Goal: Task Accomplishment & Management: Use online tool/utility

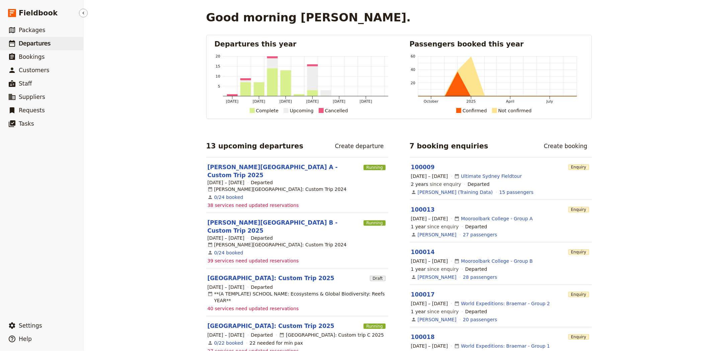
click at [31, 43] on span "Departures" at bounding box center [35, 43] width 32 height 7
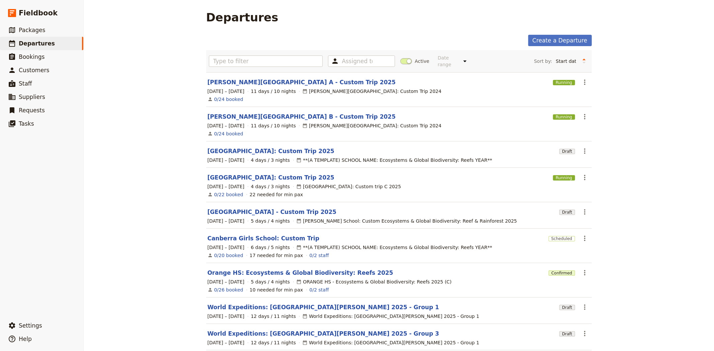
click at [402, 58] on span at bounding box center [406, 61] width 12 height 6
click at [400, 58] on input "Active" at bounding box center [400, 58] width 0 height 0
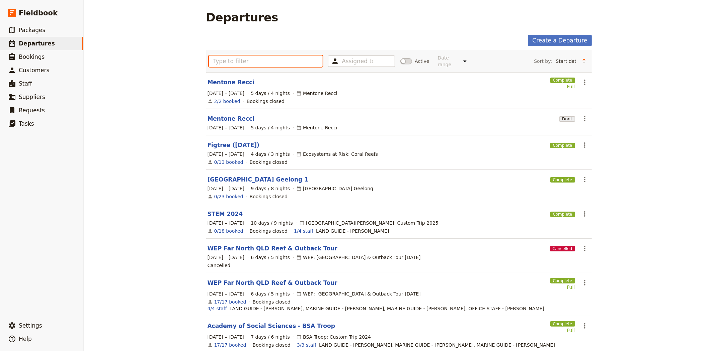
click at [303, 62] on input "text" at bounding box center [266, 61] width 114 height 11
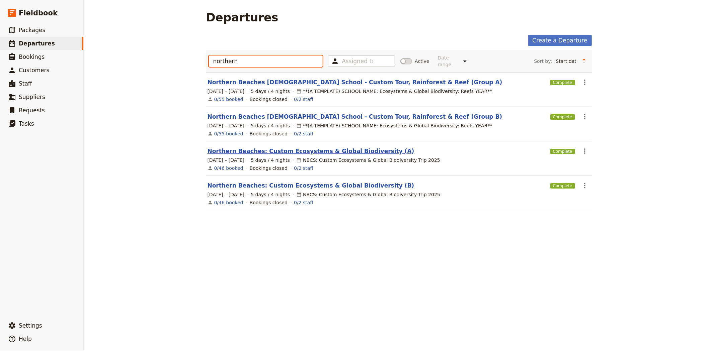
type input "northern"
click at [236, 147] on link "Northern Beaches: Custom Ecosystems & Global Biodiversity (A)" at bounding box center [311, 151] width 207 height 8
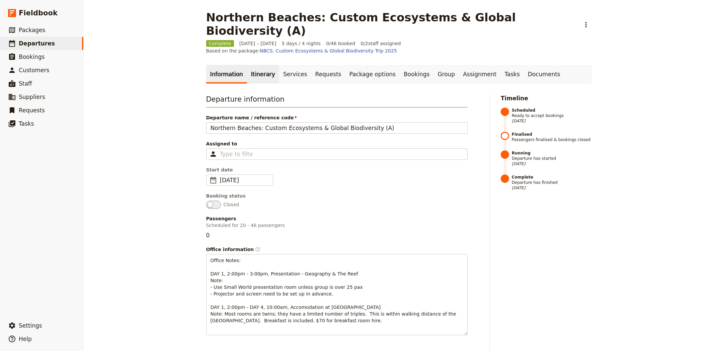
click at [260, 65] on link "Itinerary" at bounding box center [263, 74] width 32 height 19
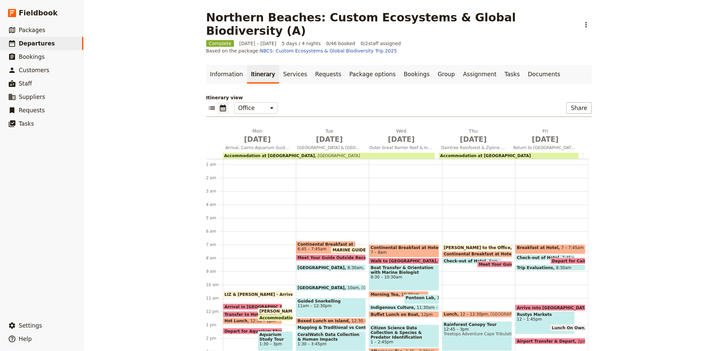
scroll to position [7, 0]
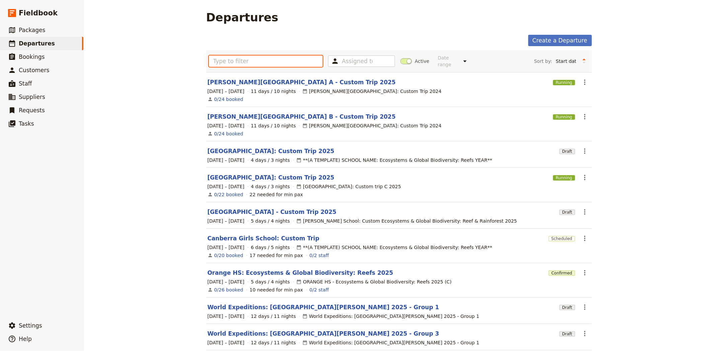
click at [287, 60] on input "text" at bounding box center [266, 61] width 114 height 11
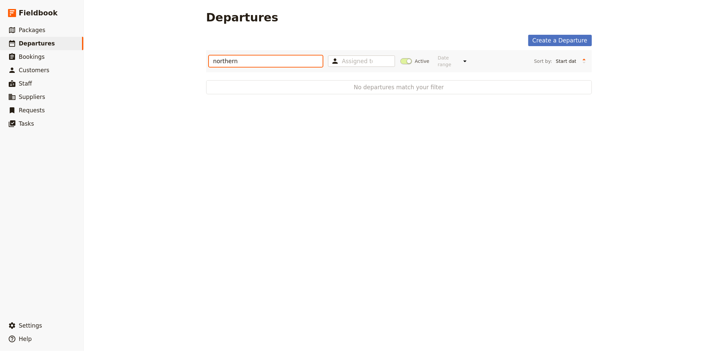
type input "northern"
click at [401, 59] on span at bounding box center [406, 61] width 12 height 6
click at [400, 58] on input "Active" at bounding box center [400, 58] width 0 height 0
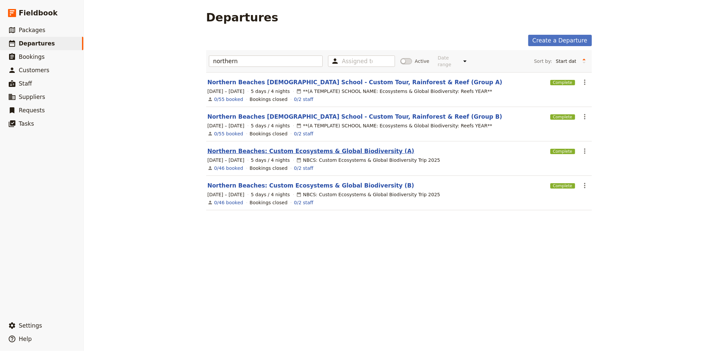
click at [295, 150] on link "Northern Beaches: Custom Ecosystems & Global Biodiversity (A)" at bounding box center [311, 151] width 207 height 8
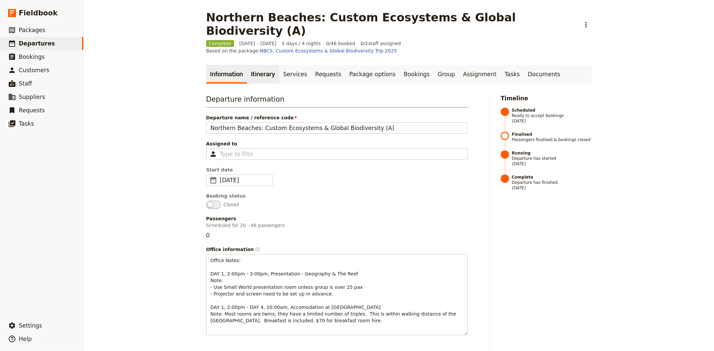
click at [250, 65] on link "Itinerary" at bounding box center [263, 74] width 32 height 19
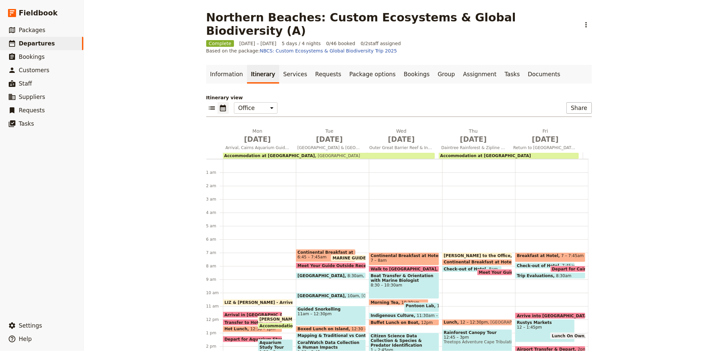
scroll to position [84, 0]
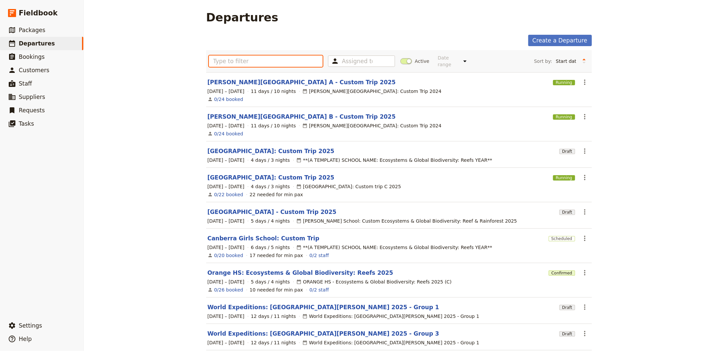
click at [225, 58] on input "text" at bounding box center [266, 61] width 114 height 11
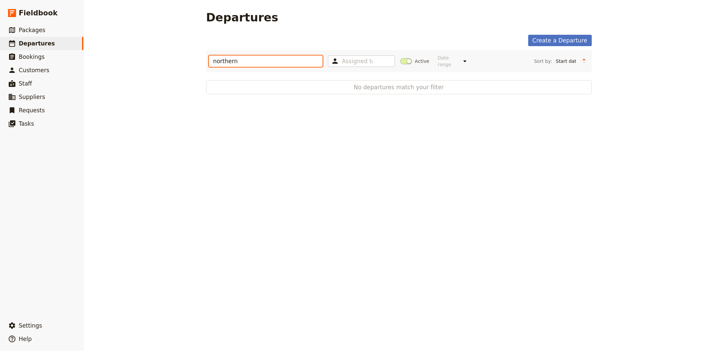
type input "northern"
click at [401, 59] on span at bounding box center [406, 61] width 12 height 6
click at [400, 58] on input "Active" at bounding box center [400, 58] width 0 height 0
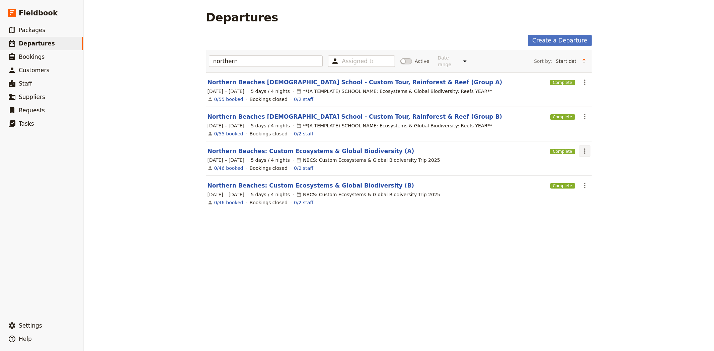
click at [583, 148] on icon "Actions" at bounding box center [585, 151] width 8 height 8
click at [596, 170] on span "Clone this departure" at bounding box center [604, 170] width 48 height 7
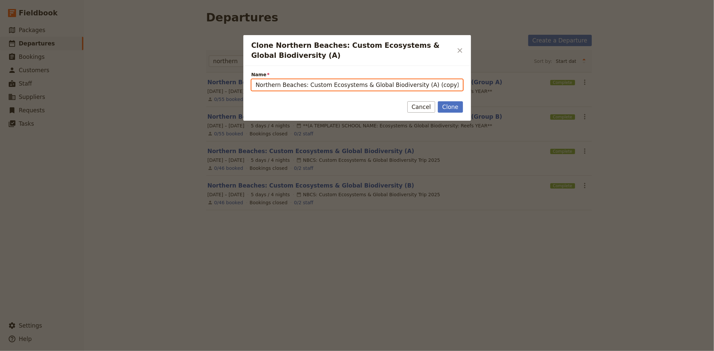
drag, startPoint x: 324, startPoint y: 84, endPoint x: 466, endPoint y: 82, distance: 141.9
click at [466, 82] on div "Name Northern Beaches: Custom Ecosystems & Global Biodiversity (A) (copy)" at bounding box center [357, 78] width 228 height 25
type input "Northern Beaches: Custom Trip 2026"
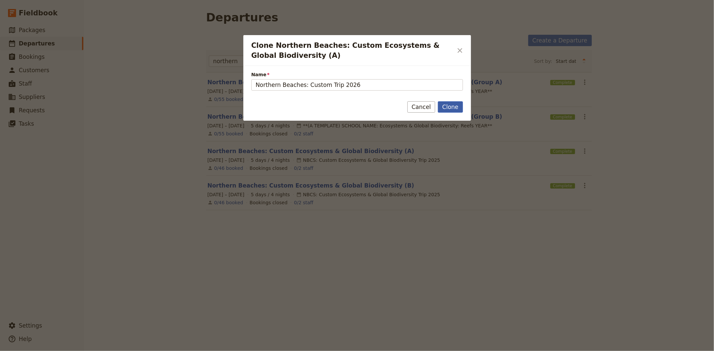
click at [447, 106] on button "Clone" at bounding box center [450, 106] width 25 height 11
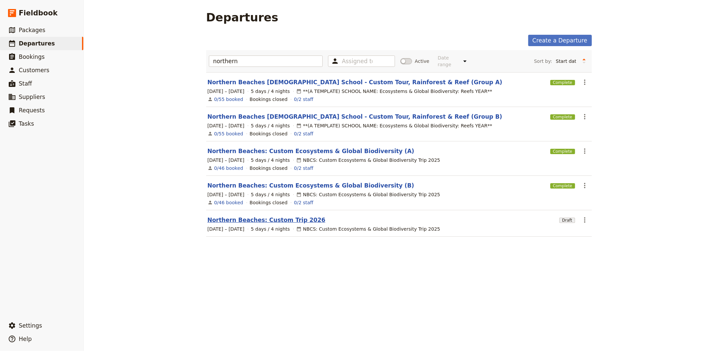
click at [276, 216] on link "Northern Beaches: Custom Trip 2026" at bounding box center [267, 220] width 118 height 8
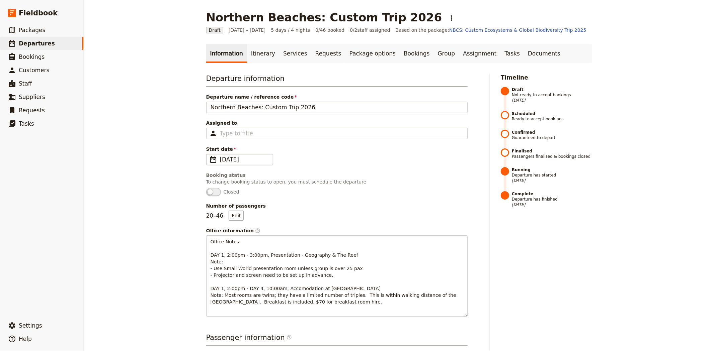
click at [240, 159] on span "19 May 2025" at bounding box center [244, 160] width 49 height 8
click at [209, 154] on input "19/05/2025" at bounding box center [209, 154] width 0 height 0
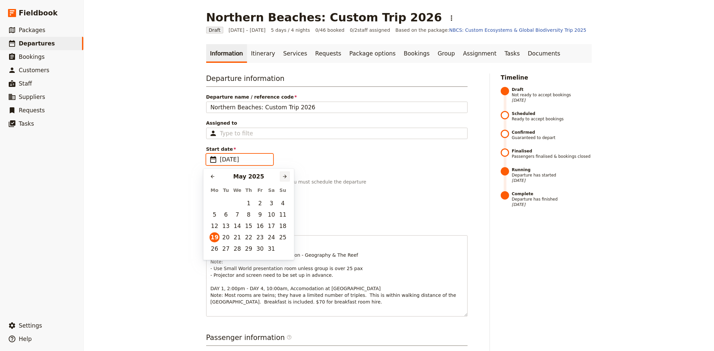
click at [286, 177] on icon "Next month" at bounding box center [285, 177] width 4 height 4
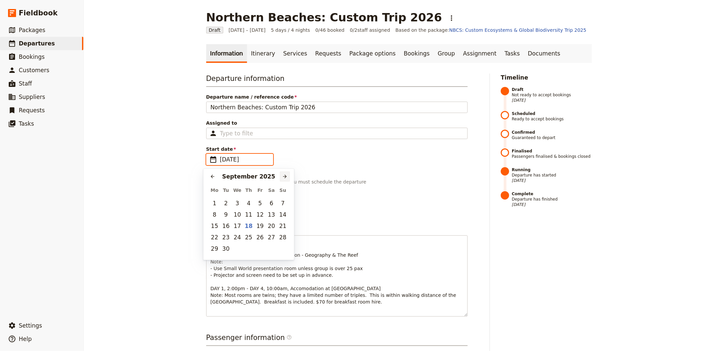
click at [286, 177] on icon "Next month" at bounding box center [285, 177] width 4 height 4
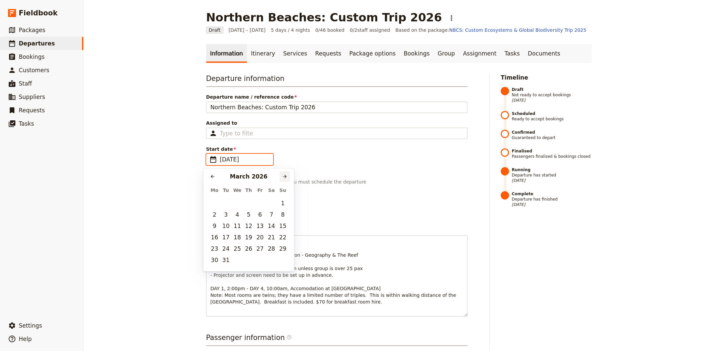
click at [286, 177] on icon "Next month" at bounding box center [285, 177] width 4 height 4
click at [213, 227] on button "11" at bounding box center [215, 226] width 10 height 10
type input "11/05/2026"
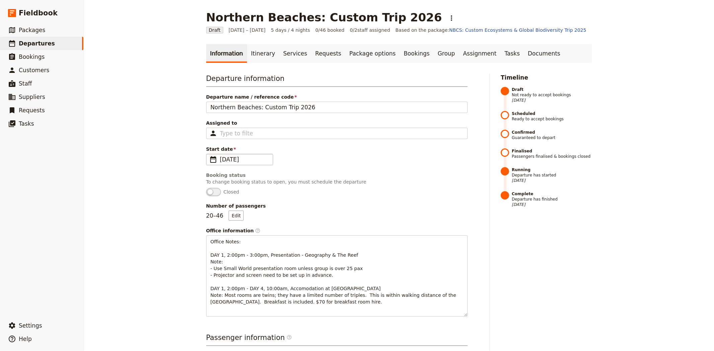
click at [163, 169] on div "Northern Beaches: Custom Trip 2026 ​ Draft 19 – 23 May 2025 5 days / 4 nights 0…" at bounding box center [399, 175] width 630 height 351
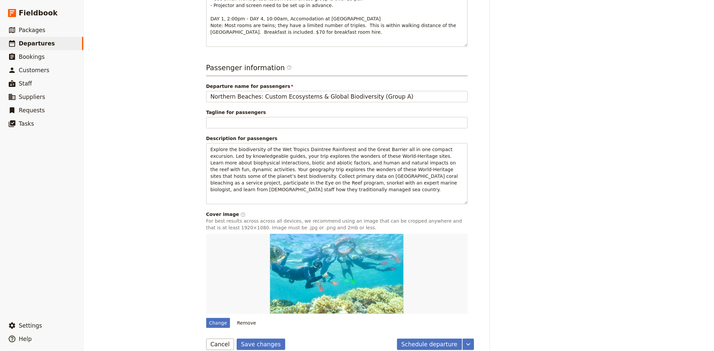
scroll to position [273, 0]
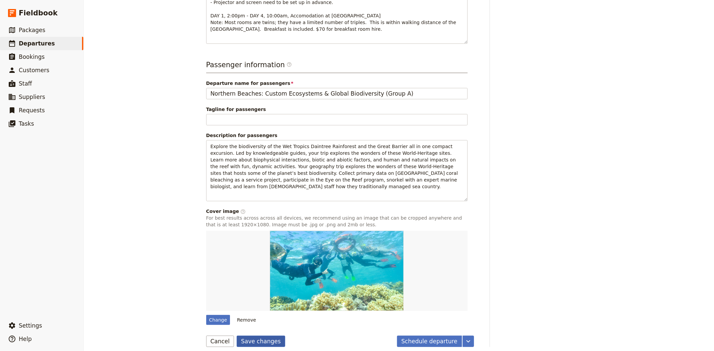
click at [249, 336] on button "Save changes" at bounding box center [261, 341] width 49 height 11
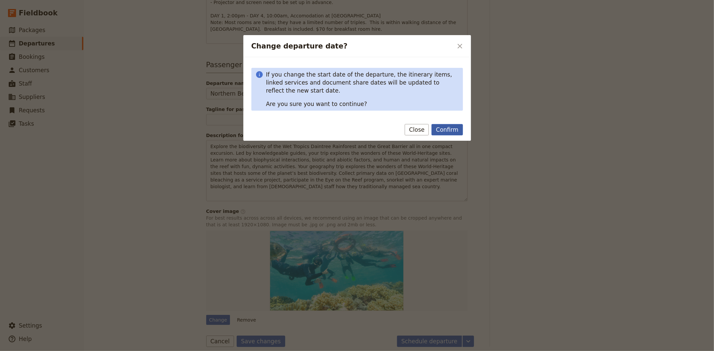
click at [454, 126] on button "Confirm" at bounding box center [446, 129] width 31 height 11
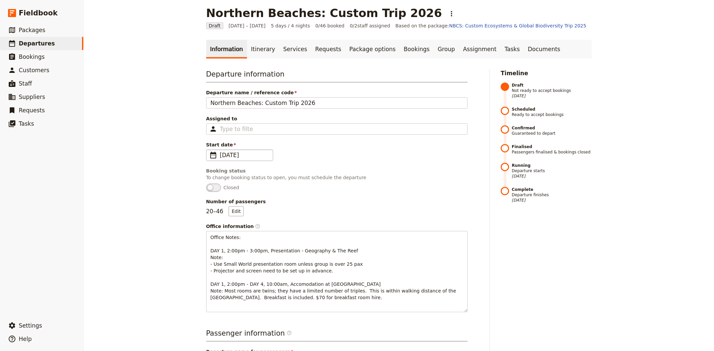
scroll to position [0, 0]
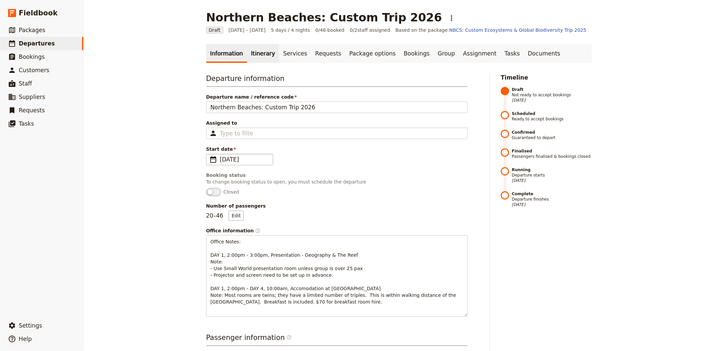
click at [253, 49] on link "Itinerary" at bounding box center [263, 53] width 32 height 19
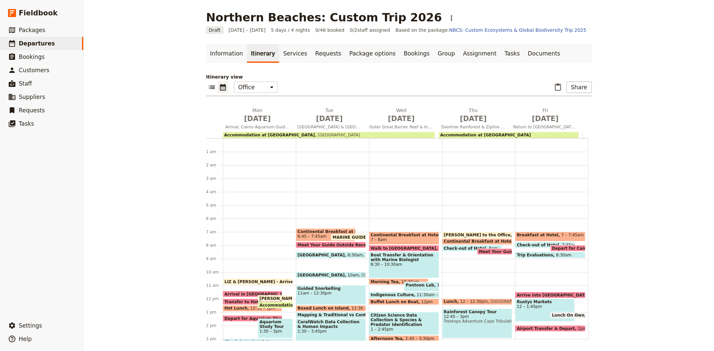
scroll to position [84, 0]
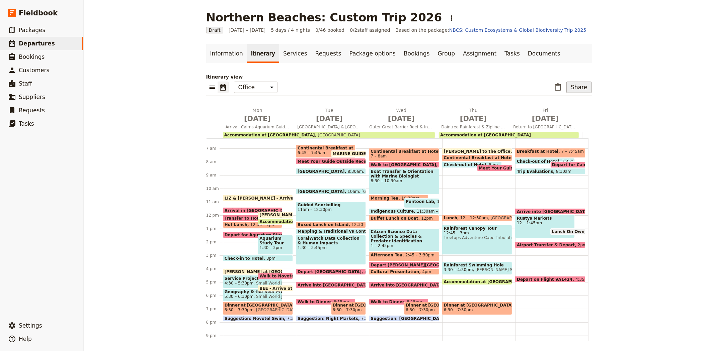
click at [585, 88] on button "Share" at bounding box center [578, 87] width 25 height 11
click at [521, 129] on span "Sales Brochure" at bounding box center [504, 130] width 35 height 7
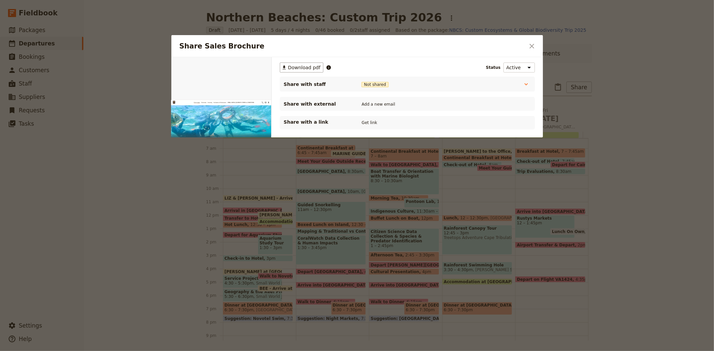
scroll to position [0, 0]
click at [245, 67] on button "PDF" at bounding box center [248, 65] width 15 height 10
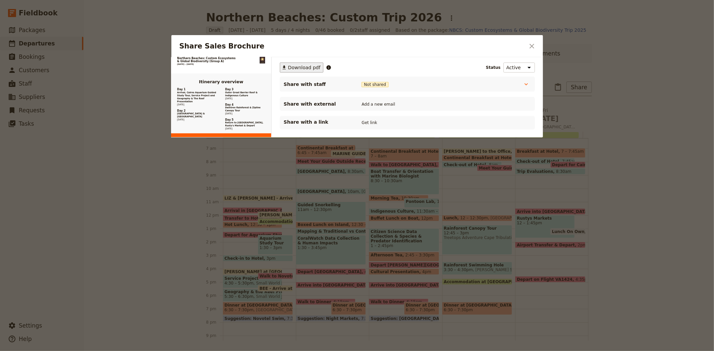
scroll to position [372, 0]
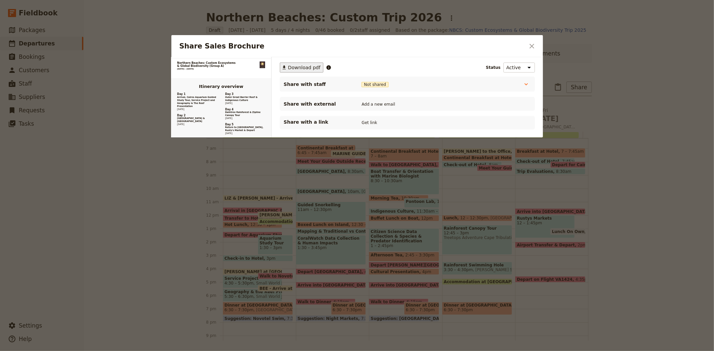
click at [311, 67] on span "Download pdf" at bounding box center [304, 67] width 32 height 7
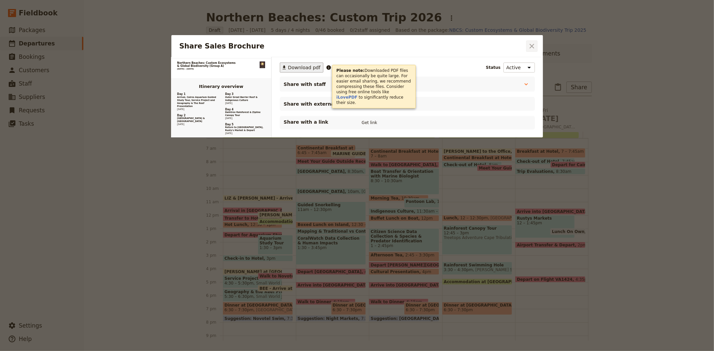
click at [532, 47] on icon "Close dialog" at bounding box center [532, 46] width 8 height 8
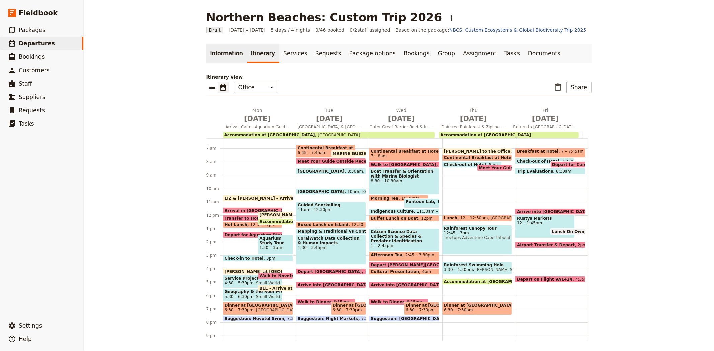
click at [221, 50] on link "Information" at bounding box center [226, 53] width 41 height 19
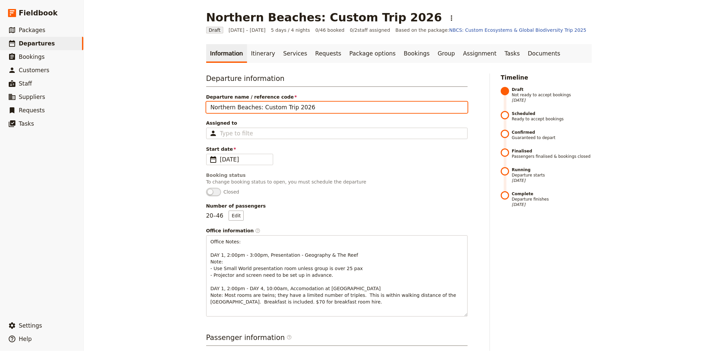
drag, startPoint x: 302, startPoint y: 108, endPoint x: 200, endPoint y: 104, distance: 102.2
click at [200, 104] on main "Northern Beaches: Custom Trip 2026 ​ Draft 11 – 15 May 2026 5 days / 4 nights 0…" at bounding box center [399, 315] width 402 height 631
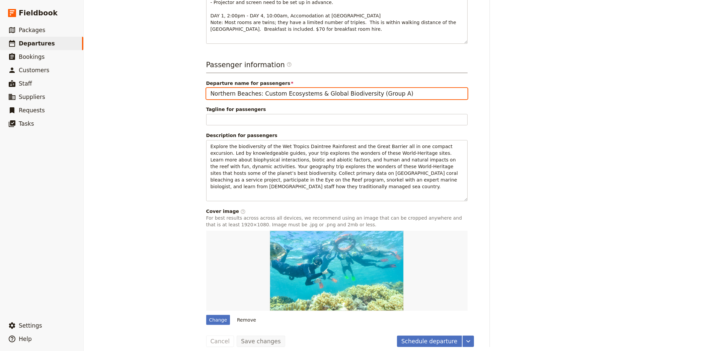
drag, startPoint x: 397, startPoint y: 95, endPoint x: 163, endPoint y: 92, distance: 233.7
click at [163, 92] on div "Northern Beaches: Custom Trip 2026 ​ Draft 11 – 15 May 2026 5 days / 4 nights 0…" at bounding box center [399, 175] width 630 height 351
paste input "Trip 2026"
type input "Northern Beaches: Custom Trip 2026"
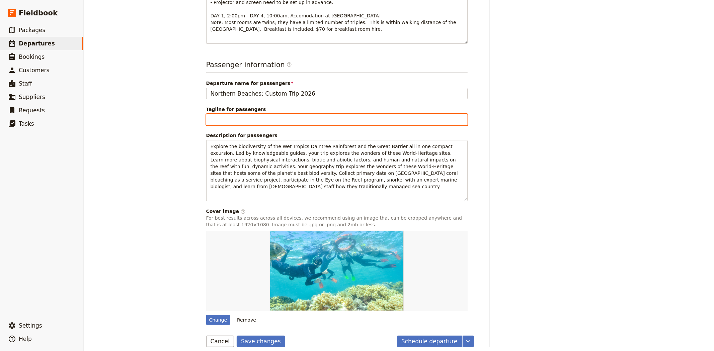
click at [229, 118] on input "Tagline for passengers" at bounding box center [336, 119] width 261 height 11
type input "Proposal A"
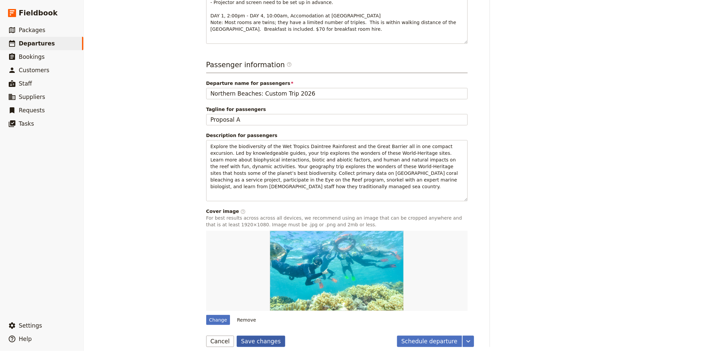
click at [260, 336] on button "Save changes" at bounding box center [261, 341] width 49 height 11
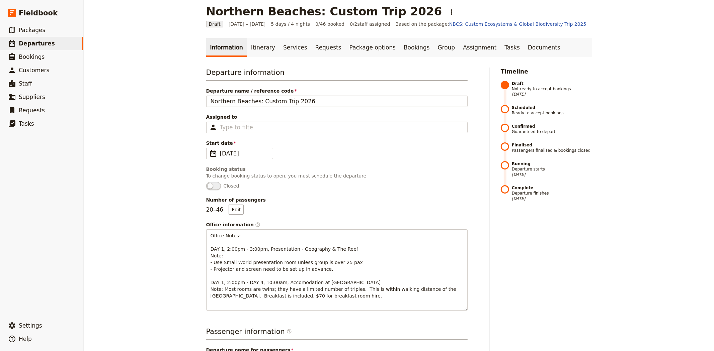
scroll to position [0, 0]
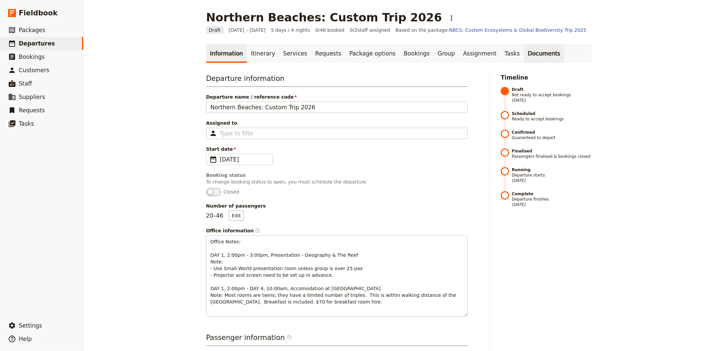
click at [524, 56] on link "Documents" at bounding box center [544, 53] width 41 height 19
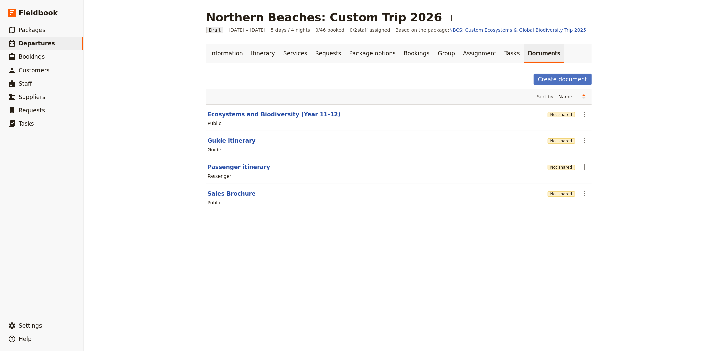
click at [224, 196] on button "Sales Brochure" at bounding box center [232, 194] width 48 height 8
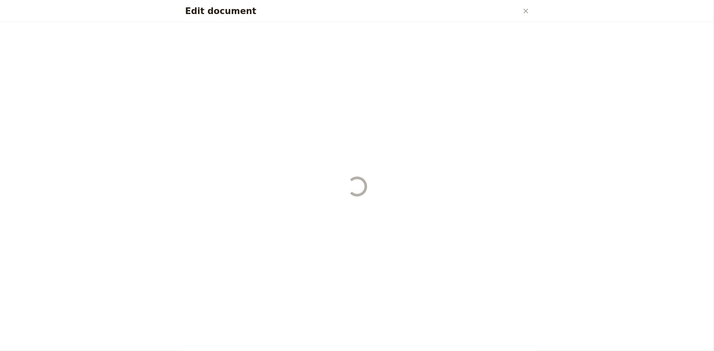
select select "DEFAULT"
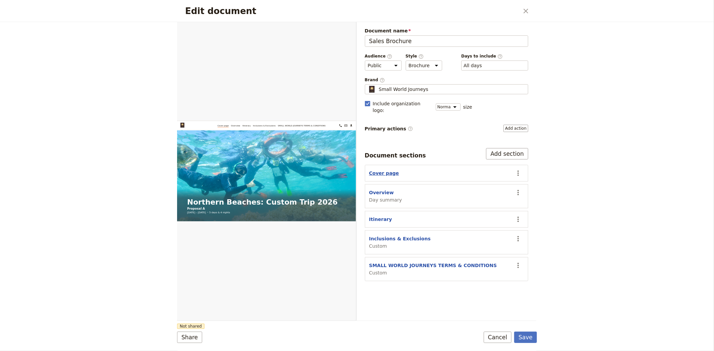
click at [378, 170] on button "Cover page" at bounding box center [384, 173] width 30 height 7
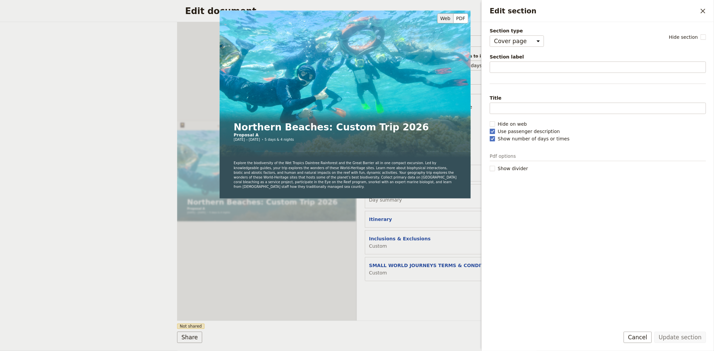
click at [381, 202] on div "Northern Beaches: Custom Trip 2026 Proposal A 11 – 15 May 2026 5 days & 4 night…" at bounding box center [345, 135] width 251 height 251
click at [385, 211] on div "Northern Beaches: Custom Trip 2026 Proposal A 11 – 15 May 2026 5 days & 4 night…" at bounding box center [345, 135] width 251 height 251
click at [111, 185] on div "Edit document ​ Web PDF ​ Document name Sales Brochure Preview Audience ​ Publi…" at bounding box center [357, 175] width 714 height 351
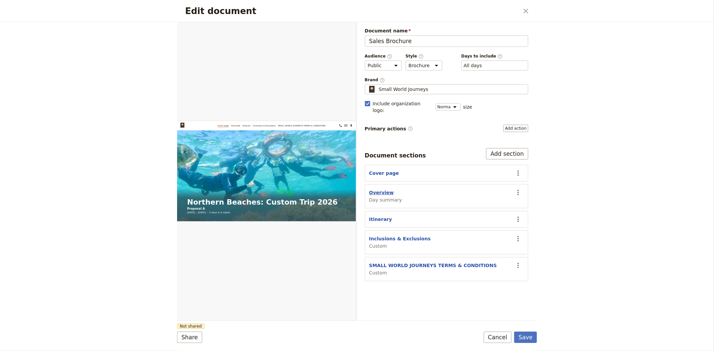
click at [378, 189] on button "Overview" at bounding box center [381, 192] width 25 height 7
select select "DAY_SUMMARY"
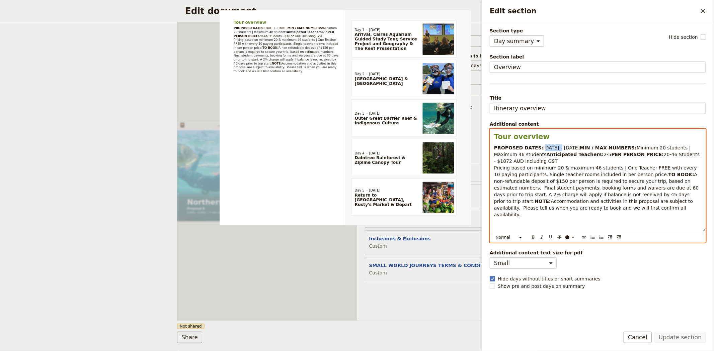
drag, startPoint x: 537, startPoint y: 148, endPoint x: 551, endPoint y: 149, distance: 14.1
click at [551, 149] on span "19 - 23 May 2025" at bounding box center [561, 147] width 36 height 5
click at [572, 148] on span "11 - 15 May 2025" at bounding box center [561, 147] width 36 height 5
drag, startPoint x: 549, startPoint y: 161, endPoint x: 543, endPoint y: 162, distance: 6.7
click at [604, 157] on span "2-5" at bounding box center [608, 154] width 8 height 5
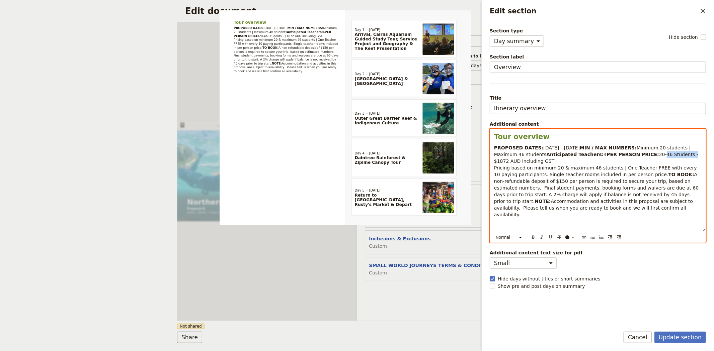
drag, startPoint x: 544, startPoint y: 168, endPoint x: 571, endPoint y: 169, distance: 26.5
click at [571, 169] on span "20-46 Students - $1872 AUD including GST Pricing based on minimum 20 & maximum …" at bounding box center [597, 164] width 206 height 25
click at [523, 177] on span "20+ students $1999 AUD including GST Pricing based on minimum 20 & maximum 46 s…" at bounding box center [596, 164] width 204 height 25
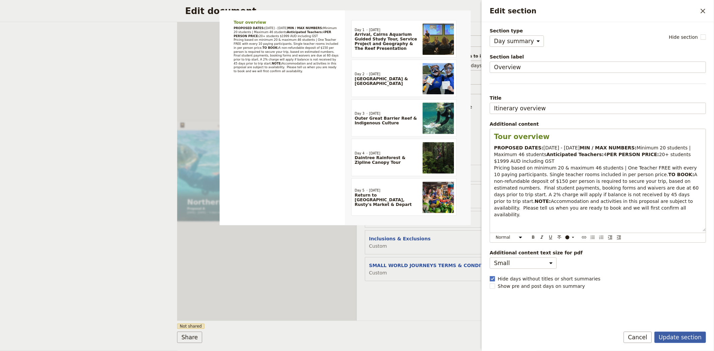
click at [667, 336] on button "Update section" at bounding box center [680, 337] width 52 height 11
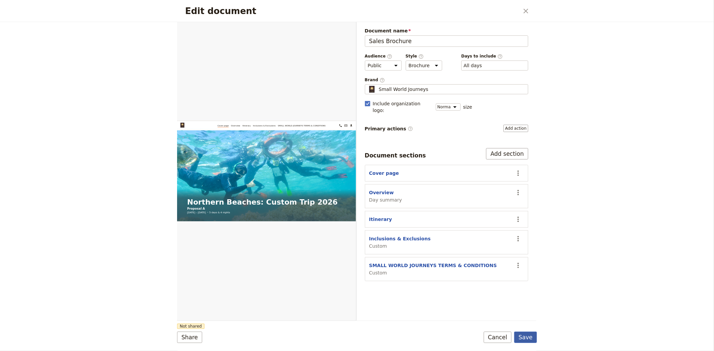
click at [523, 337] on button "Save" at bounding box center [525, 337] width 23 height 11
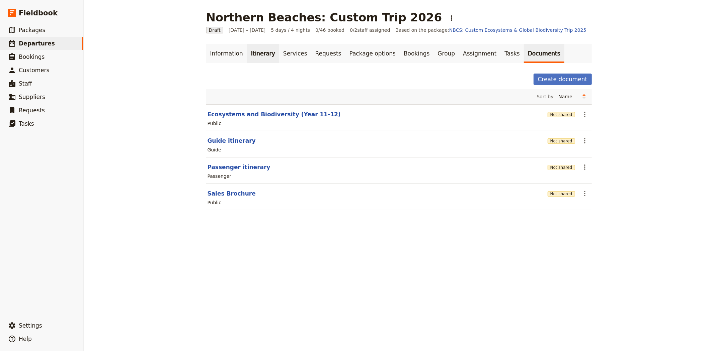
click at [249, 56] on link "Itinerary" at bounding box center [263, 53] width 32 height 19
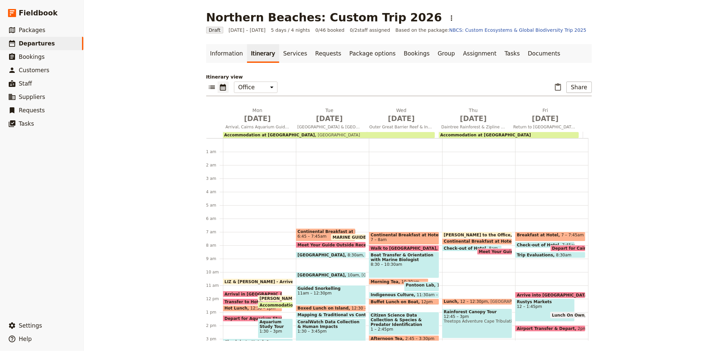
scroll to position [84, 0]
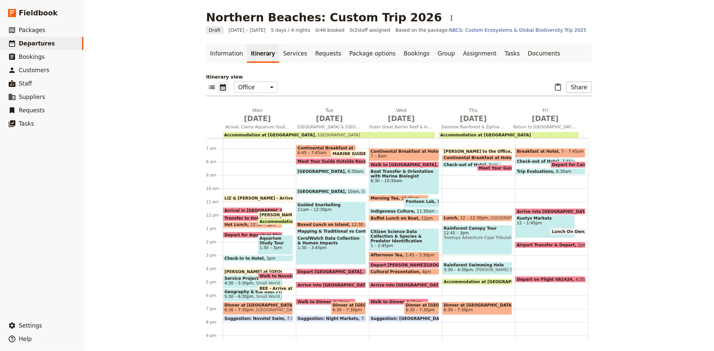
click at [233, 211] on span at bounding box center [252, 212] width 59 height 3
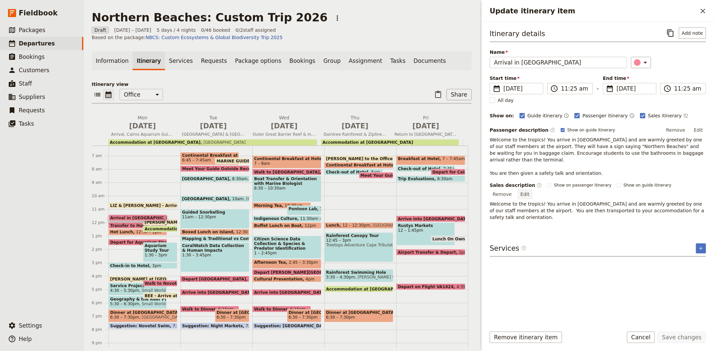
click at [533, 189] on button "Edit" at bounding box center [525, 194] width 15 height 10
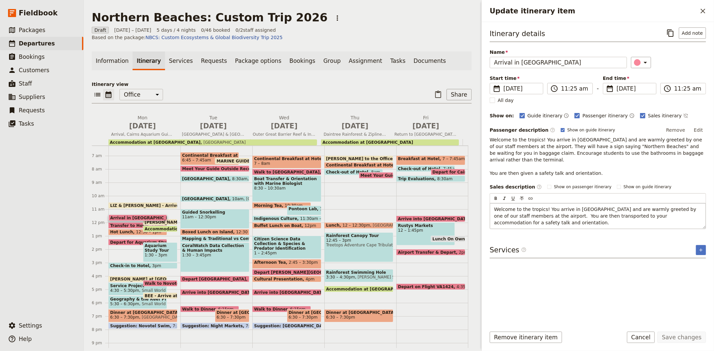
click at [519, 209] on span "Welcome to the tropics! You arrive in Cairns and are warmly greeted by one of o…" at bounding box center [598, 219] width 209 height 25
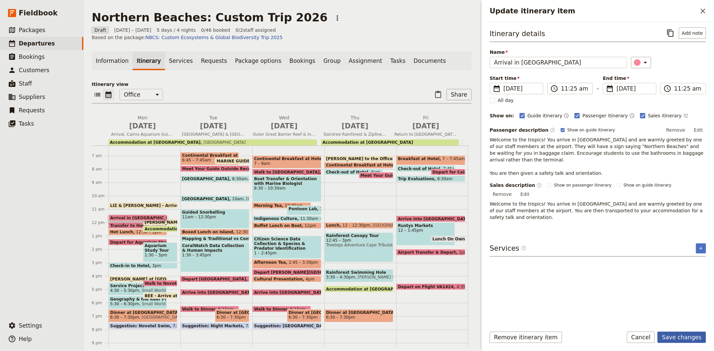
click at [685, 338] on button "Save changes" at bounding box center [681, 337] width 49 height 11
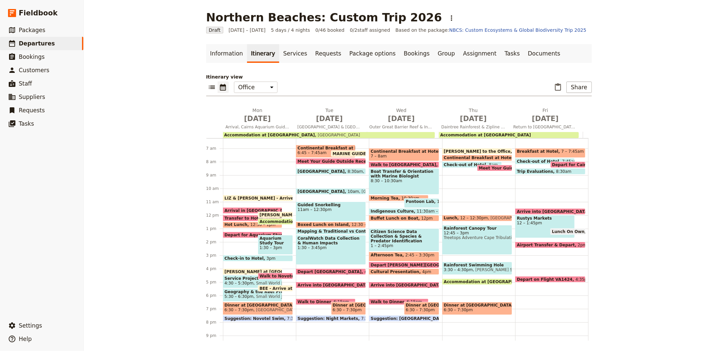
click at [228, 278] on span "Service Project" at bounding box center [253, 278] width 56 height 5
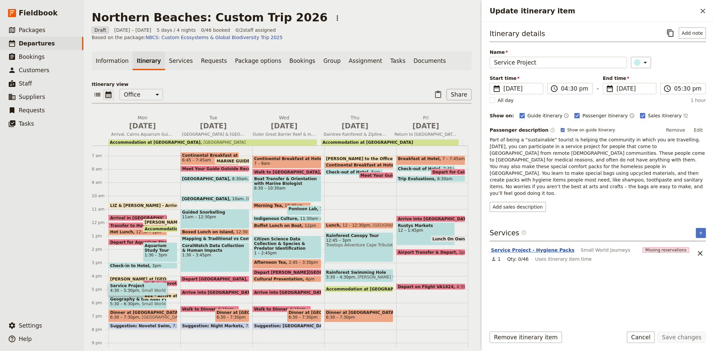
click at [537, 247] on button "Service Project - Hygiene Packs" at bounding box center [532, 250] width 83 height 7
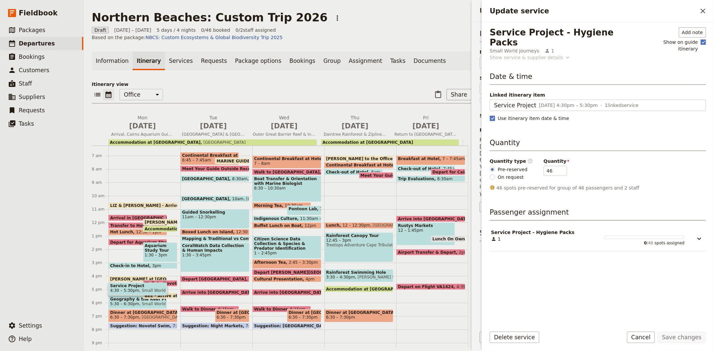
click at [514, 54] on div "Show service & supplier details" at bounding box center [526, 57] width 73 height 7
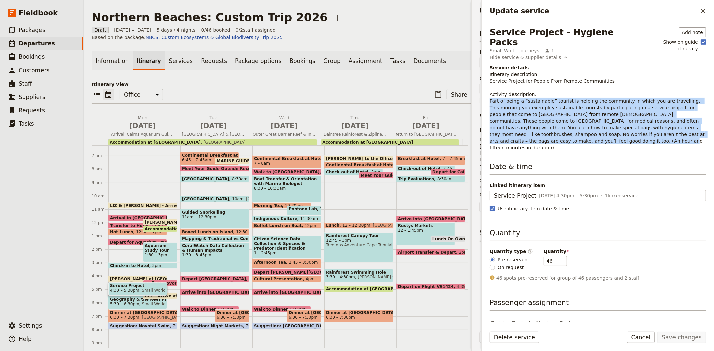
drag, startPoint x: 675, startPoint y: 127, endPoint x: 487, endPoint y: 93, distance: 190.8
click at [487, 93] on div "Service Project - Hygiene Packs Small World Journeys 1 Add note Show on guide i…" at bounding box center [598, 172] width 232 height 300
copy p "Part of being a “sustainable” tourist is helping the community in which you are…"
click at [705, 9] on icon "Close drawer" at bounding box center [703, 11] width 5 height 5
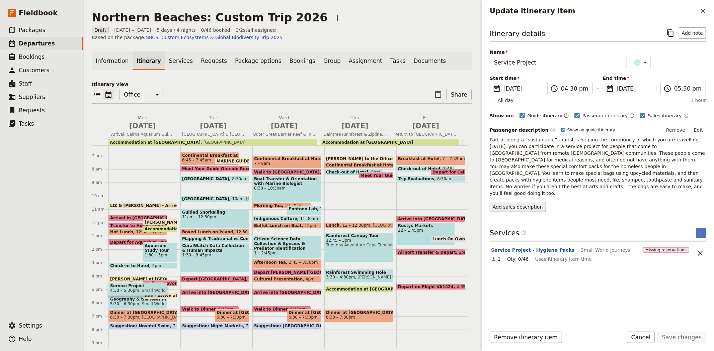
click at [530, 202] on button "Add sales description" at bounding box center [518, 207] width 56 height 10
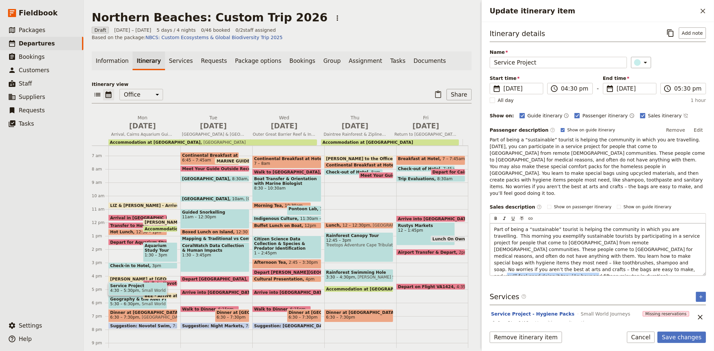
drag, startPoint x: 528, startPoint y: 257, endPoint x: 635, endPoint y: 251, distance: 108.0
click at [635, 251] on p "Part of being a “sustainable” tourist is helping the community in which you are…" at bounding box center [598, 253] width 208 height 54
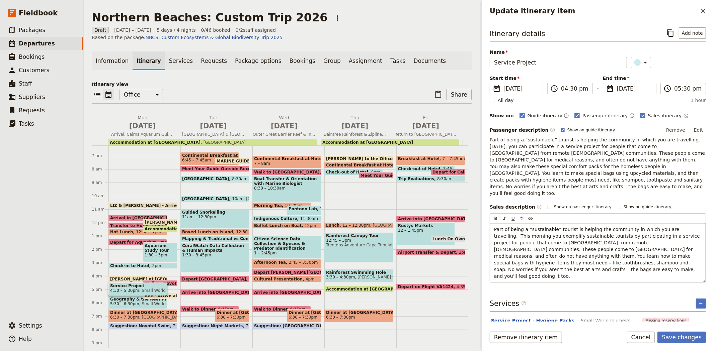
click at [681, 227] on span "Part of being a “sustainable” tourist is helping the community in which you are…" at bounding box center [598, 253] width 208 height 52
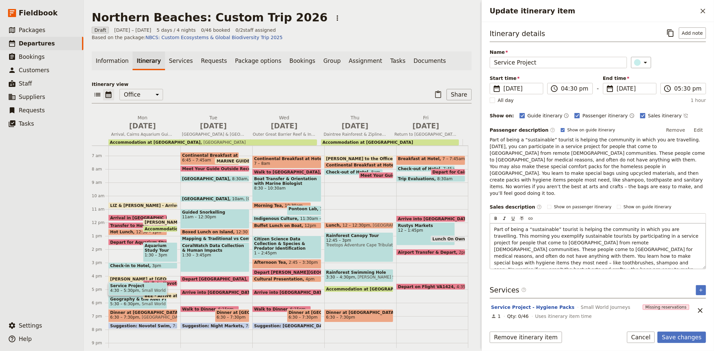
click at [500, 227] on span "Part of being a “sustainable” tourist is helping the community in which you are…" at bounding box center [597, 253] width 206 height 52
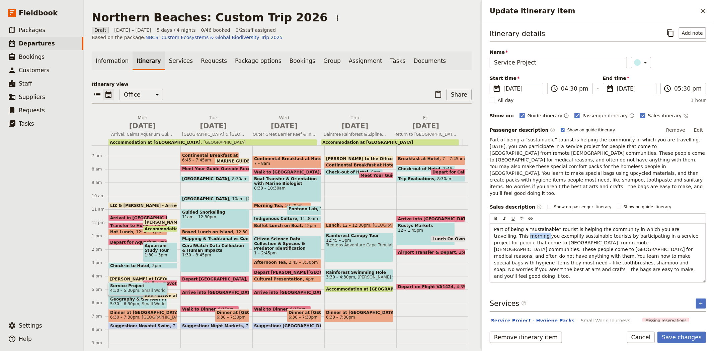
click at [500, 227] on span "Part of being a “sustainable” tourist is helping the community in which you are…" at bounding box center [597, 253] width 206 height 52
click at [682, 338] on button "Save changes" at bounding box center [681, 337] width 49 height 11
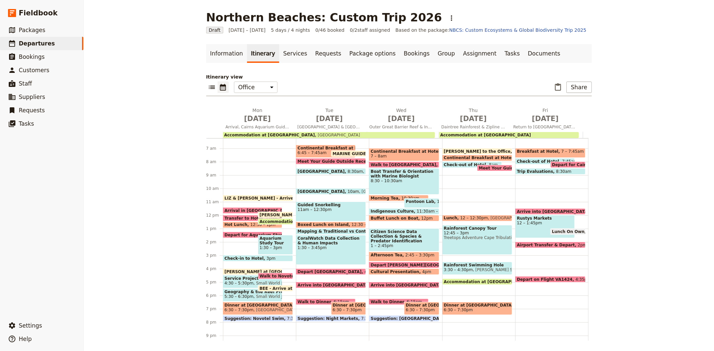
click at [230, 292] on span "Geography & the Reef Presentation" at bounding box center [253, 292] width 56 height 5
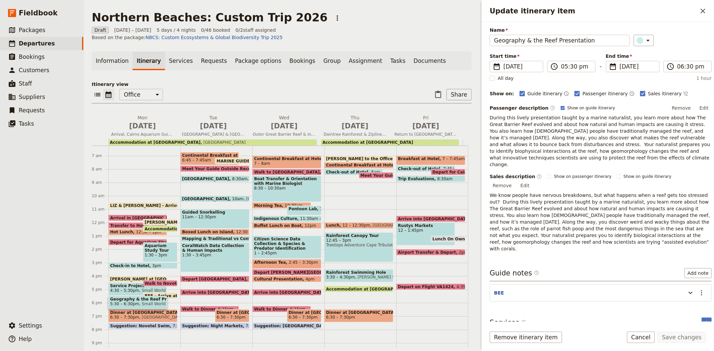
scroll to position [34, 0]
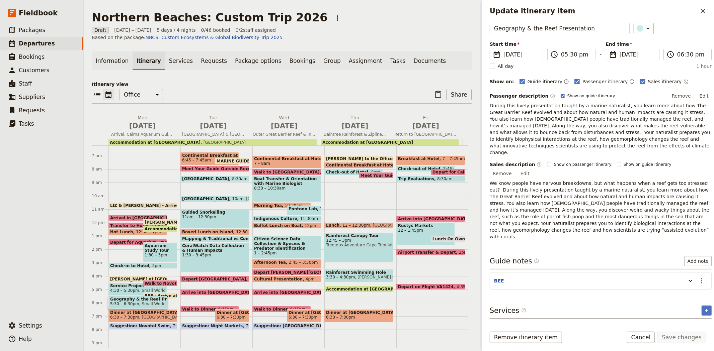
click at [539, 325] on button "Presentation - Geography & The Reef" at bounding box center [540, 328] width 99 height 7
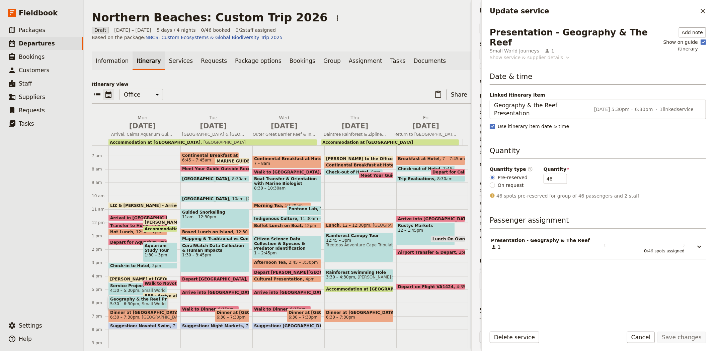
click at [525, 54] on div "Show service & supplier details" at bounding box center [526, 57] width 73 height 7
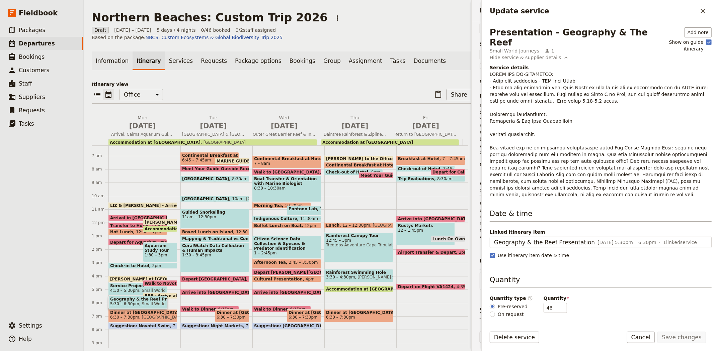
drag, startPoint x: 678, startPoint y: 182, endPoint x: 488, endPoint y: 141, distance: 194.8
click at [488, 141] on div "Presentation - Geography & The Reef Small World Journeys 1 Add note Show on gui…" at bounding box center [598, 172] width 232 height 300
copy p "You gather for an interactive presentation about The Great Barrier Reef: factor…"
click at [701, 13] on icon "Close drawer" at bounding box center [703, 11] width 5 height 5
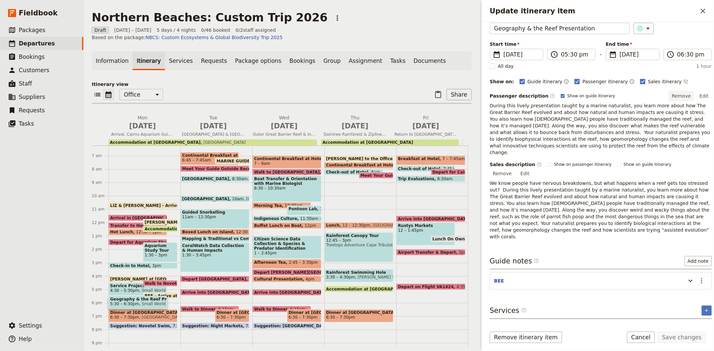
click at [677, 91] on button "Remove" at bounding box center [681, 96] width 25 height 10
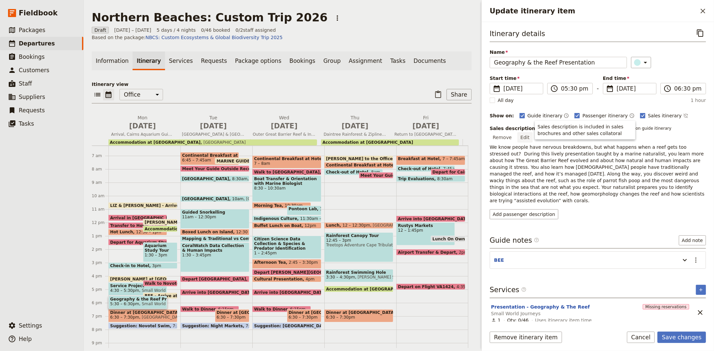
click at [533, 133] on button "Edit" at bounding box center [525, 138] width 15 height 10
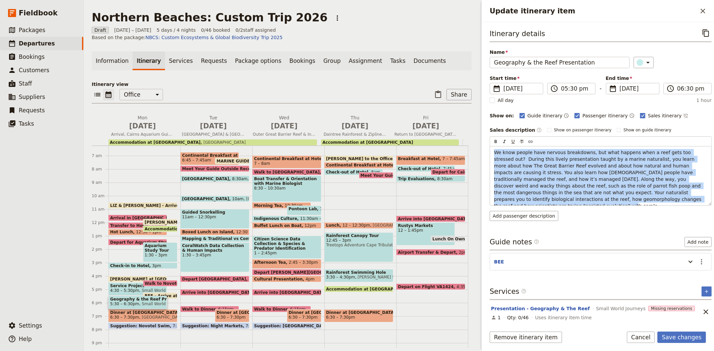
drag, startPoint x: 593, startPoint y: 201, endPoint x: 482, endPoint y: 150, distance: 121.9
click at [482, 150] on div "Itinerary details ​ Name Geography & the Reef Presentation ​ Start time ​ 11 Ma…" at bounding box center [598, 172] width 232 height 300
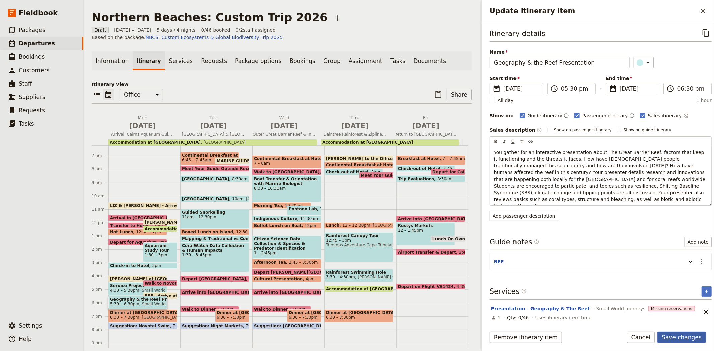
click at [672, 337] on button "Save changes" at bounding box center [681, 337] width 49 height 11
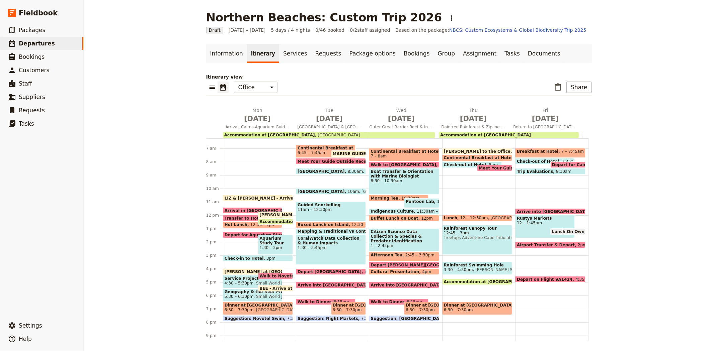
click at [258, 133] on span "Accommodation at Hides Hotel Cairns" at bounding box center [269, 135] width 91 height 5
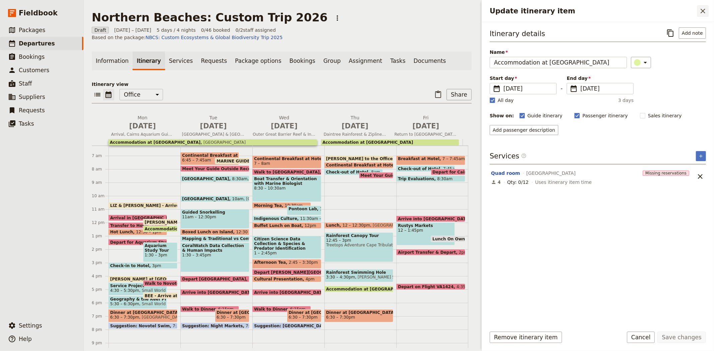
click at [703, 14] on icon "Close drawer" at bounding box center [703, 11] width 8 height 8
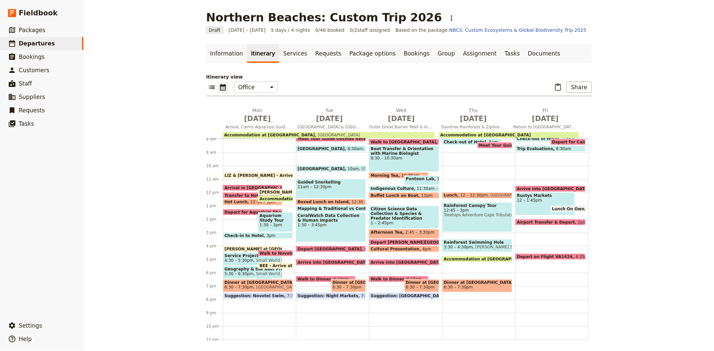
scroll to position [118, 0]
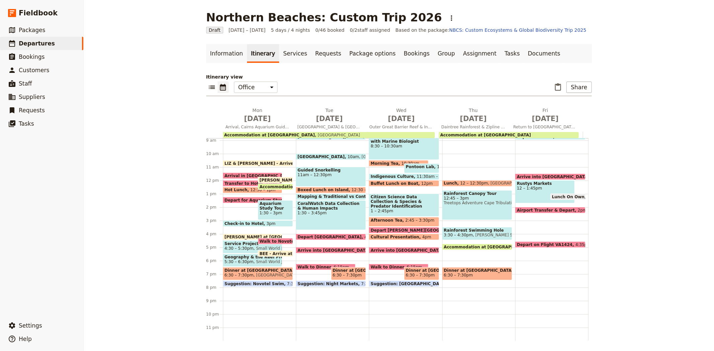
click at [265, 185] on span "Accommodation at Hides Hotel Cairns" at bounding box center [306, 187] width 94 height 4
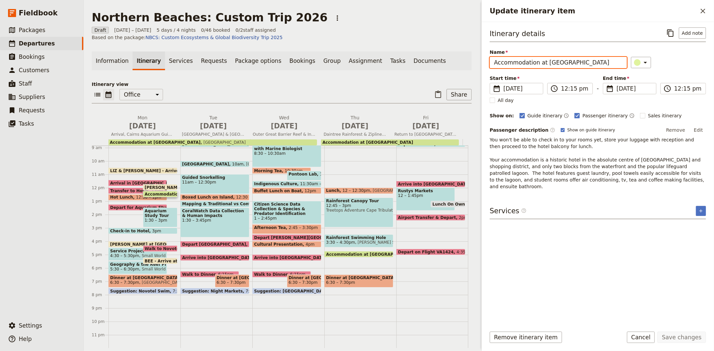
drag, startPoint x: 595, startPoint y: 62, endPoint x: 490, endPoint y: 63, distance: 104.8
click at [490, 63] on input "Accommodation at Hides Hotel Cairns" at bounding box center [558, 62] width 137 height 11
click at [702, 209] on icon "Add service inclusion" at bounding box center [700, 211] width 5 height 5
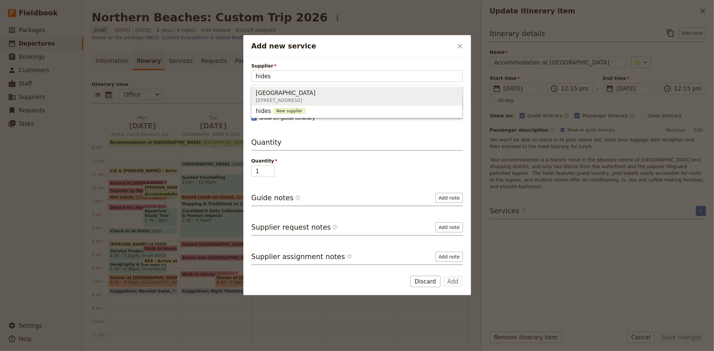
click at [292, 91] on span "Hides Hotel Cairns" at bounding box center [286, 93] width 60 height 8
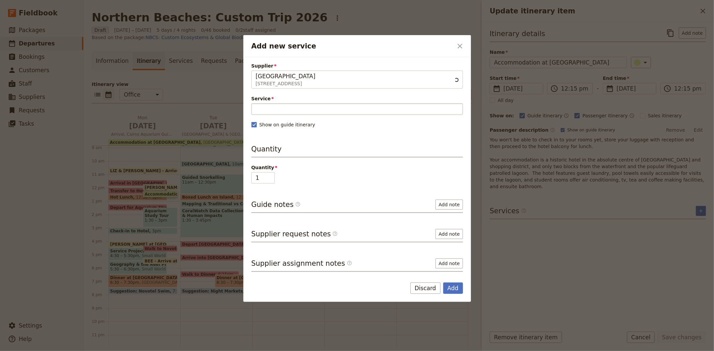
type input "Hides Hotel Cairns"
click at [287, 106] on input "Service" at bounding box center [357, 108] width 212 height 11
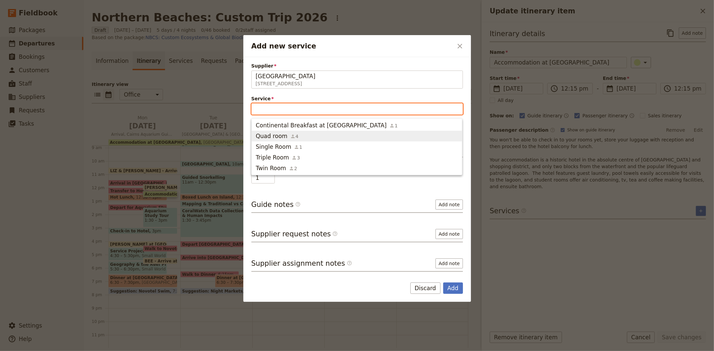
click at [285, 135] on div "Quad room 4" at bounding box center [277, 136] width 43 height 8
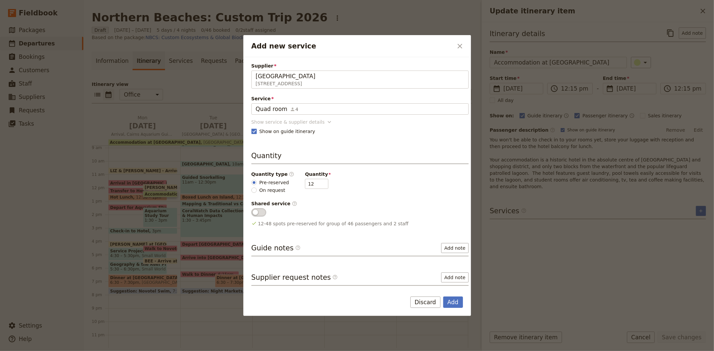
click at [275, 123] on div "Show service & supplier details" at bounding box center [287, 122] width 73 height 7
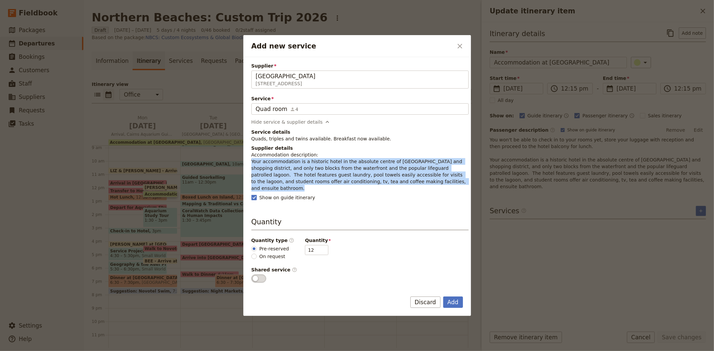
drag, startPoint x: 420, startPoint y: 182, endPoint x: 248, endPoint y: 163, distance: 172.8
click at [248, 163] on div "Supplier Hides Hotel Cairns 87 Lake Street, Cairns QLD 4870, Australia Hides Ho…" at bounding box center [357, 172] width 228 height 230
copy p "Your accommodation is a historic hotel in the absolute centre of Cairns restaur…"
click at [451, 299] on button "Add" at bounding box center [453, 302] width 20 height 11
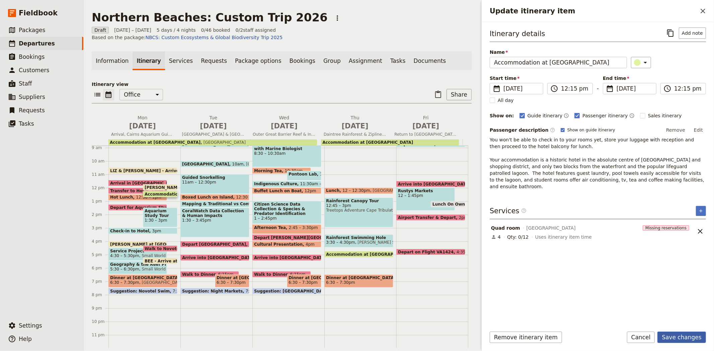
click at [683, 339] on button "Save changes" at bounding box center [681, 337] width 49 height 11
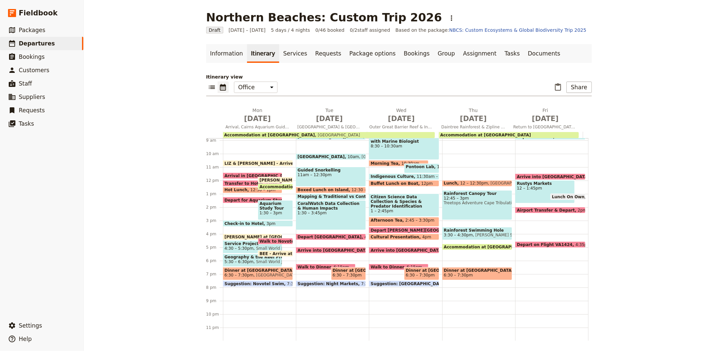
click at [275, 289] on div "LIZ & LISA - Arrive at Office 10:30am Arrival in Cairns 11:25am Transfer to Hot…" at bounding box center [259, 180] width 73 height 321
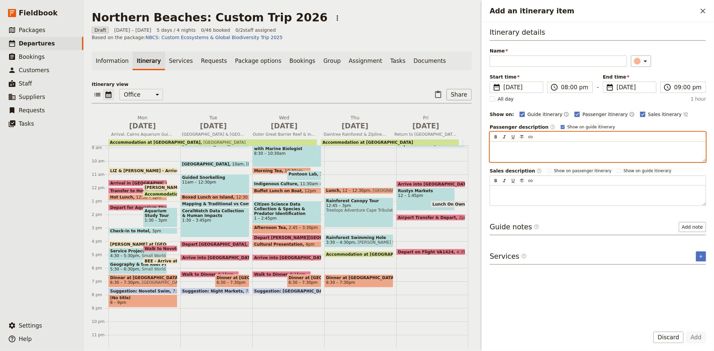
click at [512, 151] on p "Add an itinerary item" at bounding box center [598, 148] width 208 height 7
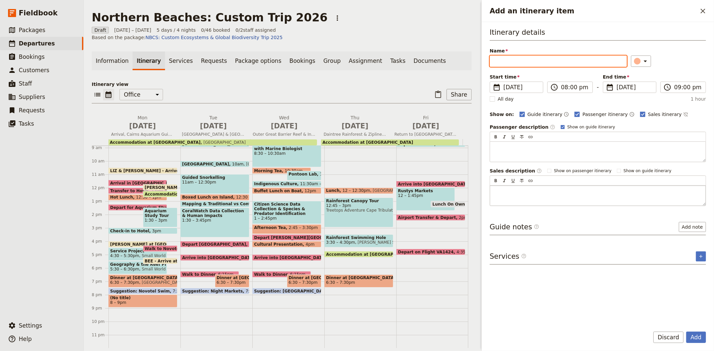
click at [520, 192] on p "Add an itinerary item" at bounding box center [598, 191] width 208 height 7
paste input "Your accommodation is a historic hotel in the absolute centre of Cairns restaur…"
type input "Your accommodation is a historic hotel in the absolute centre of Cairns restaur…"
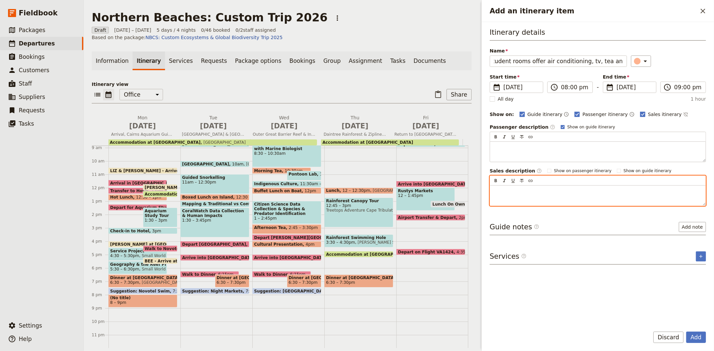
click at [520, 192] on p "Add an itinerary item" at bounding box center [598, 191] width 208 height 7
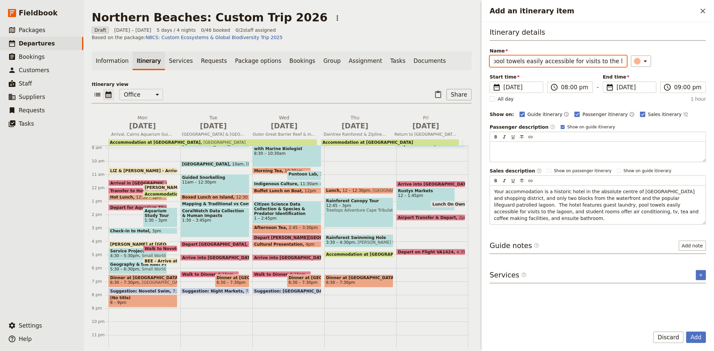
scroll to position [0, 817]
drag, startPoint x: 493, startPoint y: 61, endPoint x: 670, endPoint y: 59, distance: 176.4
click at [670, 59] on div "Name Your accommodation is a historic hotel in the absolute centre of Cairns re…" at bounding box center [598, 57] width 216 height 19
type input "Accommodation at Hides Hotel Cairns"
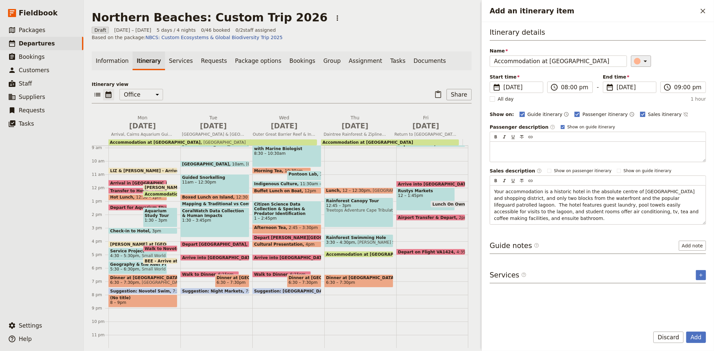
click at [634, 61] on div "Add an itinerary item" at bounding box center [637, 61] width 7 height 7
click at [633, 110] on div "button" at bounding box center [632, 107] width 7 height 7
click at [696, 338] on button "Add" at bounding box center [696, 337] width 20 height 11
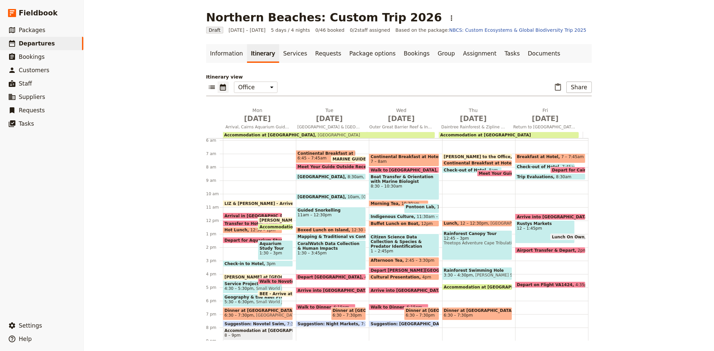
scroll to position [81, 0]
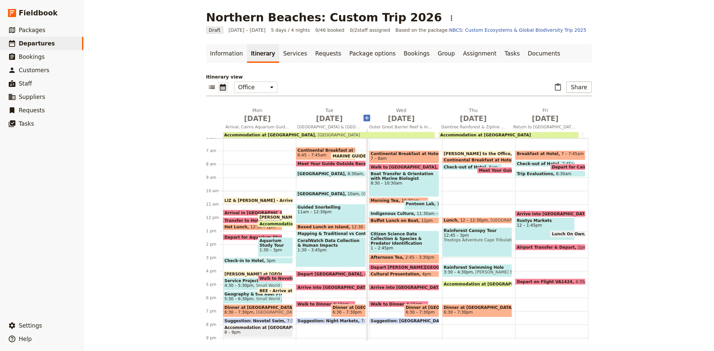
click at [364, 117] on icon "Add before day 3" at bounding box center [367, 118] width 7 height 7
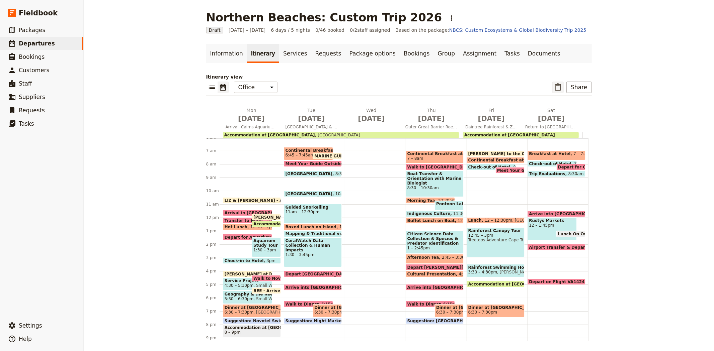
click at [555, 88] on icon "Paste itinerary item" at bounding box center [558, 86] width 6 height 7
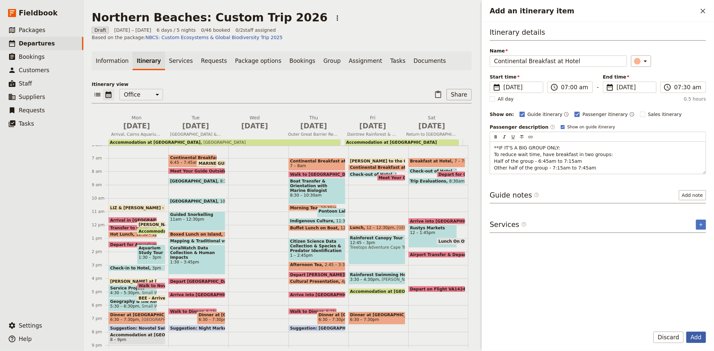
click at [698, 338] on button "Add" at bounding box center [696, 337] width 20 height 11
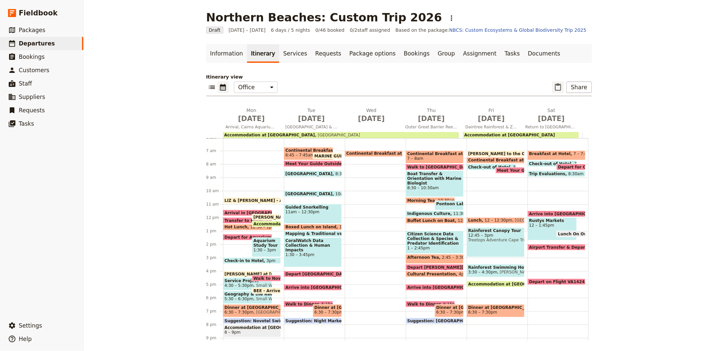
click at [556, 87] on icon "Paste itinerary item" at bounding box center [558, 87] width 8 height 8
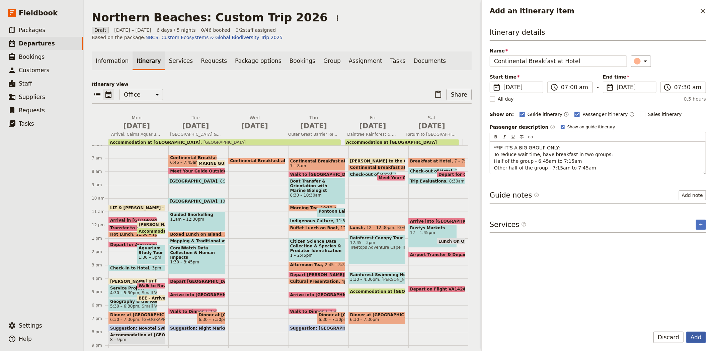
click at [692, 338] on button "Add" at bounding box center [696, 337] width 20 height 11
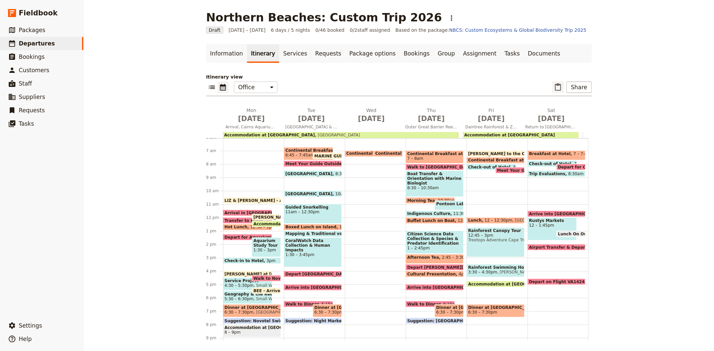
click at [558, 87] on icon "Paste itinerary item" at bounding box center [558, 87] width 8 height 8
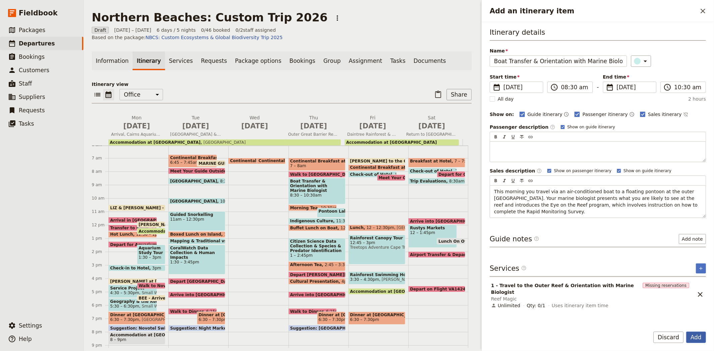
click at [692, 337] on button "Add" at bounding box center [696, 337] width 20 height 11
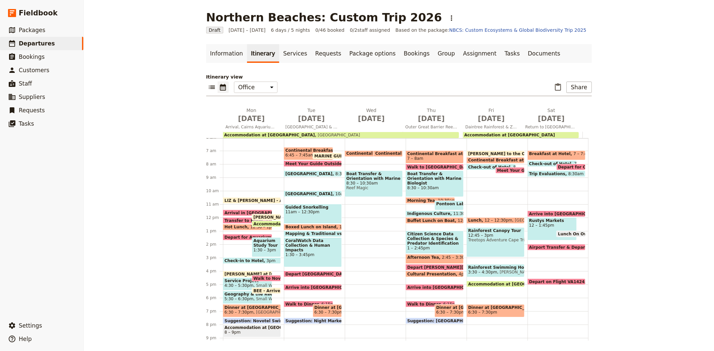
click at [374, 154] on span at bounding box center [388, 155] width 28 height 3
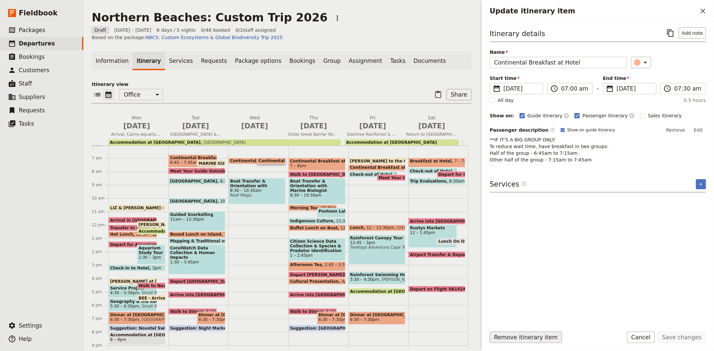
click at [541, 339] on button "Remove itinerary item" at bounding box center [526, 337] width 72 height 11
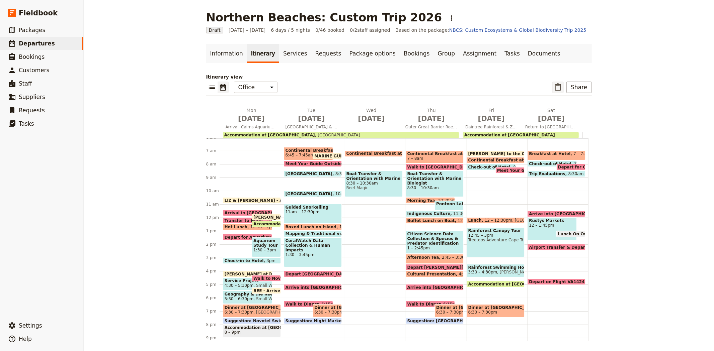
click at [558, 89] on icon "Paste itinerary item" at bounding box center [558, 87] width 8 height 8
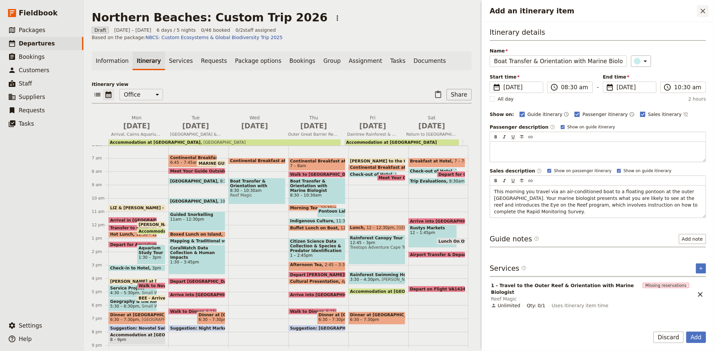
click at [707, 16] on button "​" at bounding box center [702, 10] width 11 height 11
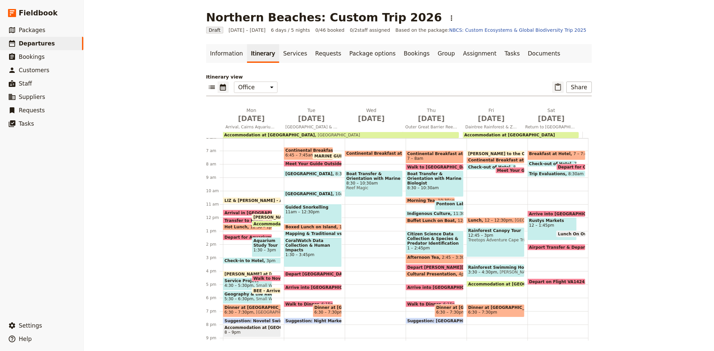
click at [555, 86] on icon "Paste itinerary item" at bounding box center [558, 87] width 8 height 8
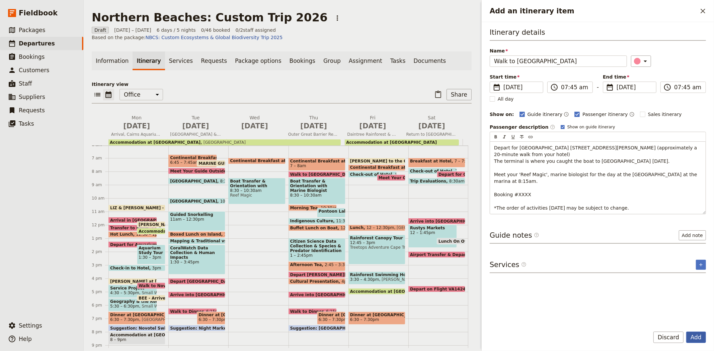
click at [698, 332] on button "Add" at bounding box center [696, 337] width 20 height 11
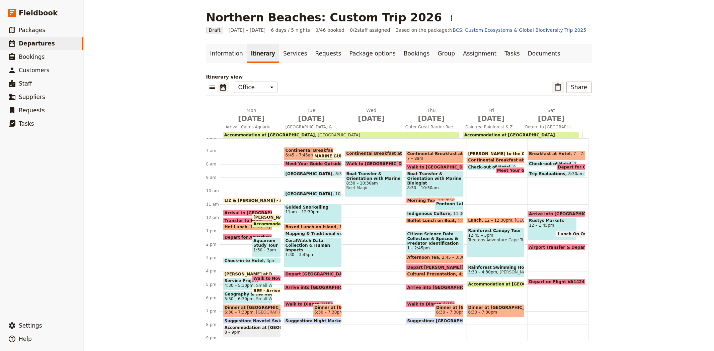
click at [555, 86] on icon "Paste itinerary item" at bounding box center [558, 86] width 6 height 7
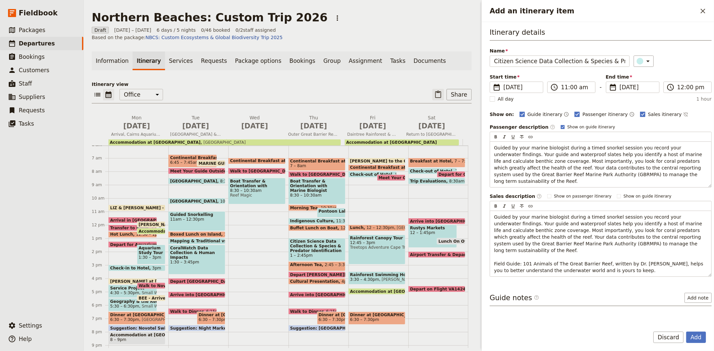
scroll to position [0, 44]
click at [704, 337] on button "Add" at bounding box center [696, 337] width 20 height 11
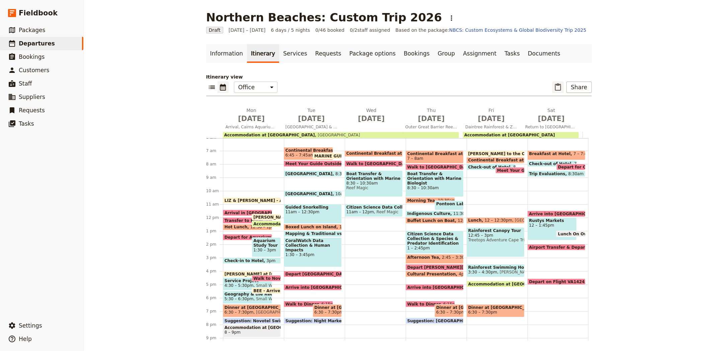
click at [554, 89] on icon "Paste itinerary item" at bounding box center [558, 87] width 8 height 8
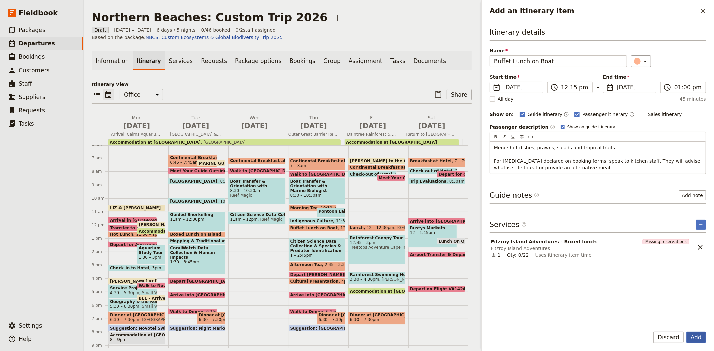
click at [690, 341] on button "Add" at bounding box center [696, 337] width 20 height 11
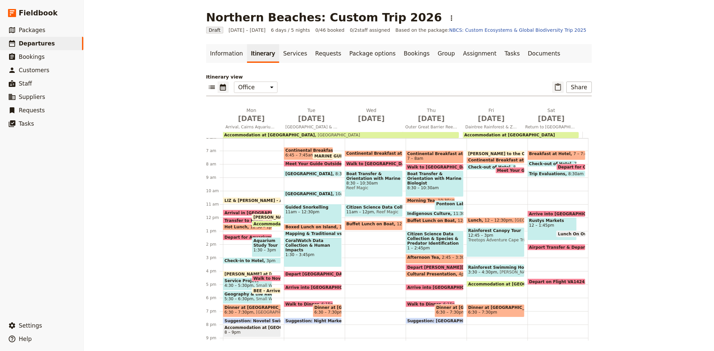
click at [559, 86] on icon "Paste itinerary item" at bounding box center [558, 87] width 8 height 8
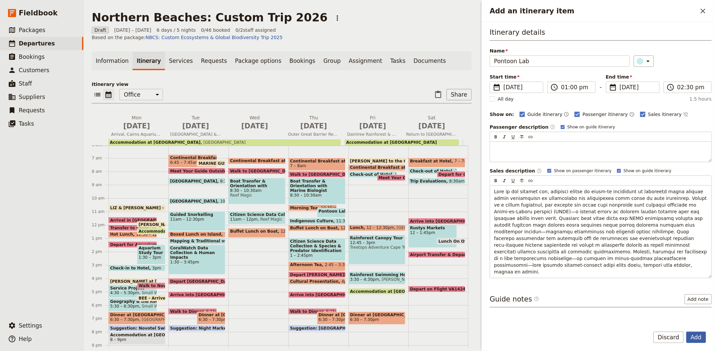
click at [695, 338] on button "Add" at bounding box center [696, 337] width 20 height 11
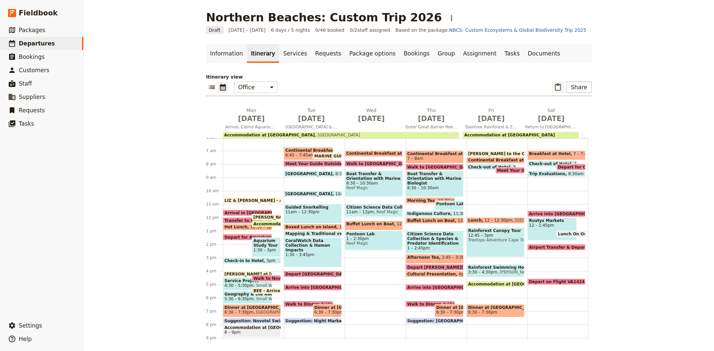
click at [556, 88] on icon "Paste itinerary item" at bounding box center [558, 87] width 8 height 8
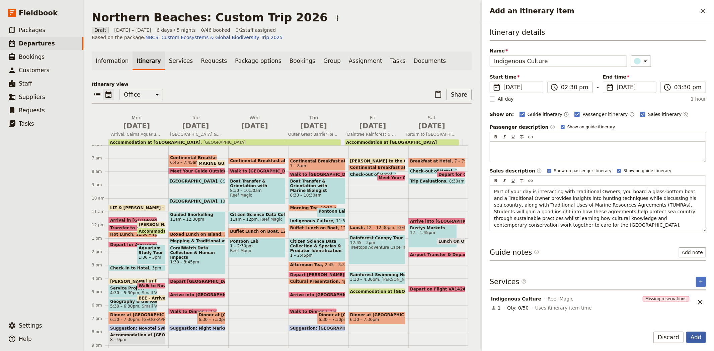
click at [692, 339] on button "Add" at bounding box center [696, 337] width 20 height 11
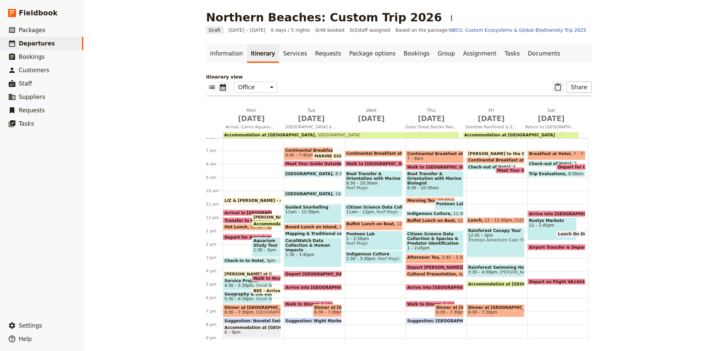
click at [557, 89] on icon "Paste itinerary item" at bounding box center [558, 87] width 8 height 8
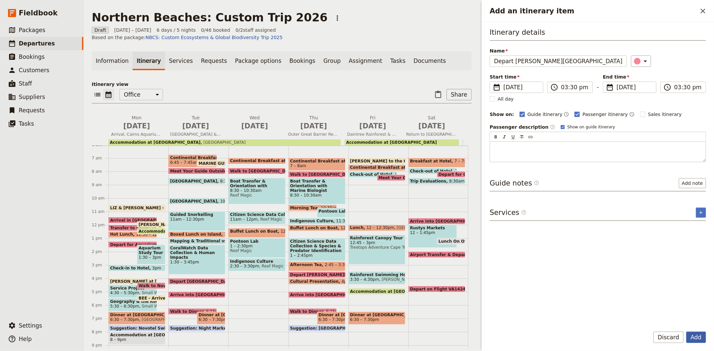
click at [696, 339] on button "Add" at bounding box center [696, 337] width 20 height 11
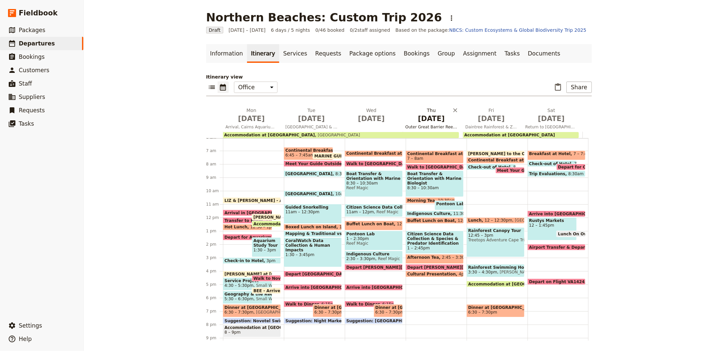
click at [436, 122] on span "May 14" at bounding box center [431, 119] width 52 height 10
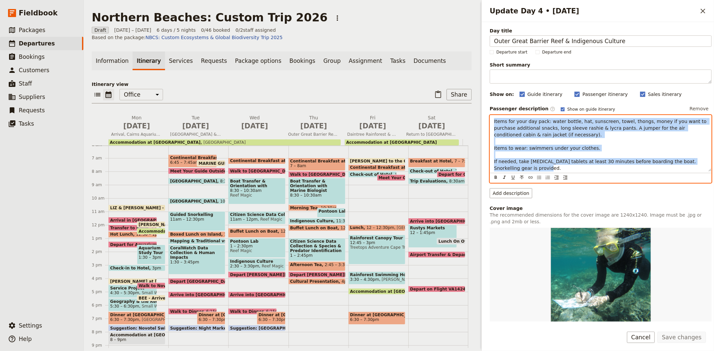
drag, startPoint x: 554, startPoint y: 167, endPoint x: 492, endPoint y: 121, distance: 76.7
click at [492, 121] on div "Items for your day pack: water bottle, hat, sunscreen, towel, thongs, money if …" at bounding box center [600, 143] width 221 height 56
copy span "Items for your day pack: water bottle, hat, sunscreen, towel, thongs, money if …"
click at [253, 121] on span "May 13" at bounding box center [254, 126] width 51 height 10
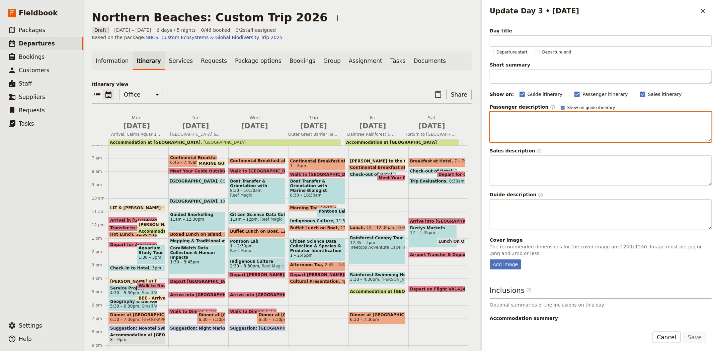
click at [532, 123] on div "Update Day 3 • 13 May" at bounding box center [600, 127] width 221 height 30
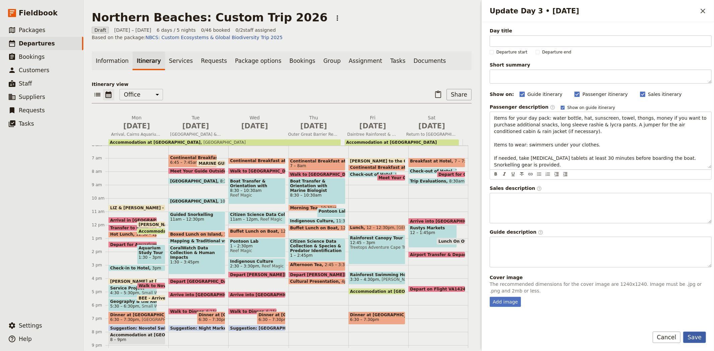
click at [696, 339] on button "Save" at bounding box center [694, 337] width 23 height 11
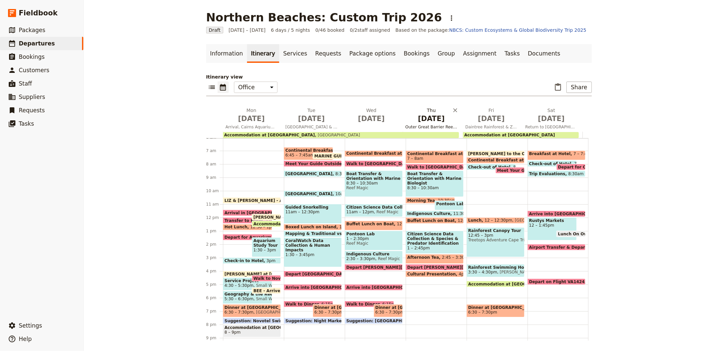
click at [422, 125] on span "Outer Great Barrier Reef & Indigenous Culture" at bounding box center [431, 127] width 57 height 5
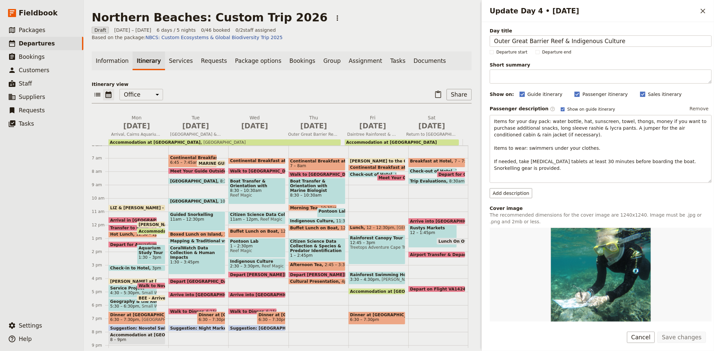
drag, startPoint x: 624, startPoint y: 41, endPoint x: 475, endPoint y: 52, distance: 148.7
click at [475, 52] on div "Northern Beaches: Custom Trip 2026 ​ Draft 11 – 16 May 2026 6 days / 5 nights 0…" at bounding box center [399, 175] width 630 height 351
click at [243, 121] on span "May 13" at bounding box center [254, 126] width 51 height 10
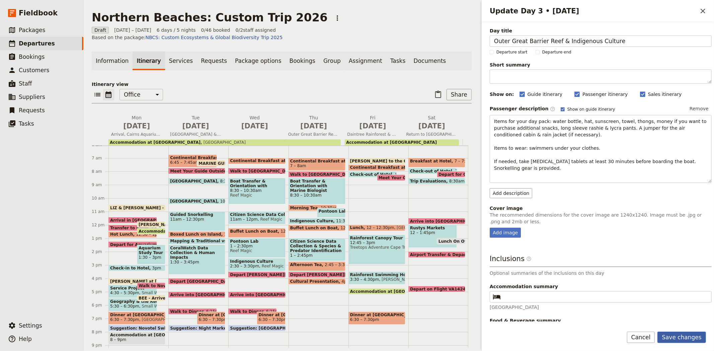
type input "Outer Great Barrier Reef & Indigenous Culture"
click at [672, 335] on button "Save changes" at bounding box center [681, 337] width 49 height 11
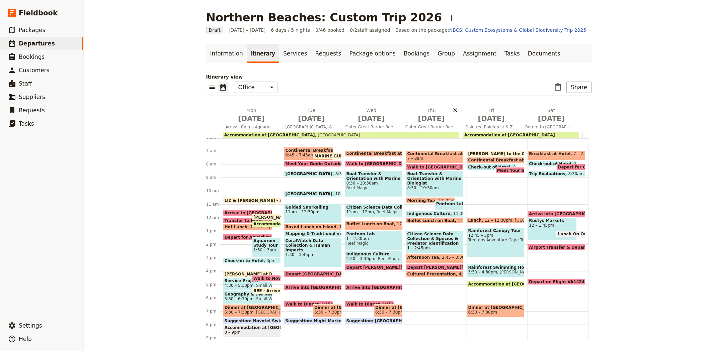
click at [454, 111] on icon "Delete Thu May 14" at bounding box center [455, 110] width 7 height 7
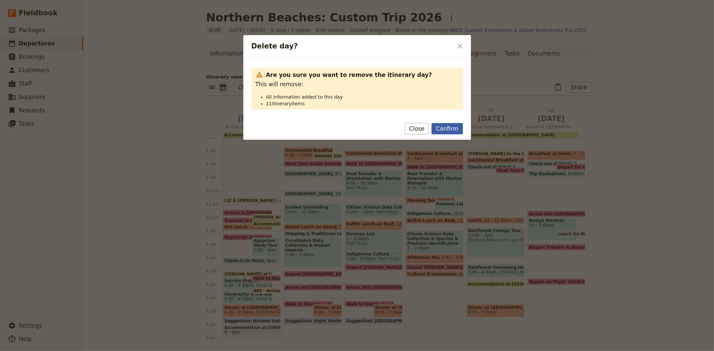
click at [450, 132] on button "Confirm" at bounding box center [446, 128] width 31 height 11
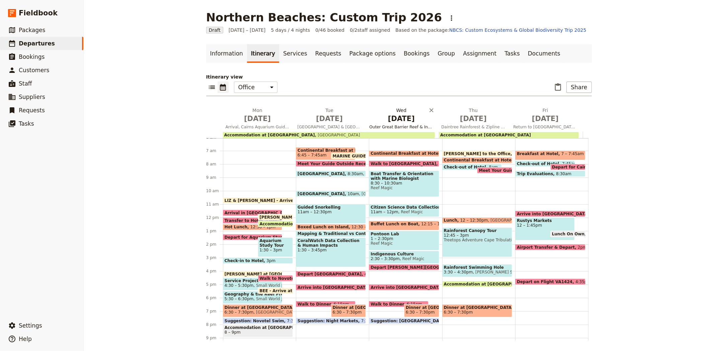
click at [398, 116] on span "May 13" at bounding box center [402, 119] width 64 height 10
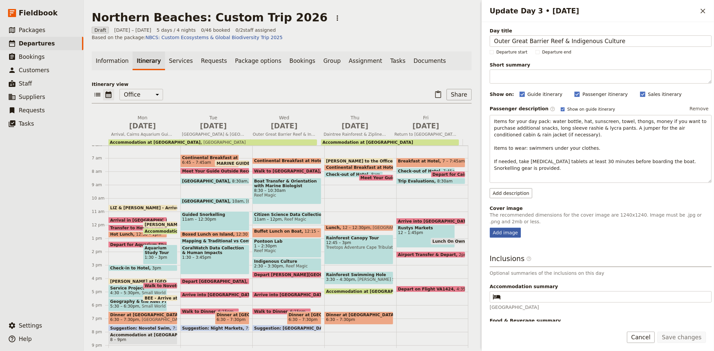
click at [502, 235] on div "Add image" at bounding box center [505, 233] width 31 height 10
click at [490, 228] on input "Add image" at bounding box center [489, 228] width 0 height 0
type input "C:\fakepath\Outer GBR EOR Fieldbook.JPG"
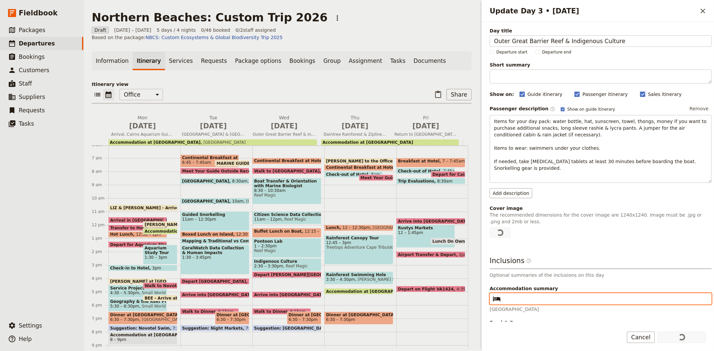
click at [538, 303] on input "Accommodation summary ​" at bounding box center [605, 299] width 204 height 8
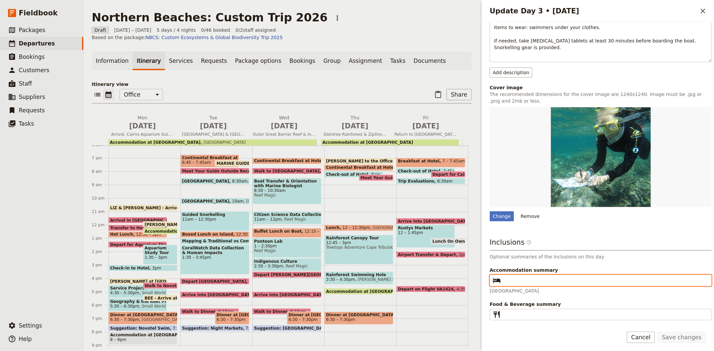
scroll to position [128, 0]
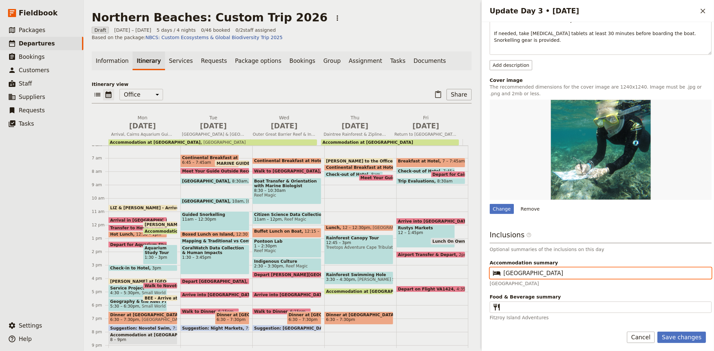
type input "Hides Hotel Cairns"
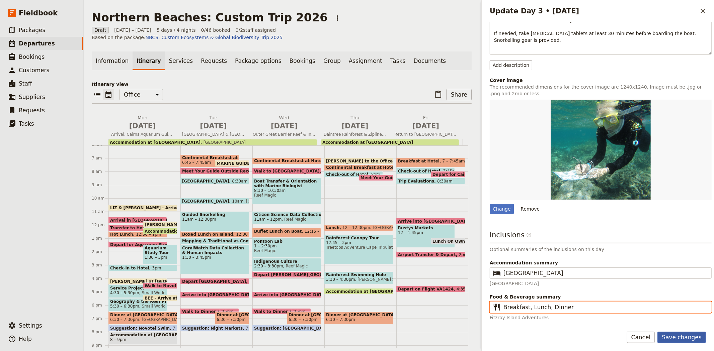
type input "Breakfast, Lunch, Dinner"
click at [689, 340] on button "Save changes" at bounding box center [681, 337] width 49 height 11
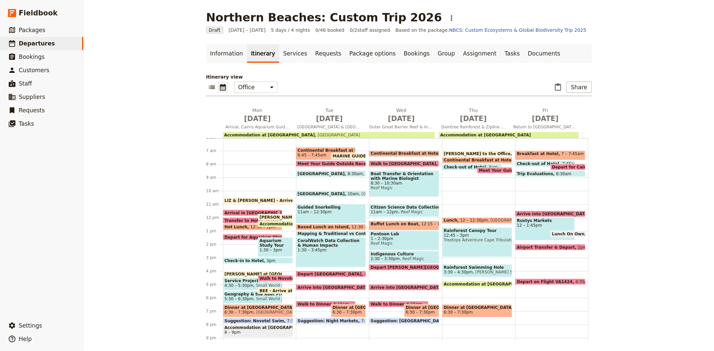
click at [456, 245] on div "Rainforest Canopy Tour 12:45 – 3pm Treetops Adventure Cape Tribulation" at bounding box center [477, 243] width 70 height 30
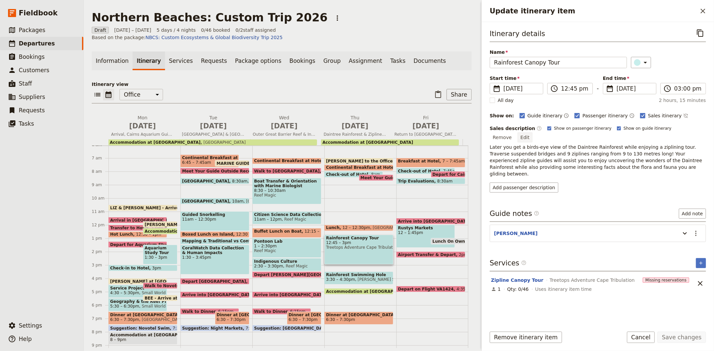
click at [533, 133] on button "Edit" at bounding box center [525, 138] width 15 height 10
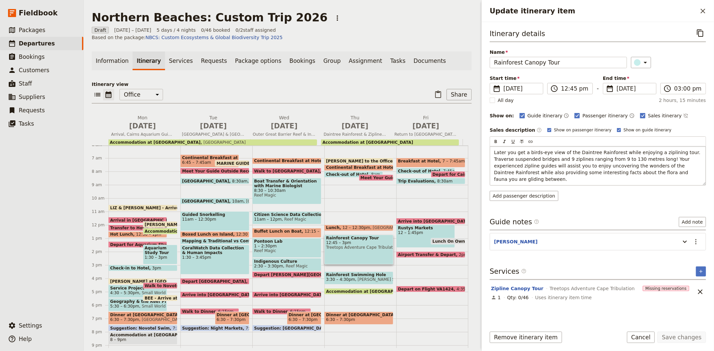
click at [497, 153] on span "Later you get a birds-eye view of the Daintree Rainforest while enjoying a zipl…" at bounding box center [598, 166] width 208 height 32
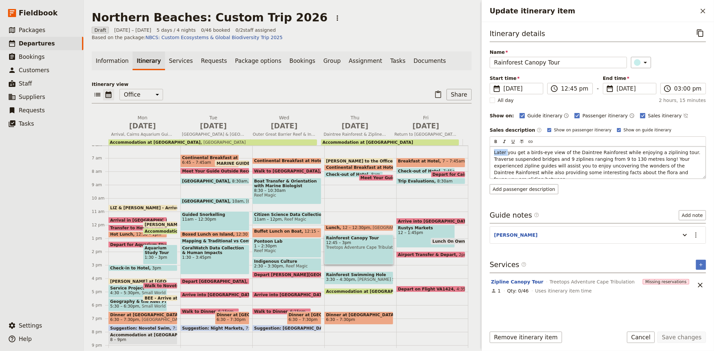
click at [497, 153] on span "Later you get a birds-eye view of the Daintree Rainforest while enjoying a zipl…" at bounding box center [598, 166] width 208 height 32
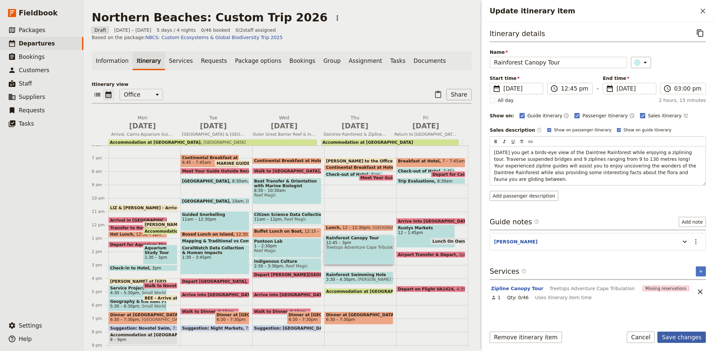
click at [678, 336] on button "Save changes" at bounding box center [681, 337] width 49 height 11
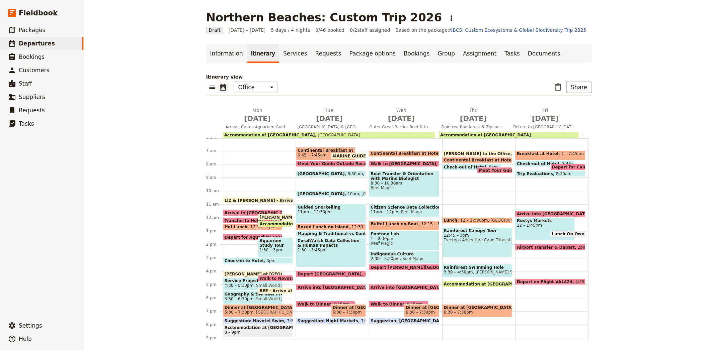
click at [468, 268] on span "Rainforest Swimming Hole" at bounding box center [477, 267] width 67 height 5
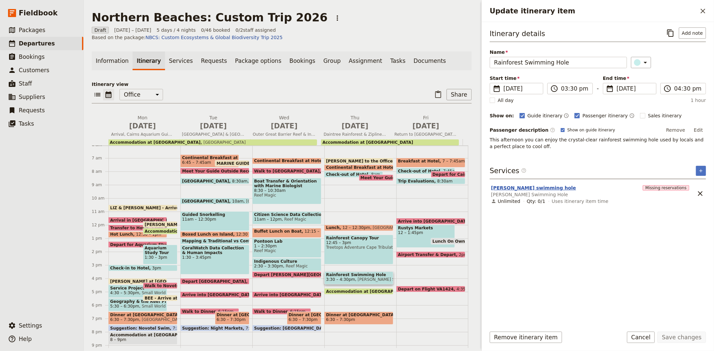
click at [524, 186] on button "Mason's swimming hole" at bounding box center [533, 188] width 85 height 7
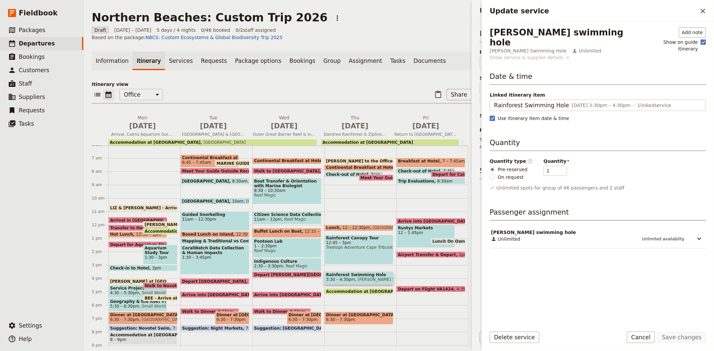
click at [511, 54] on div "Show service & supplier details" at bounding box center [526, 57] width 73 height 7
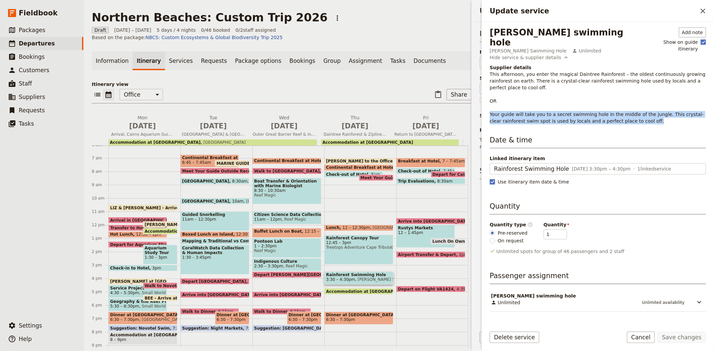
drag, startPoint x: 488, startPoint y: 98, endPoint x: 650, endPoint y: 107, distance: 162.6
click at [650, 107] on div "Mason's swimming hole Mason's Swimming Hole Unlimited Add note Show on guide it…" at bounding box center [598, 172] width 232 height 300
copy p "Your guide will take you to a secret swimming hole in the middle of the jungle.…"
click at [655, 340] on button "Cancel" at bounding box center [641, 337] width 28 height 11
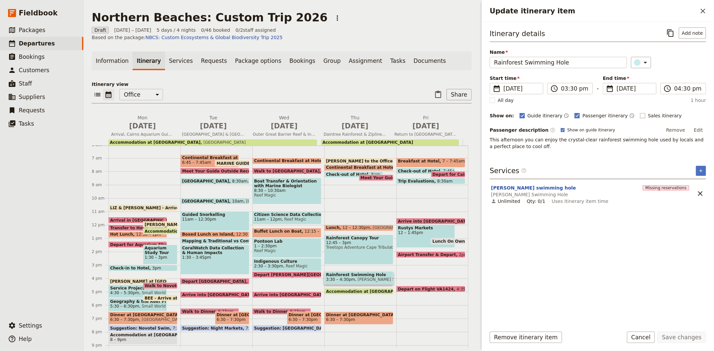
click at [648, 115] on span "Sales itinerary" at bounding box center [665, 115] width 34 height 7
click at [640, 112] on input "Sales itinerary" at bounding box center [640, 112] width 0 height 0
checkbox input "true"
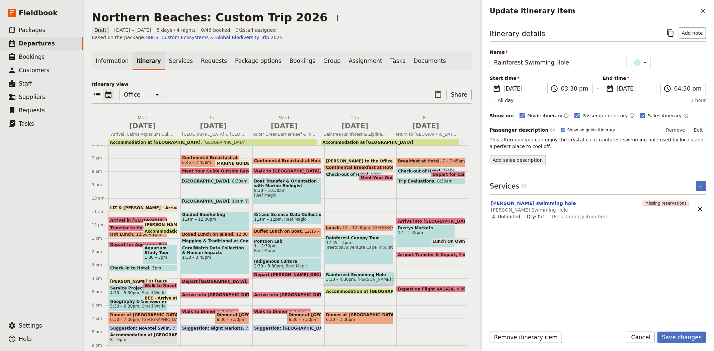
click at [529, 156] on button "Add sales description" at bounding box center [518, 160] width 56 height 10
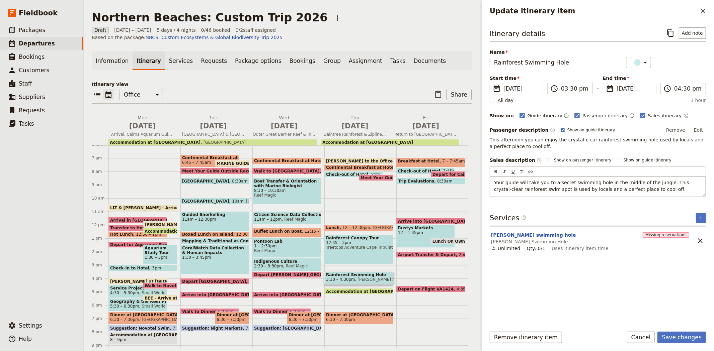
click at [491, 185] on div "Your guide will take you to a secret swimming hole in the middle of the jungle.…" at bounding box center [598, 187] width 216 height 20
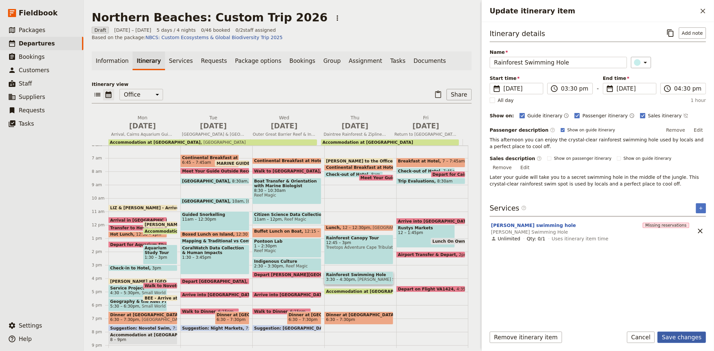
click at [678, 337] on button "Save changes" at bounding box center [681, 337] width 49 height 11
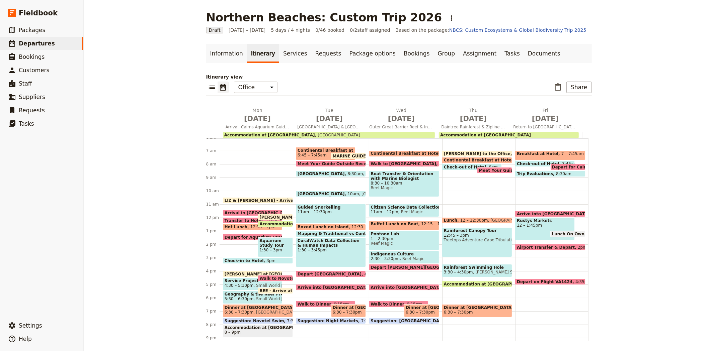
click at [470, 282] on span "Accommodation at Cape Trib Beach House" at bounding box center [491, 284] width 94 height 4
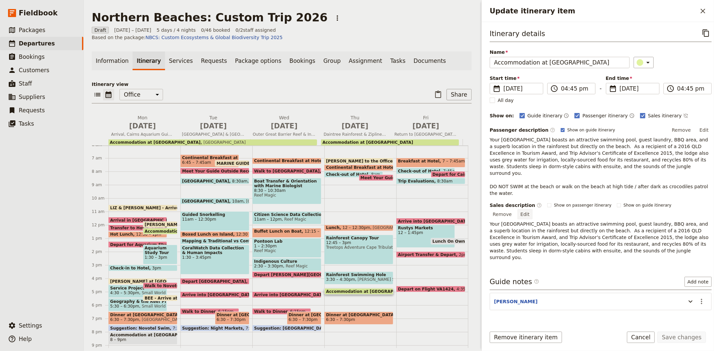
click at [533, 210] on button "Edit" at bounding box center [525, 215] width 15 height 10
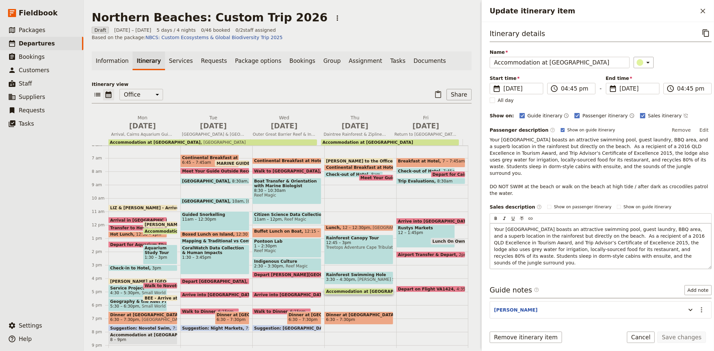
click at [601, 227] on span "Your Daintree lodge boasts an attractive swimming pool, guest laundry, BBQ area…" at bounding box center [600, 246] width 212 height 39
click at [683, 128] on button "Remove" at bounding box center [681, 130] width 25 height 10
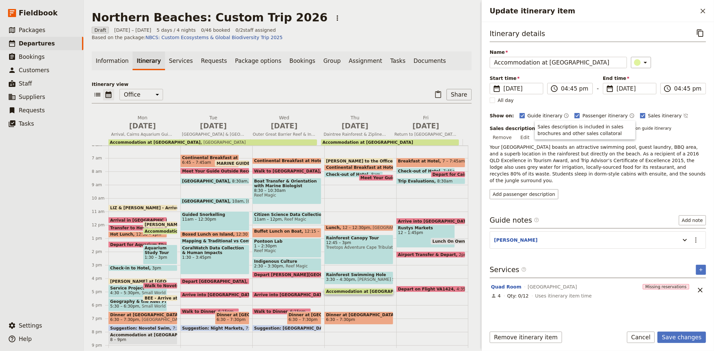
click at [583, 162] on span "Your Daintree lodge boasts an attractive swimming pool, guest laundry, BBQ area…" at bounding box center [598, 164] width 217 height 39
click at [554, 131] on span "Show on passenger itinerary" at bounding box center [583, 128] width 58 height 5
click at [547, 126] on input "Show on passenger itinerary" at bounding box center [547, 126] width 0 height 0
checkbox input "true"
click at [624, 131] on span "Show on guide itinerary" at bounding box center [648, 128] width 48 height 5
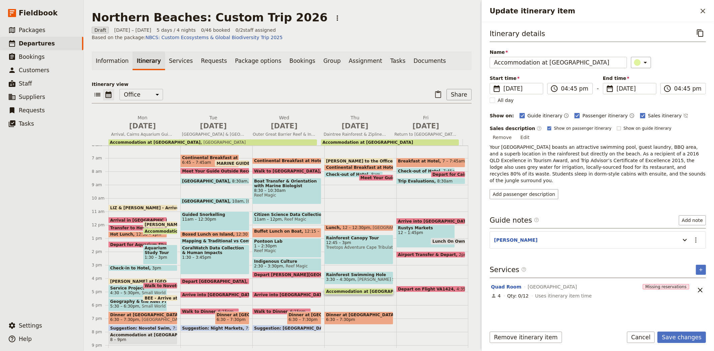
click at [617, 126] on input "Show on guide itinerary" at bounding box center [617, 126] width 0 height 0
checkbox input "true"
click at [682, 338] on button "Save changes" at bounding box center [681, 337] width 49 height 11
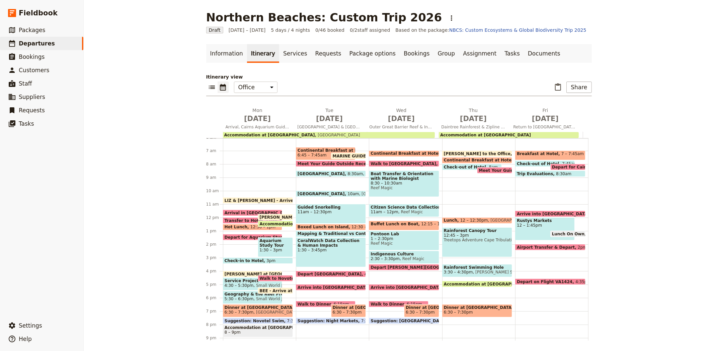
click at [531, 163] on span "Check-out of Hotel" at bounding box center [539, 164] width 45 height 4
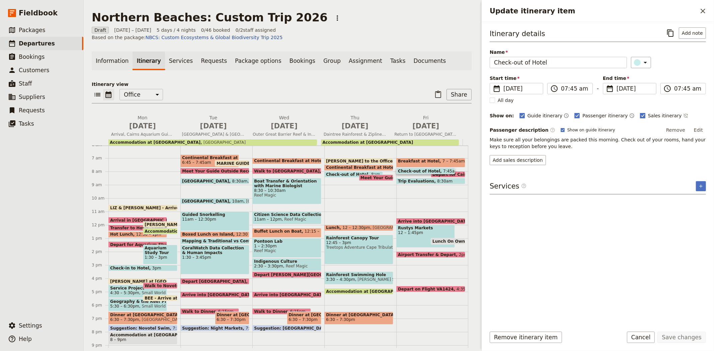
click at [648, 114] on span "Sales itinerary" at bounding box center [665, 115] width 34 height 7
click at [640, 112] on input "Sales itinerary" at bounding box center [640, 112] width 0 height 0
checkbox input "false"
click at [677, 336] on button "Save changes" at bounding box center [681, 337] width 49 height 11
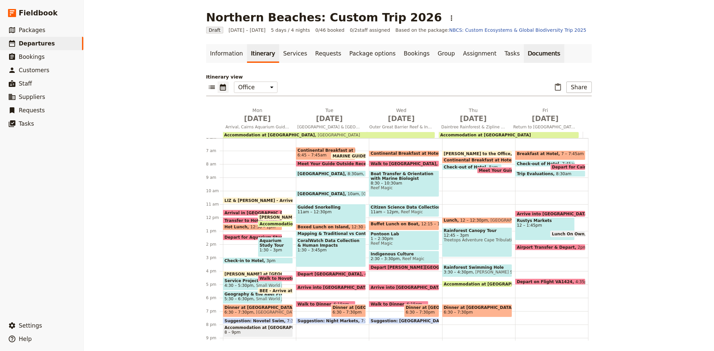
click at [524, 52] on link "Documents" at bounding box center [544, 53] width 41 height 19
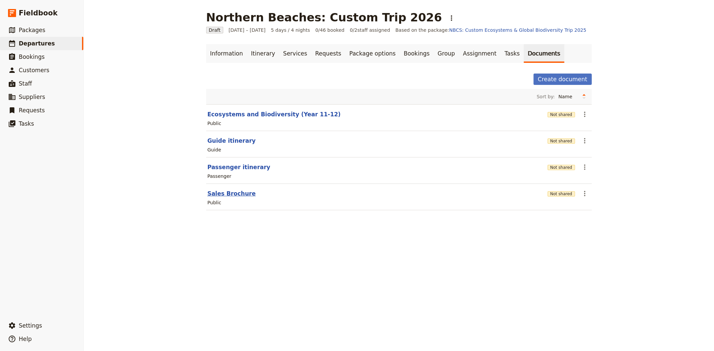
click at [229, 193] on button "Sales Brochure" at bounding box center [232, 194] width 48 height 8
select select "DEFAULT"
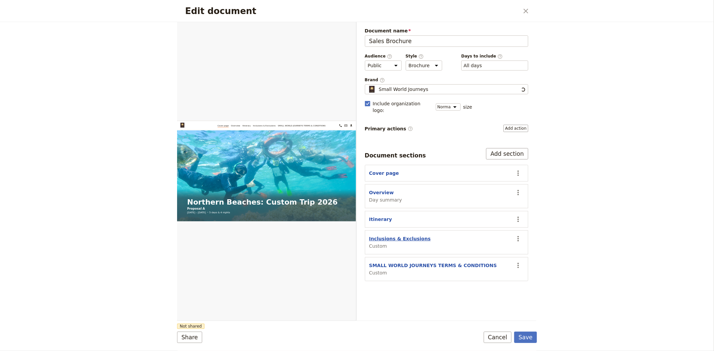
click at [394, 236] on button "Inclusions & Exclusions" at bounding box center [400, 239] width 62 height 7
select select "CUSTOM"
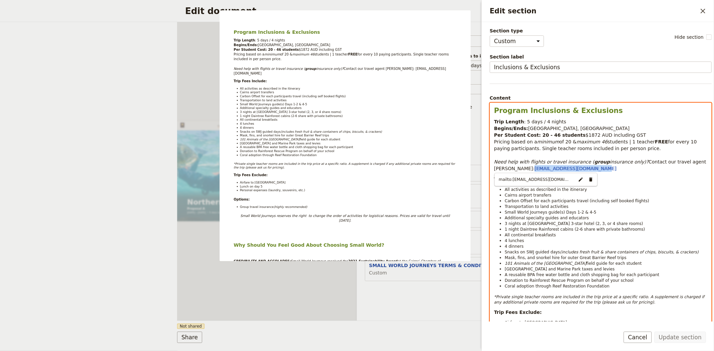
drag, startPoint x: 551, startPoint y: 171, endPoint x: 493, endPoint y: 169, distance: 57.6
type input "mailto:sandy.sirianni@savenio.com.au"
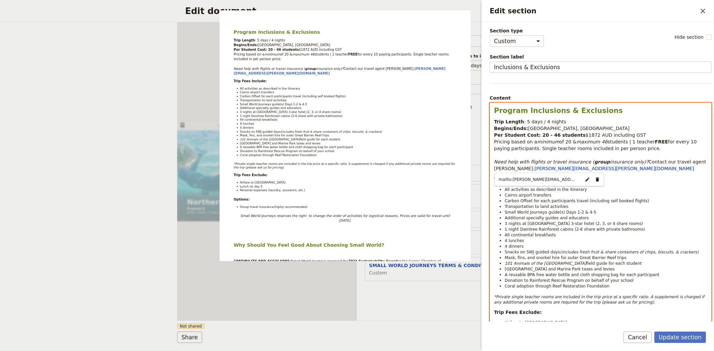
click at [544, 235] on span "All continental breakfasts" at bounding box center [530, 235] width 51 height 5
select select "paragraph"
drag, startPoint x: 540, startPoint y: 136, endPoint x: 550, endPoint y: 135, distance: 10.1
click at [550, 135] on strong "Per Student Cost: 20 - 46 students" at bounding box center [540, 135] width 92 height 5
drag, startPoint x: 561, startPoint y: 136, endPoint x: 535, endPoint y: 135, distance: 26.5
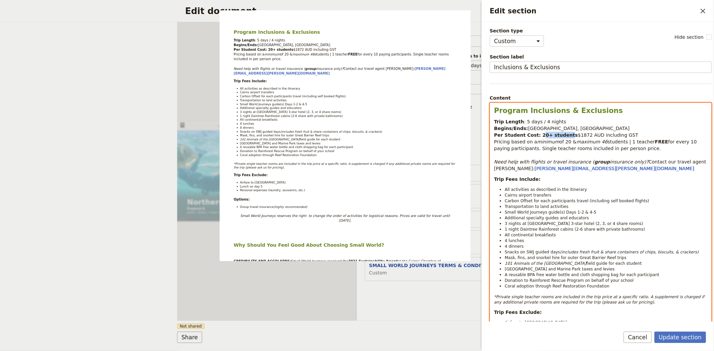
click at [535, 135] on strong "Per Student Cost: 20+ students" at bounding box center [536, 135] width 84 height 5
click at [550, 135] on strong "Per Student Cost: 20+ students" at bounding box center [536, 135] width 84 height 5
drag, startPoint x: 562, startPoint y: 135, endPoint x: 534, endPoint y: 134, distance: 27.8
click at [534, 134] on strong "Per Student Cost: 20+ students" at bounding box center [536, 135] width 84 height 5
click at [574, 133] on span "$1872 AUD including GST" at bounding box center [604, 135] width 61 height 5
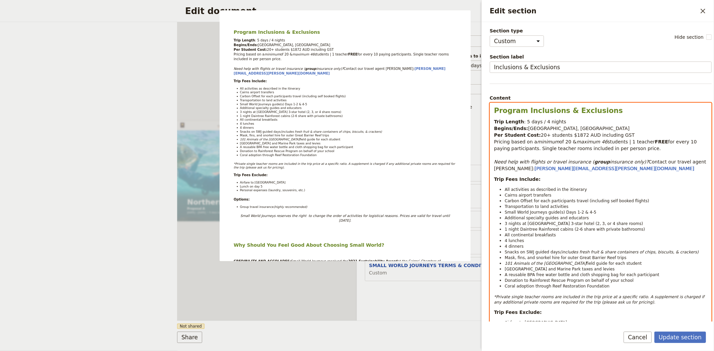
click at [574, 133] on span "$1872 AUD including GST" at bounding box center [604, 135] width 61 height 5
click at [564, 151] on span "for every 10 paying participants. Single teacher rooms included in per person p…" at bounding box center [596, 145] width 204 height 12
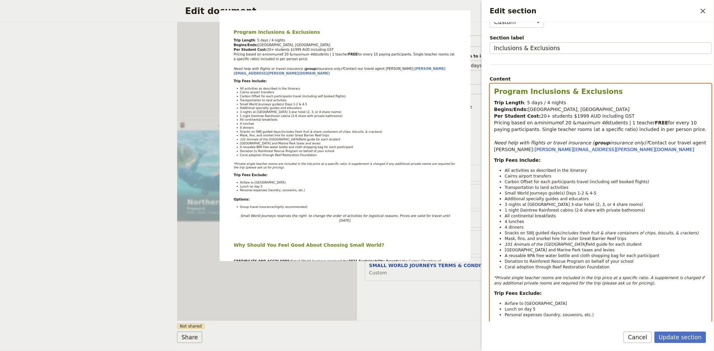
scroll to position [37, 0]
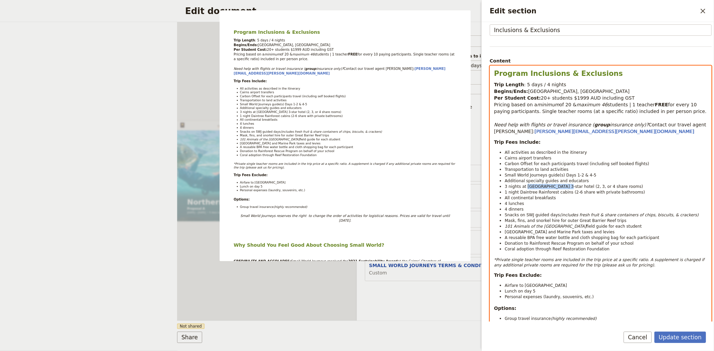
drag, startPoint x: 525, startPoint y: 186, endPoint x: 557, endPoint y: 187, distance: 32.8
click at [557, 187] on span "3 nights at Cairns 3-star hotel (2, 3, or 4 share rooms)" at bounding box center [574, 186] width 138 height 5
click at [534, 287] on li "Airfare to [GEOGRAPHIC_DATA]" at bounding box center [606, 286] width 203 height 6
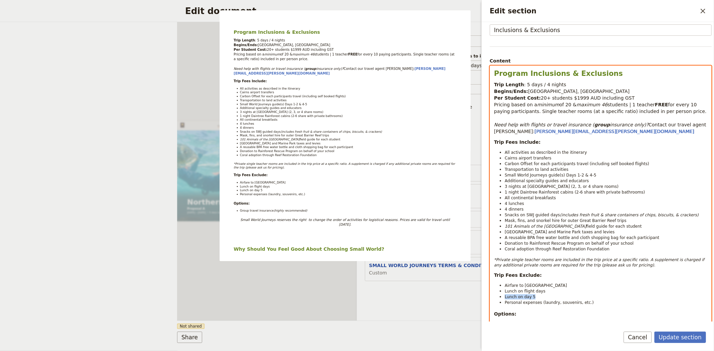
drag, startPoint x: 534, startPoint y: 297, endPoint x: 494, endPoint y: 299, distance: 39.9
click at [494, 299] on ul "Airfare to Cairns Lunch on flight days Lunch on day 5 Personal expenses (laundr…" at bounding box center [600, 294] width 213 height 23
click at [538, 291] on span "Lunch on flight days" at bounding box center [525, 291] width 41 height 5
drag, startPoint x: 542, startPoint y: 292, endPoint x: 504, endPoint y: 290, distance: 37.2
click at [505, 290] on li "Lunch on flight days" at bounding box center [606, 292] width 203 height 6
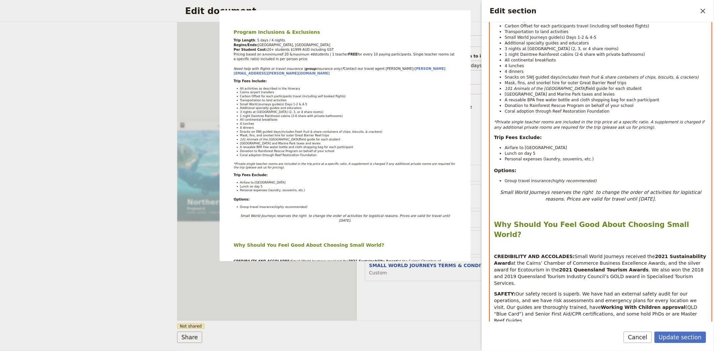
scroll to position [186, 0]
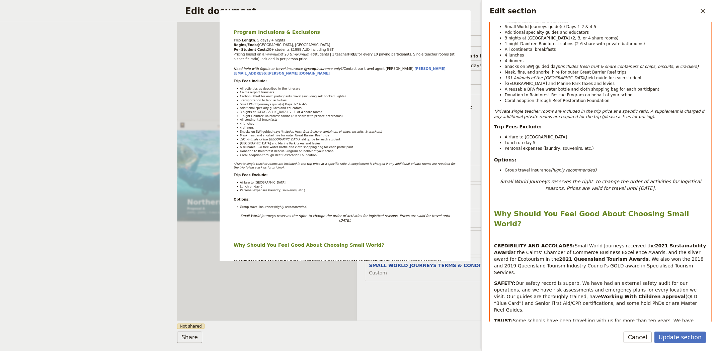
click at [633, 188] on em "Small World Journeys reserves the right to change the order of activities for l…" at bounding box center [601, 185] width 203 height 12
select select "paragraph"
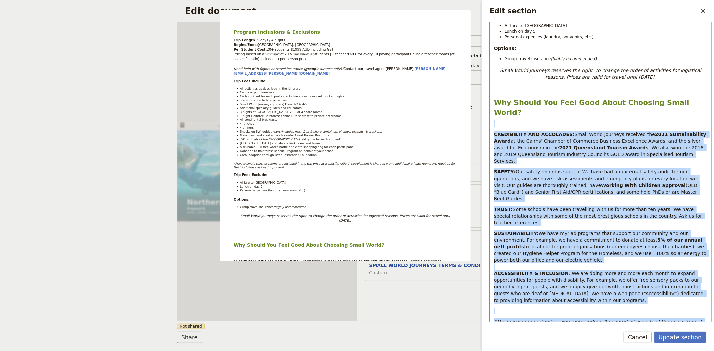
scroll to position [353, 0]
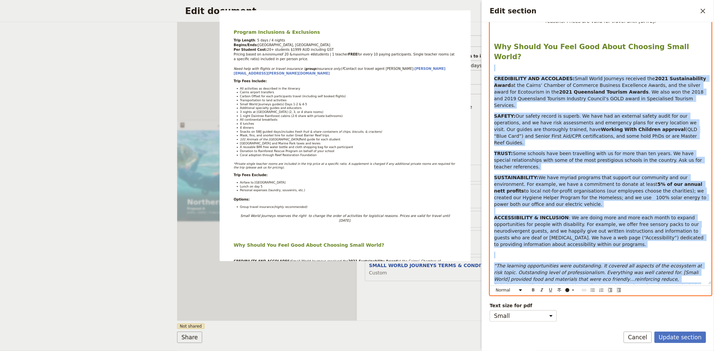
drag, startPoint x: 499, startPoint y: 119, endPoint x: 714, endPoint y: 290, distance: 274.9
click at [714, 290] on div "Section type Cover page Day summary Itinerary Custom Hide section Section label…" at bounding box center [598, 172] width 232 height 300
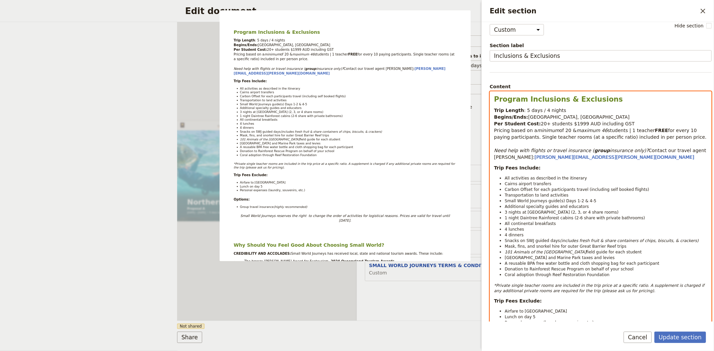
scroll to position [0, 0]
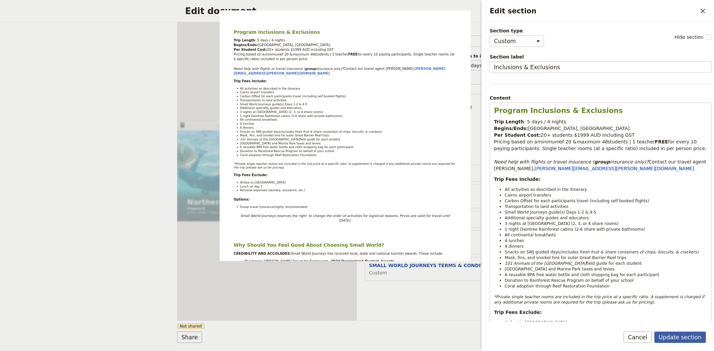
click at [669, 335] on button "Update section" at bounding box center [680, 337] width 52 height 11
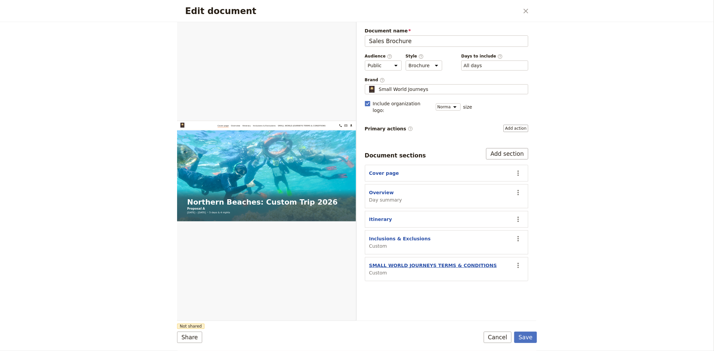
click at [423, 262] on button "SMALL WORLD JOURNEYS TERMS & CONDITIONS" at bounding box center [433, 265] width 128 height 7
select select "CUSTOM"
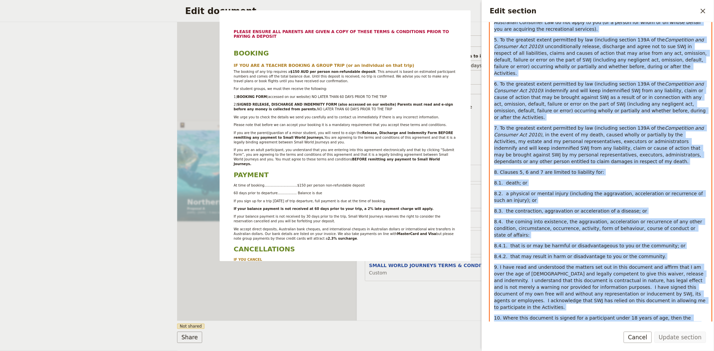
scroll to position [2215, 0]
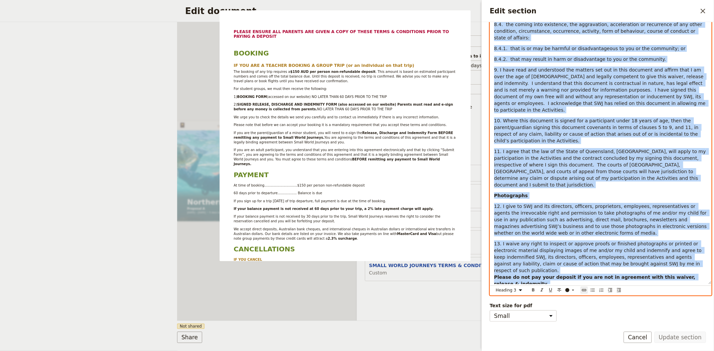
drag, startPoint x: 493, startPoint y: 109, endPoint x: 694, endPoint y: 357, distance: 318.7
click at [694, 351] on html "Fieldbook ​ ​ Fieldbook ​ ​ Packages ​ Departures ​ Bookings ​ Customers ​ Staf…" at bounding box center [357, 175] width 714 height 351
select select "paragraph"
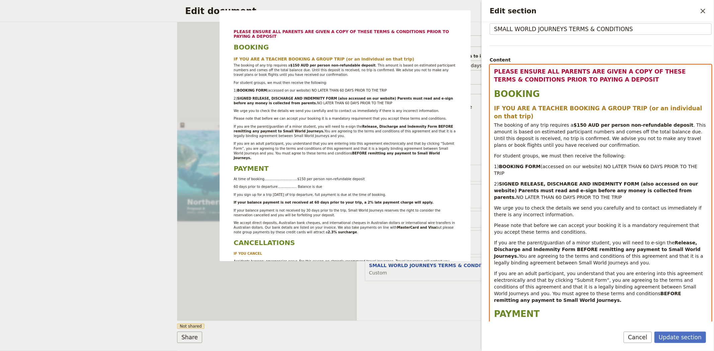
scroll to position [0, 0]
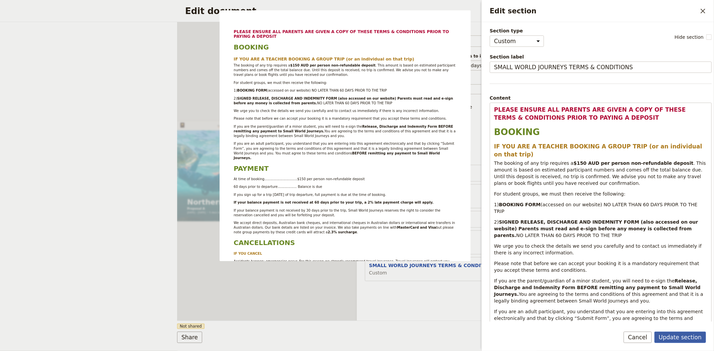
click at [678, 337] on button "Update section" at bounding box center [680, 337] width 52 height 11
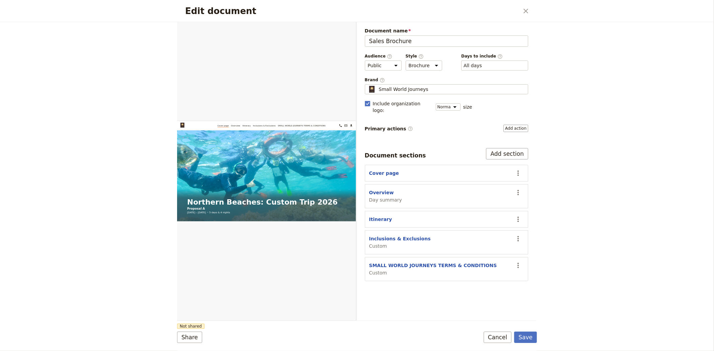
click at [528, 344] on form "Web PDF ​ Document name Sales Brochure Preview Audience ​ Public Passenger Guid…" at bounding box center [357, 186] width 360 height 329
click at [527, 335] on button "Save" at bounding box center [525, 337] width 23 height 11
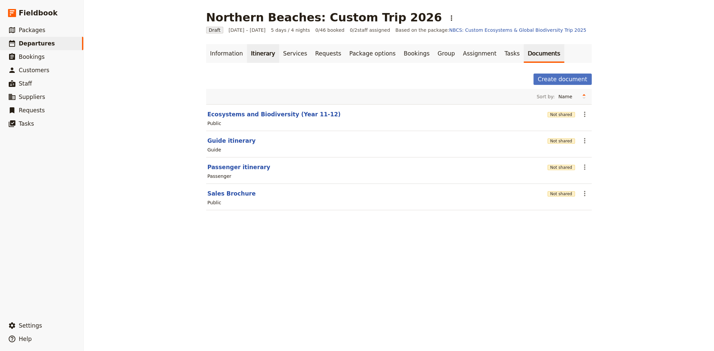
click at [256, 54] on link "Itinerary" at bounding box center [263, 53] width 32 height 19
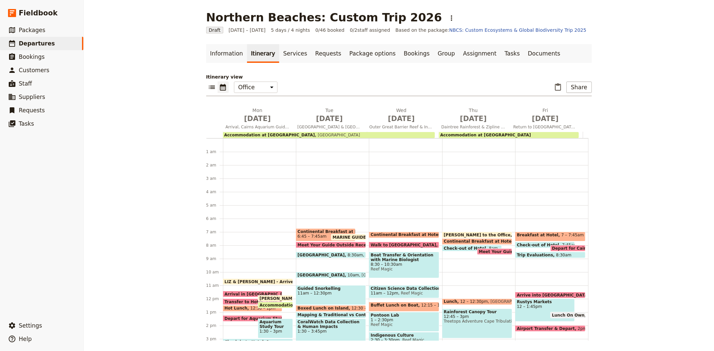
scroll to position [84, 0]
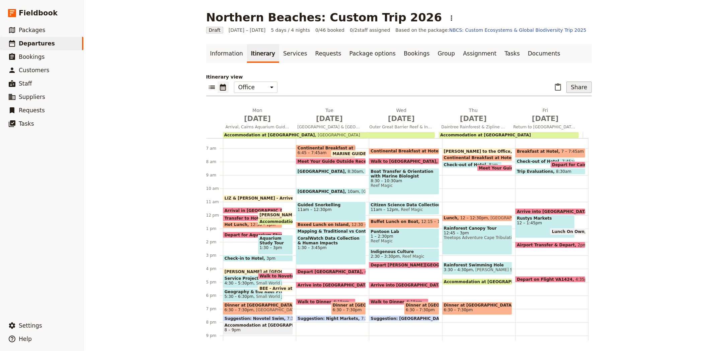
click at [572, 89] on button "Share" at bounding box center [578, 87] width 25 height 11
click at [519, 130] on span "Sales Brochure" at bounding box center [504, 130] width 35 height 7
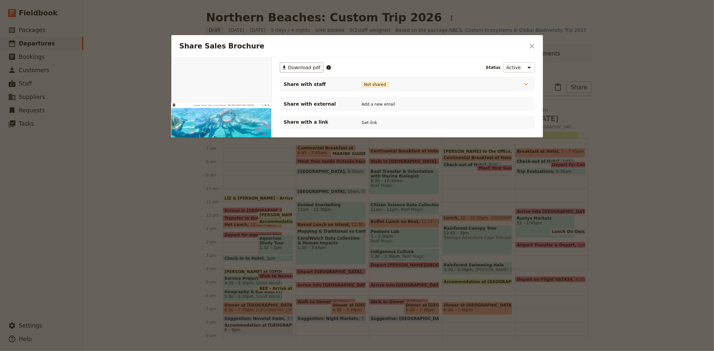
scroll to position [0, 0]
click at [533, 44] on icon "Close dialog" at bounding box center [532, 46] width 8 height 8
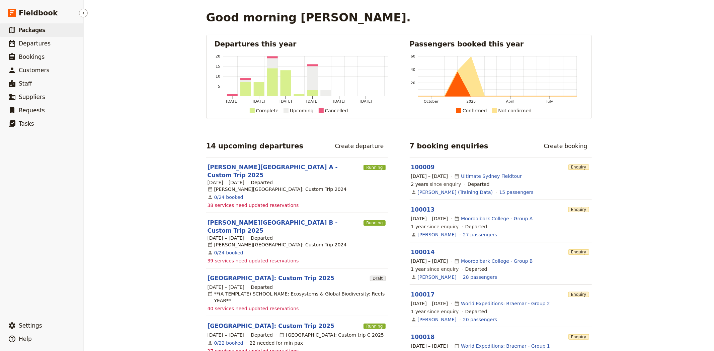
click at [31, 29] on span "Packages" at bounding box center [32, 30] width 26 height 7
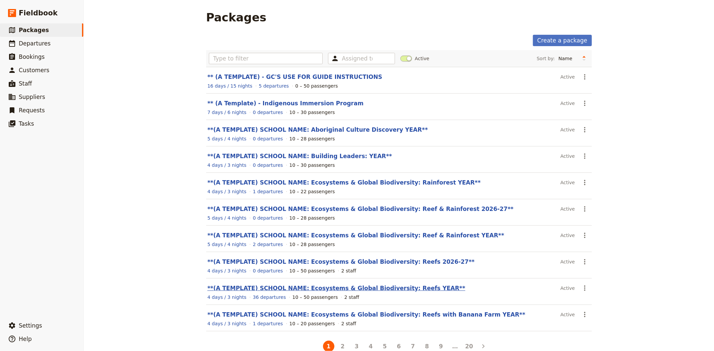
click at [395, 287] on link "**(A TEMPLATE) SCHOOL NAME: Ecosystems & Global Biodiversity: Reefs YEAR**" at bounding box center [337, 288] width 258 height 7
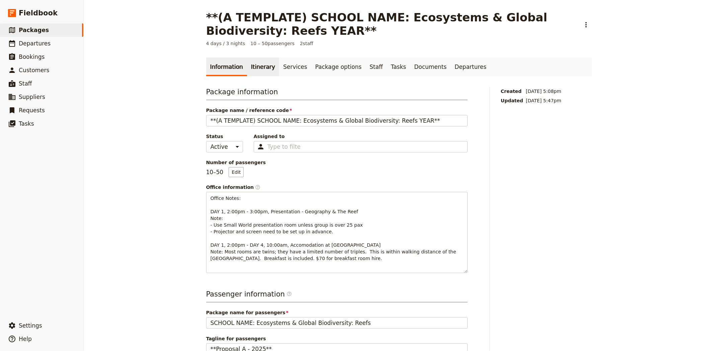
click at [258, 66] on link "Itinerary" at bounding box center [263, 67] width 32 height 19
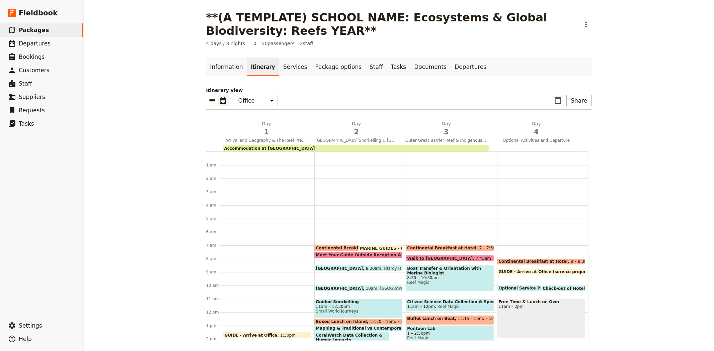
scroll to position [87, 0]
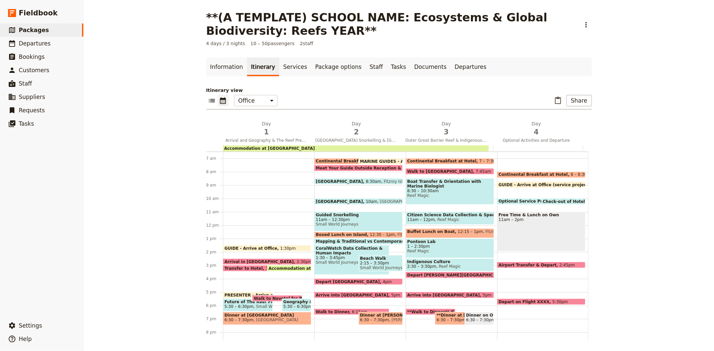
click at [430, 191] on span "8:30 – 10:30am" at bounding box center [449, 191] width 85 height 5
select select "3"
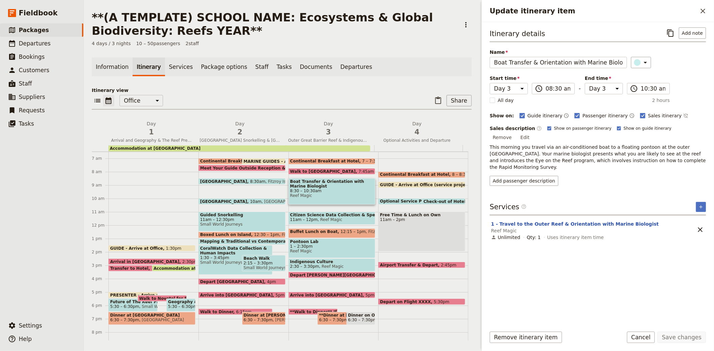
click at [304, 215] on span "Citizen Science Data Collection & Species & Predator Identification" at bounding box center [332, 215] width 84 height 5
select select "3"
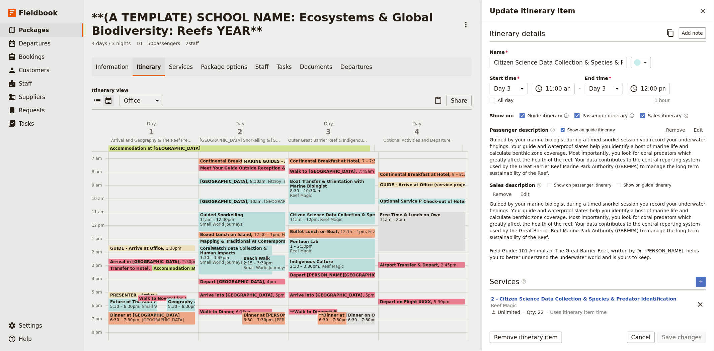
click at [306, 248] on span "1 – 2:30pm" at bounding box center [332, 246] width 84 height 5
select select "3"
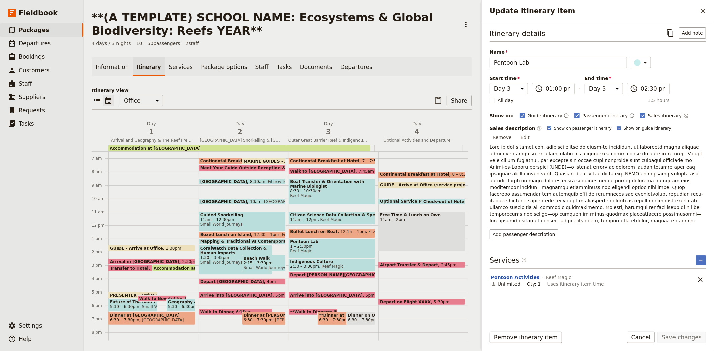
click at [319, 264] on span "Reef Magic" at bounding box center [331, 266] width 25 height 5
select select "3"
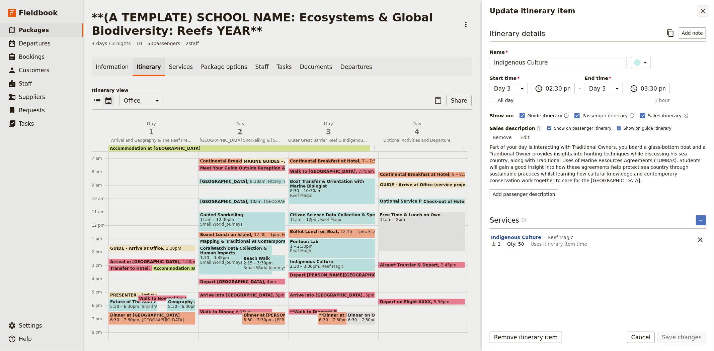
click at [703, 14] on icon "Close drawer" at bounding box center [703, 11] width 8 height 8
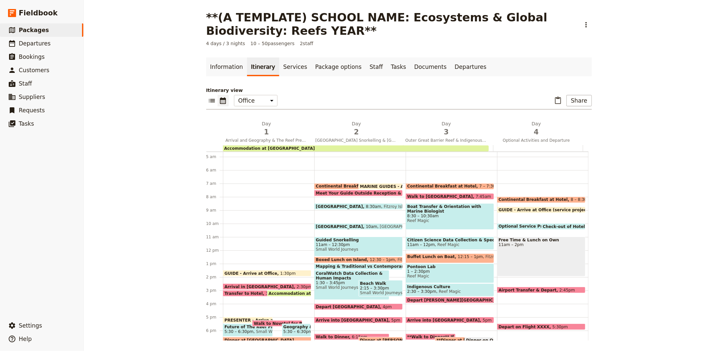
scroll to position [50, 0]
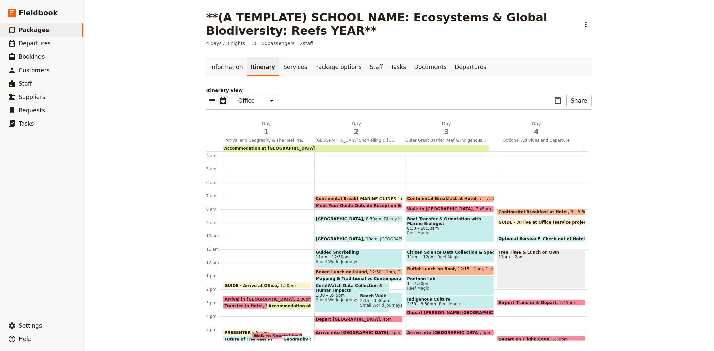
click at [446, 198] on span "Continental Breakfast at Hotel" at bounding box center [443, 198] width 72 height 5
select select "3"
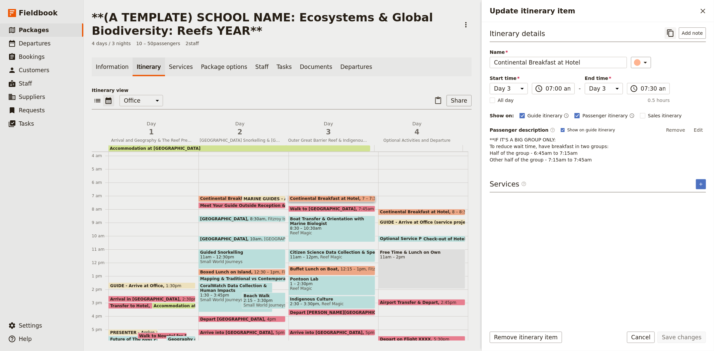
click at [671, 33] on icon "Copy itinerary item" at bounding box center [670, 33] width 8 height 8
click at [323, 208] on span "Walk to Reef Fleet Terminal" at bounding box center [324, 209] width 69 height 4
select select "3"
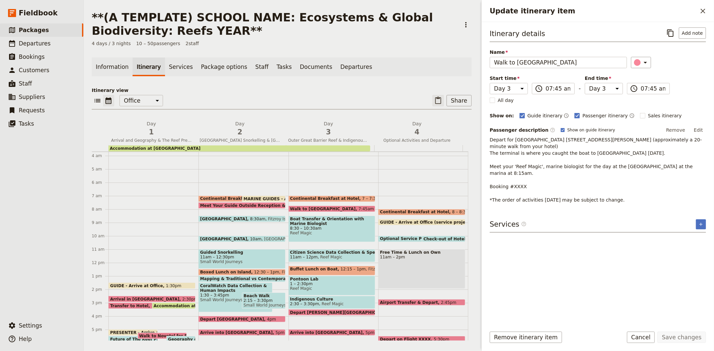
click at [437, 98] on icon "Paste itinerary item" at bounding box center [438, 100] width 6 height 7
select select "3"
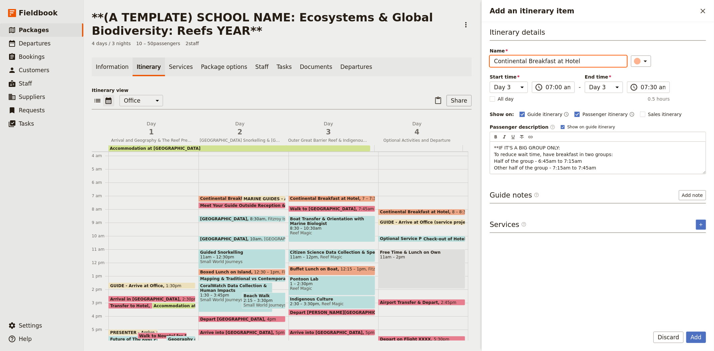
click at [323, 229] on span "8:30 – 10:30am" at bounding box center [332, 228] width 84 height 5
select select "3"
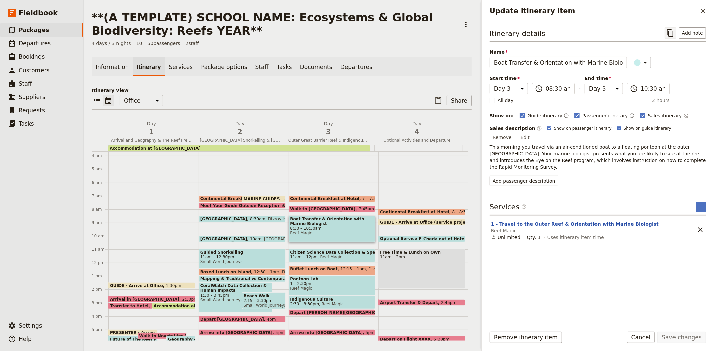
click at [667, 31] on icon "Copy itinerary item" at bounding box center [670, 33] width 8 height 8
click at [309, 207] on span "Walk to Reef Fleet Terminal" at bounding box center [324, 209] width 69 height 4
select select "3"
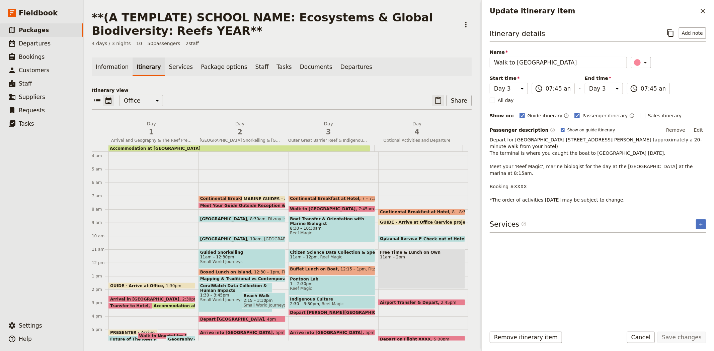
click at [437, 100] on icon "Paste itinerary item" at bounding box center [438, 100] width 6 height 7
select select "3"
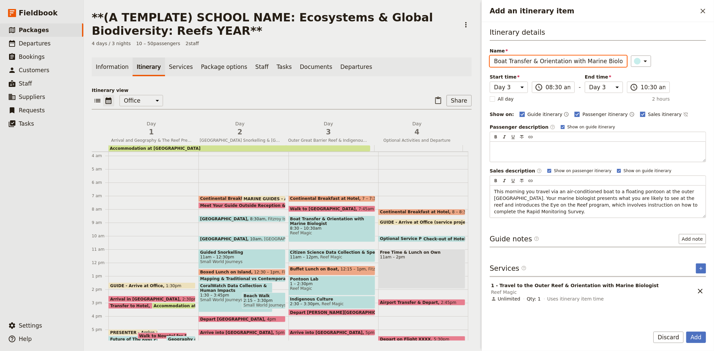
click at [303, 207] on span "Walk to Reef Fleet Terminal" at bounding box center [324, 209] width 69 height 4
select select "3"
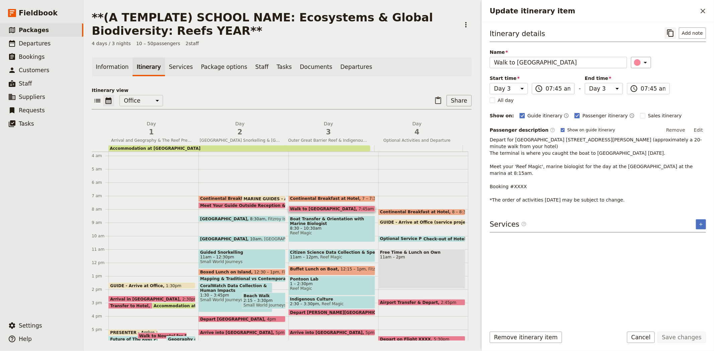
click at [673, 30] on icon "Copy itinerary item" at bounding box center [670, 33] width 8 height 8
click at [318, 255] on span "Reef Magic" at bounding box center [330, 257] width 25 height 5
select select "3"
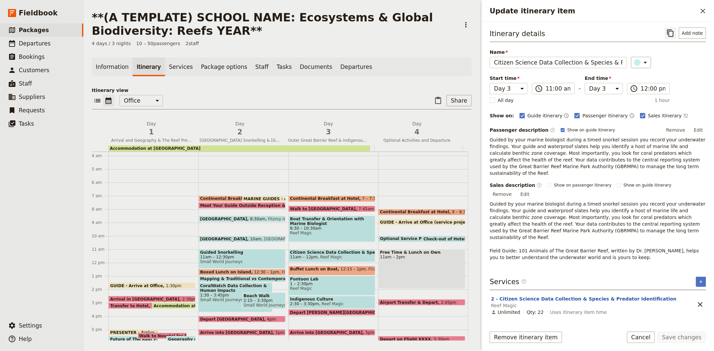
click at [674, 31] on icon "Copy itinerary item" at bounding box center [670, 33] width 8 height 8
click at [309, 265] on div "Continental Breakfast at Hotel 7 – 7:30am Walk to Reef Fleet Terminal 7:45am Bo…" at bounding box center [334, 262] width 90 height 321
select select "3"
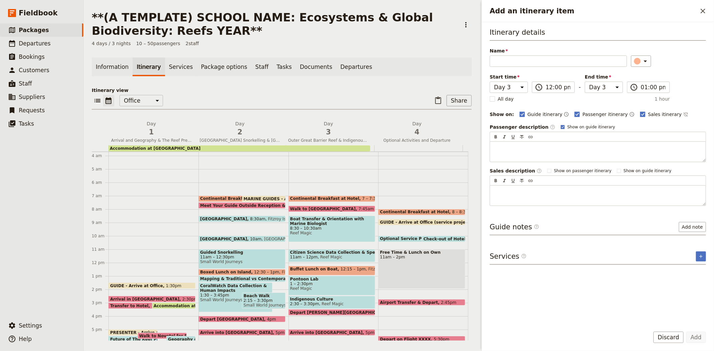
click at [314, 270] on span "Buffet Lunch on Boat" at bounding box center [315, 269] width 51 height 5
select select "3"
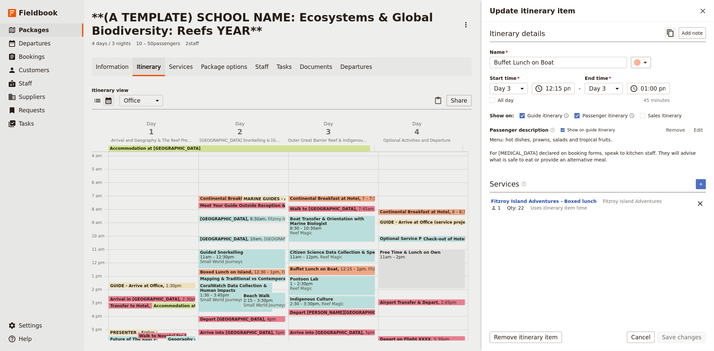
click at [670, 31] on icon "Copy itinerary item" at bounding box center [670, 33] width 8 height 8
click at [308, 284] on span "1 – 2:30pm" at bounding box center [332, 284] width 84 height 5
select select "3"
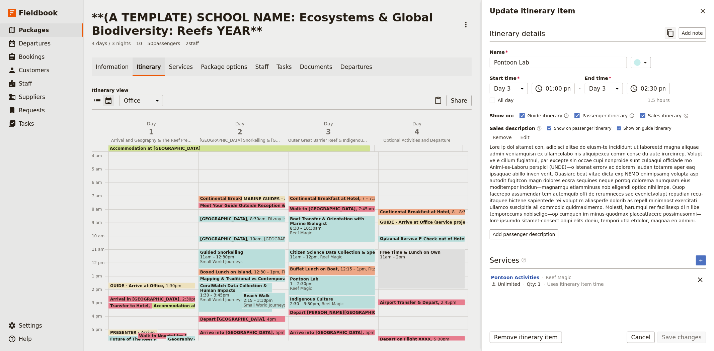
click at [671, 31] on icon "Copy itinerary item" at bounding box center [670, 32] width 6 height 7
click at [319, 303] on span "Reef Magic" at bounding box center [331, 304] width 25 height 5
select select "3"
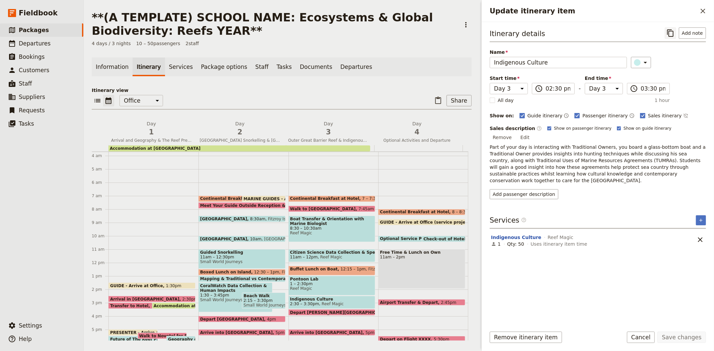
click at [676, 34] on button "​" at bounding box center [670, 32] width 11 height 11
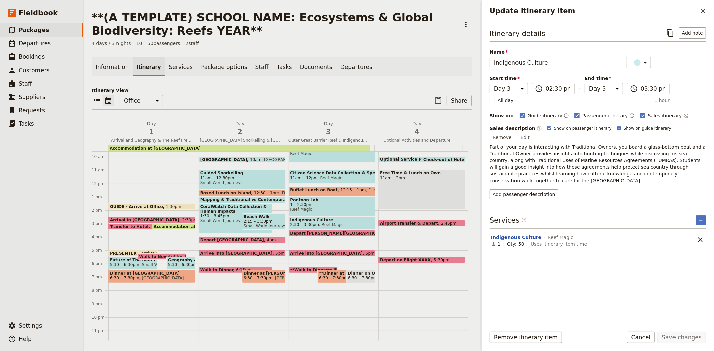
scroll to position [132, 0]
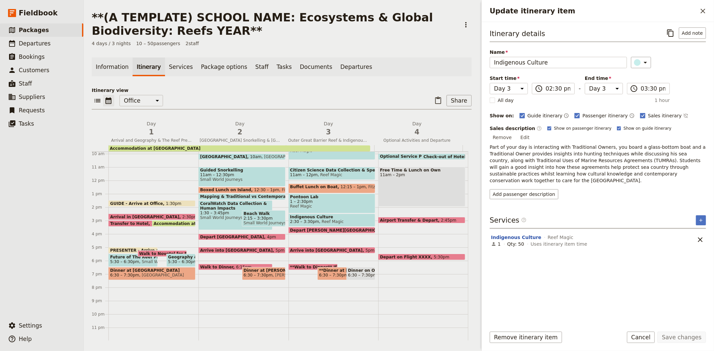
click at [394, 229] on span "3:30pm" at bounding box center [401, 230] width 15 height 4
select select "3"
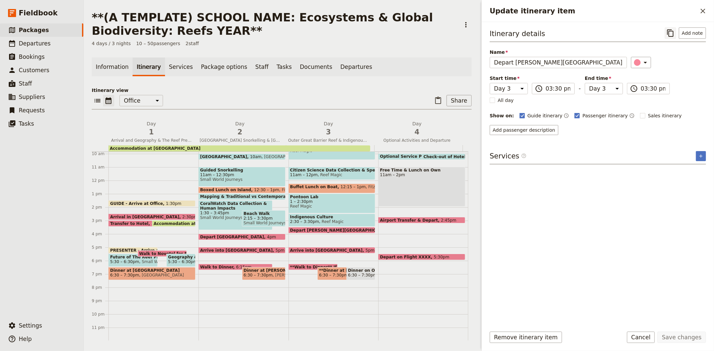
click at [671, 32] on icon "Copy itinerary item" at bounding box center [670, 33] width 8 height 8
click at [45, 27] on link "​ Packages" at bounding box center [41, 29] width 83 height 13
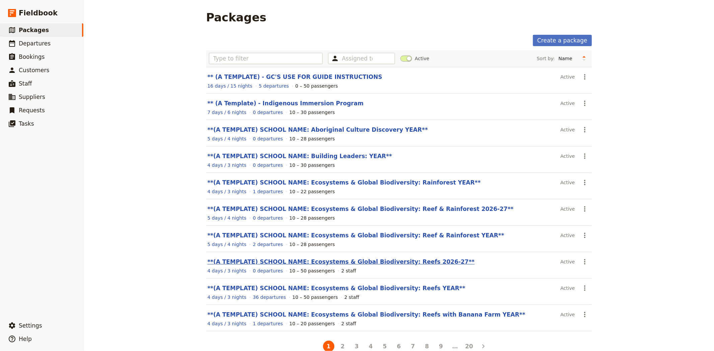
click at [336, 260] on link "**(A TEMPLATE) SCHOOL NAME: Ecosystems & Global Biodiversity: Reefs 2026-27**" at bounding box center [341, 262] width 267 height 7
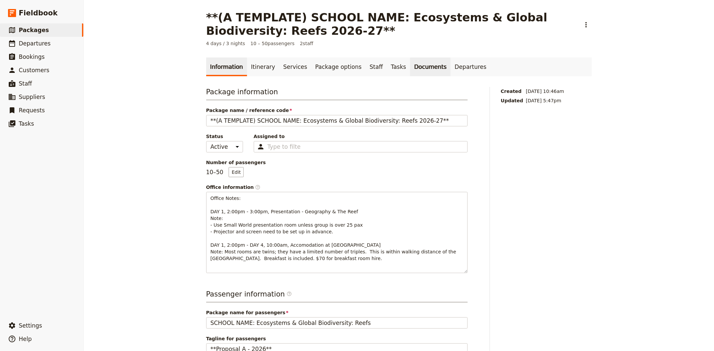
click at [410, 67] on link "Documents" at bounding box center [430, 67] width 41 height 19
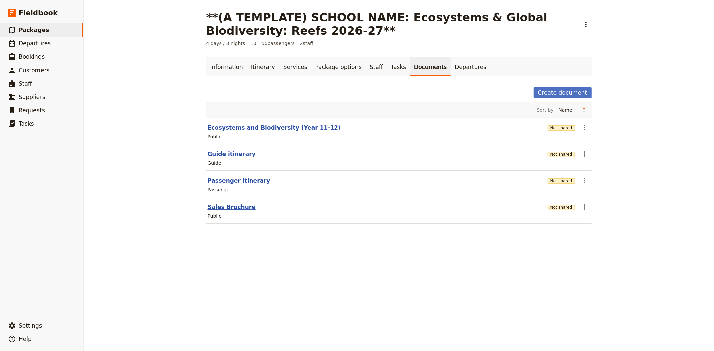
click at [227, 210] on button "Sales Brochure" at bounding box center [232, 207] width 48 height 8
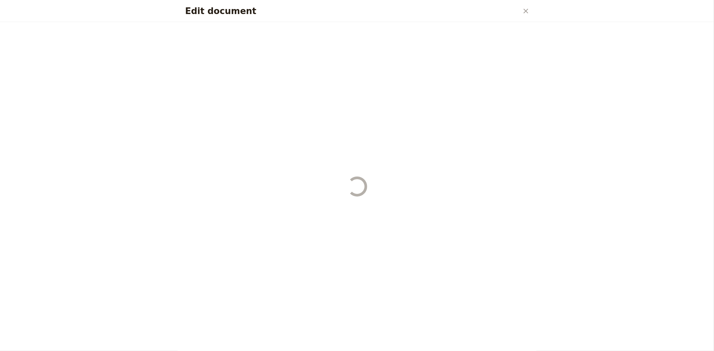
select select "DEFAULT"
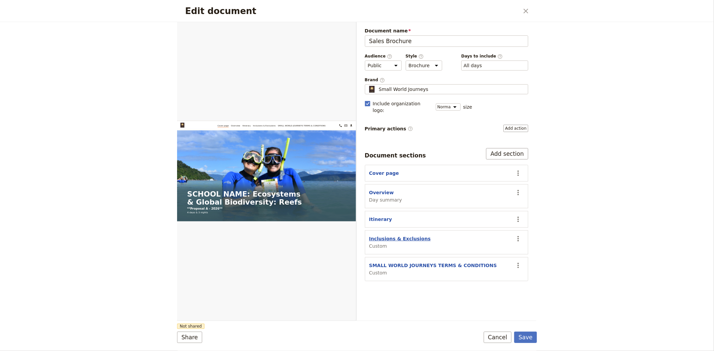
click at [382, 236] on button "Inclusions & Exclusions" at bounding box center [400, 239] width 62 height 7
select select "CUSTOM"
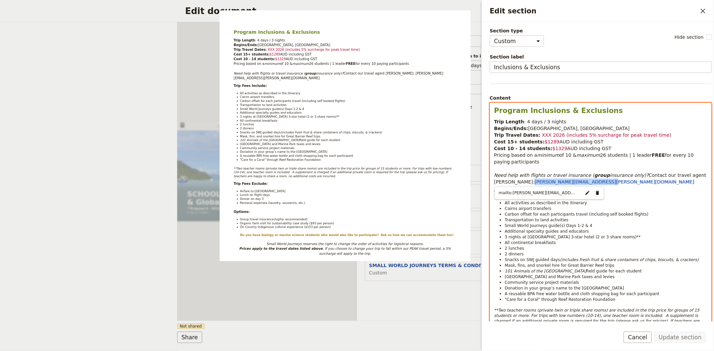
drag, startPoint x: 561, startPoint y: 183, endPoint x: 483, endPoint y: 184, distance: 77.7
click at [483, 184] on div "Section type Cover page Day summary Itinerary Custom Hide section Section label…" at bounding box center [598, 172] width 232 height 300
copy span "sandy.sirianni@savenio.com.au"
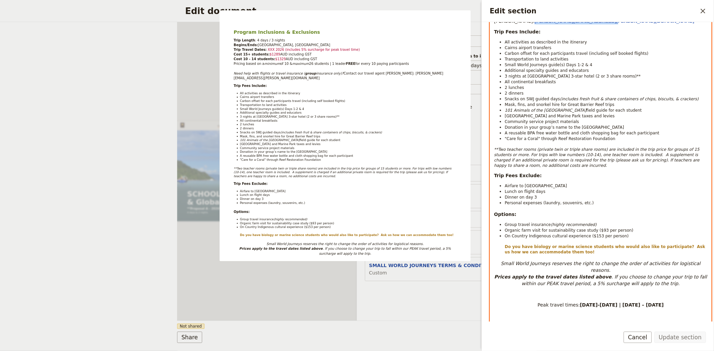
scroll to position [186, 0]
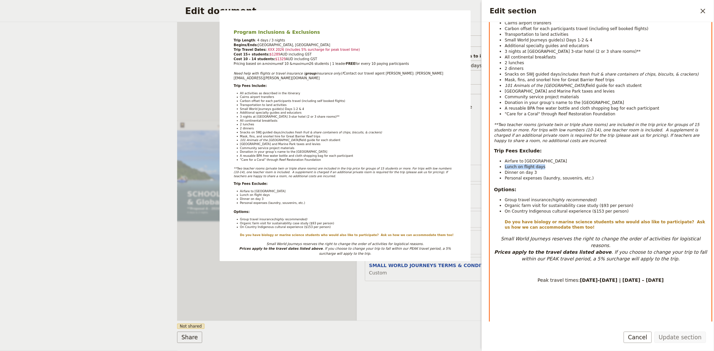
drag, startPoint x: 545, startPoint y: 167, endPoint x: 503, endPoint y: 169, distance: 41.6
click at [503, 169] on ul "Airfare to Cairns Lunch on flight days Dinner on day 3 Personal expenses (laund…" at bounding box center [600, 169] width 213 height 23
copy span "Lunch on flight days"
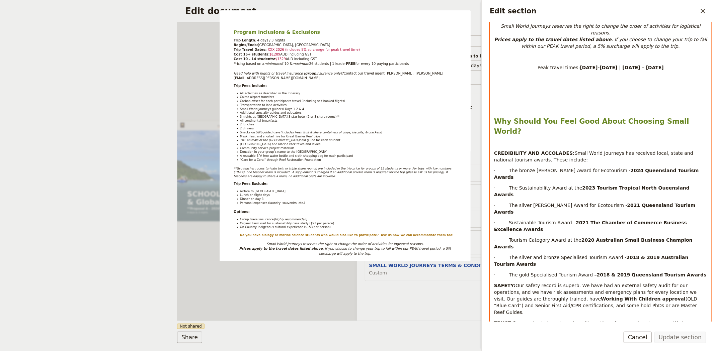
scroll to position [409, 0]
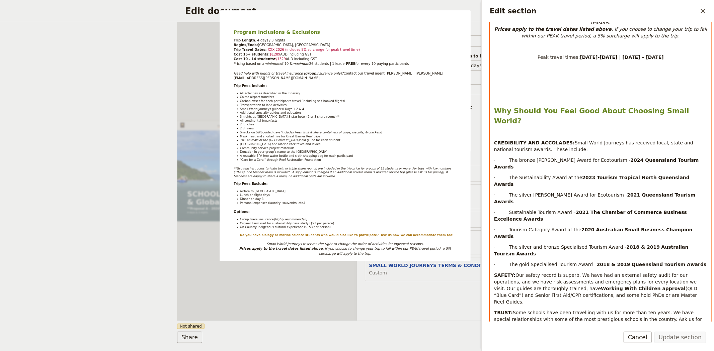
select select "paragraph"
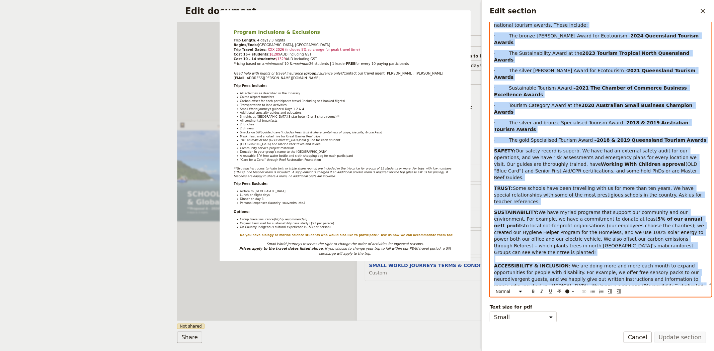
scroll to position [535, 0]
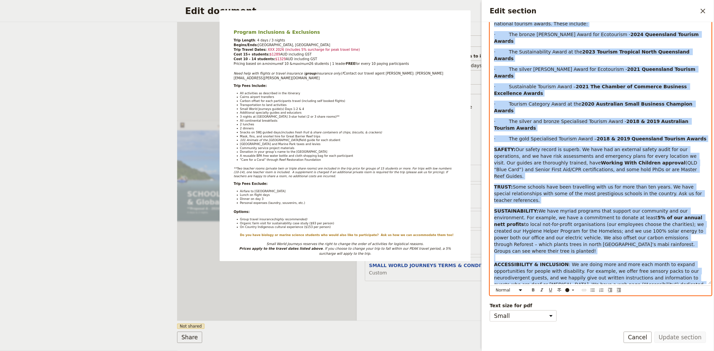
drag, startPoint x: 494, startPoint y: 127, endPoint x: 702, endPoint y: 284, distance: 260.1
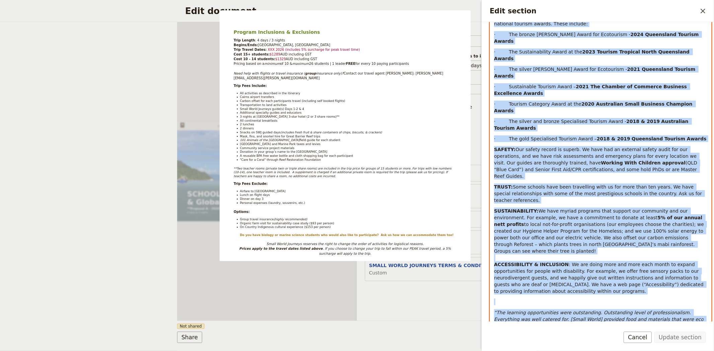
copy div "CREDIBILITY AND ACCOLADES: Small World Journeys has received local, state and n…"
click at [441, 304] on div "Document name Sales Brochure Preview Audience ​ Public Passenger Guide Style ​ …" at bounding box center [447, 171] width 180 height 299
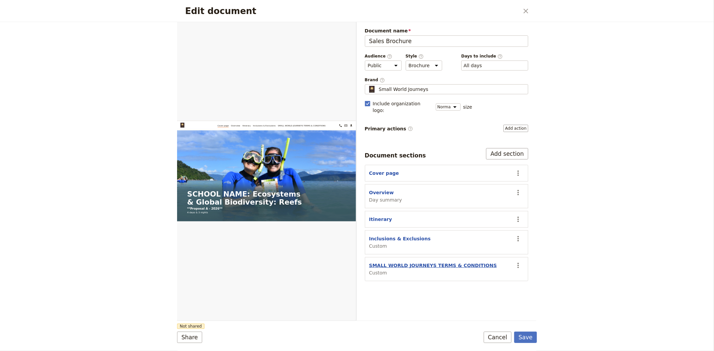
click at [398, 262] on button "SMALL WORLD JOURNEYS TERMS & CONDITIONS" at bounding box center [433, 265] width 128 height 7
select select "CUSTOM"
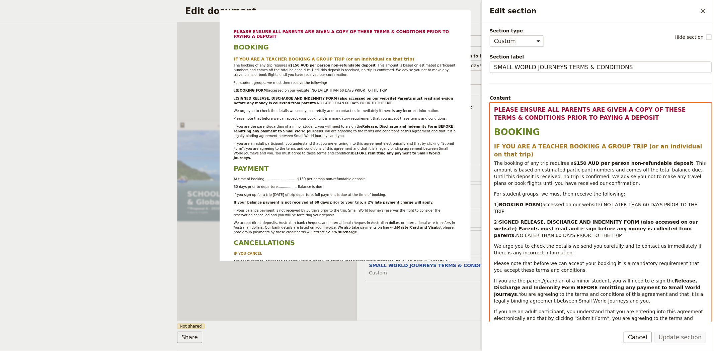
select select "h3"
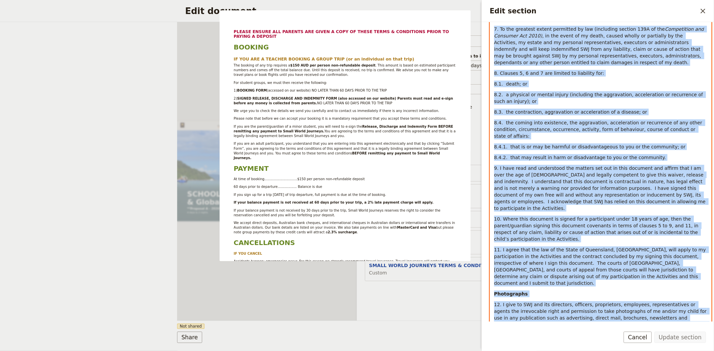
scroll to position [2293, 0]
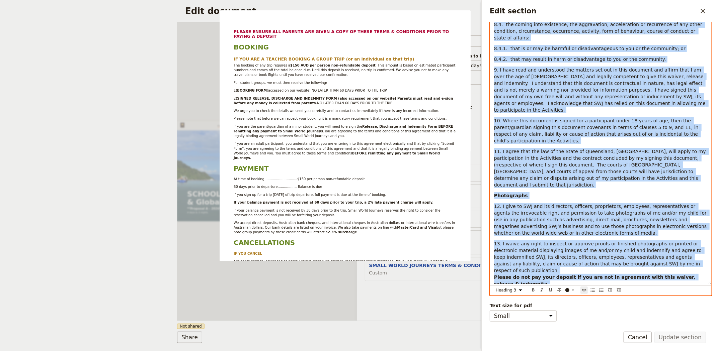
drag, startPoint x: 494, startPoint y: 108, endPoint x: 702, endPoint y: 290, distance: 276.9
copy div "PLEASE ENSURE ALL PARENTS ARE GIVEN A COPY OF THESE TERMS & CONDITIONS PRIOR TO…"
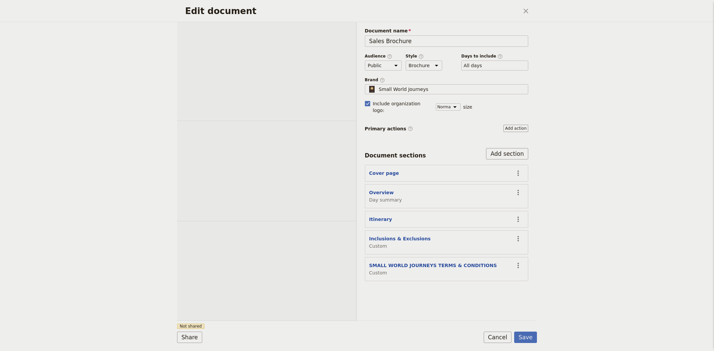
select select "CUSTOM"
select select "h3"
select select "DEFAULT"
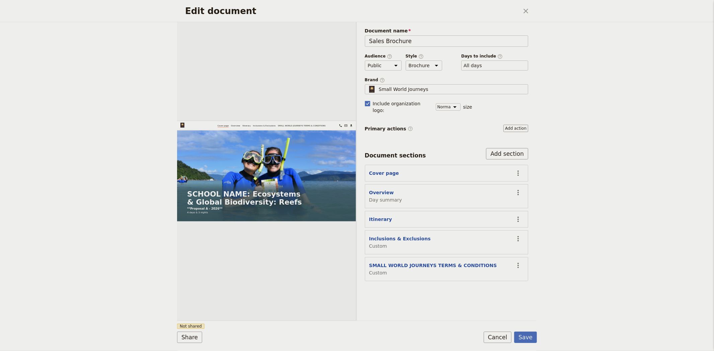
scroll to position [2293, 0]
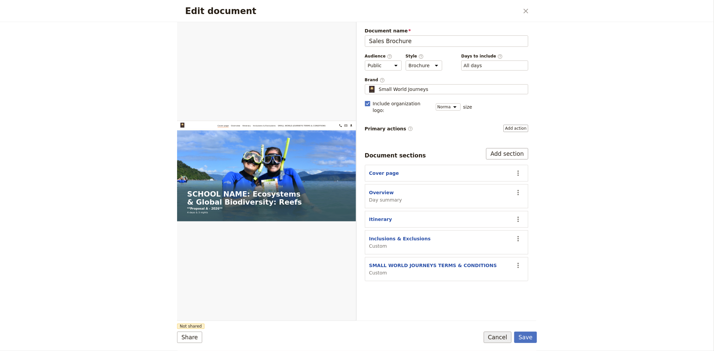
click at [501, 337] on button "Cancel" at bounding box center [498, 337] width 28 height 11
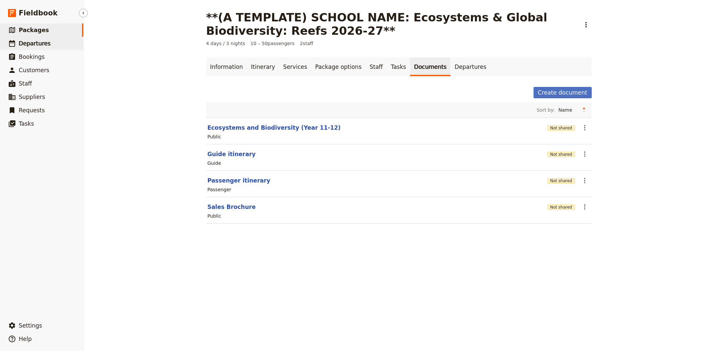
click at [22, 38] on link "​ Departures" at bounding box center [41, 43] width 83 height 13
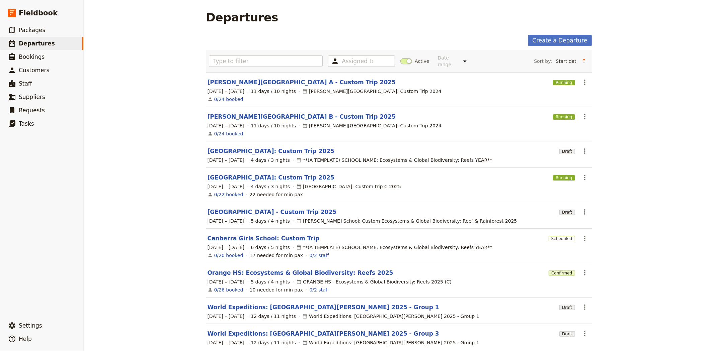
click at [220, 174] on link "[GEOGRAPHIC_DATA]: Custom Trip 2025" at bounding box center [271, 178] width 127 height 8
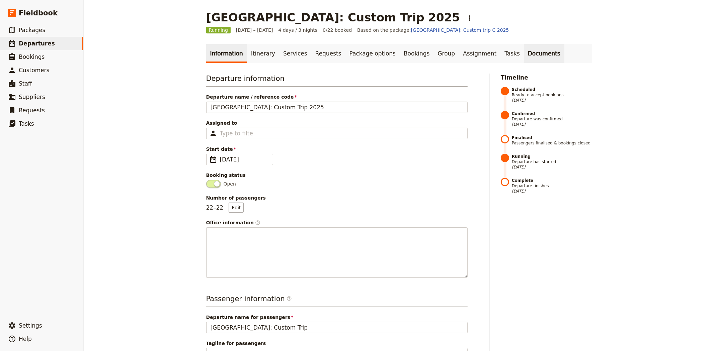
click at [524, 54] on link "Documents" at bounding box center [544, 53] width 41 height 19
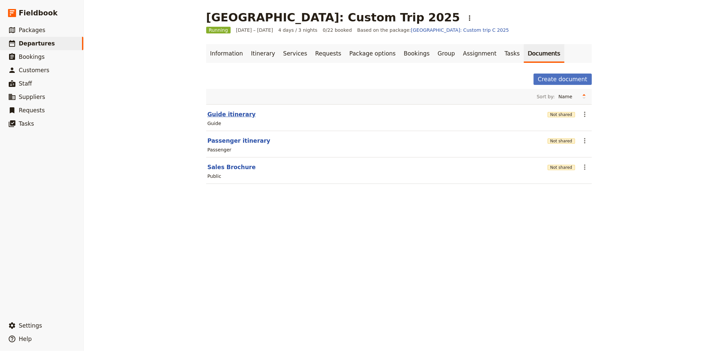
click at [221, 111] on button "Guide itinerary" at bounding box center [232, 114] width 48 height 8
select select "STAFF"
select select "RUN_SHEET"
select select "DEFAULT"
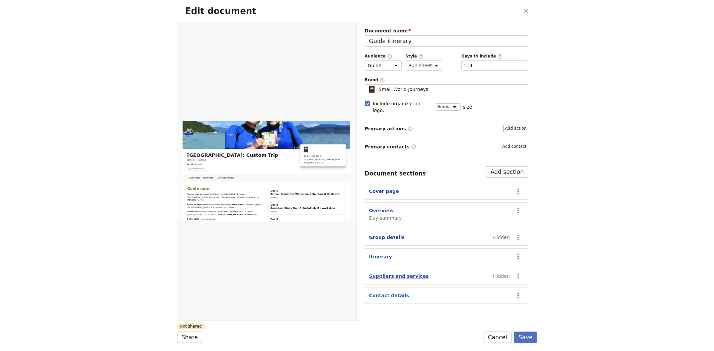
click at [390, 273] on button "Suppliers and services" at bounding box center [399, 276] width 60 height 7
select select "SUPPLIERS_AND_SERVICES"
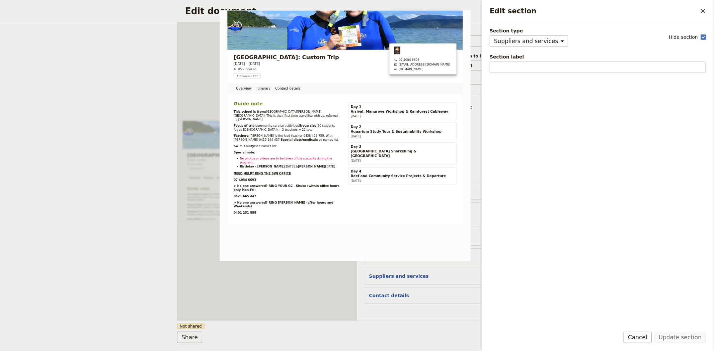
click at [422, 310] on div "Document name Guide itinerary Preview Audience ​ Public Passenger Guide Style ​…" at bounding box center [447, 171] width 180 height 299
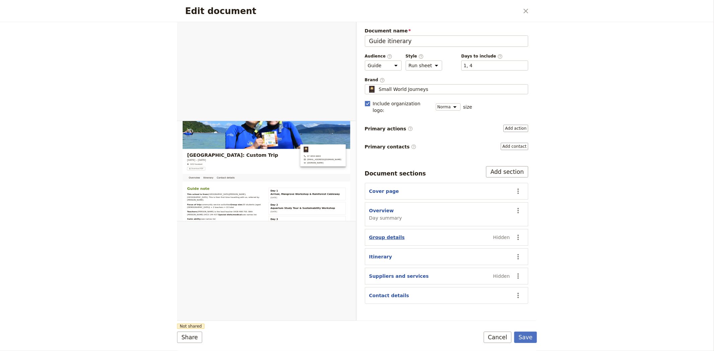
click at [385, 234] on button "Group details" at bounding box center [386, 237] width 35 height 7
select select "GROUP_DETAILS"
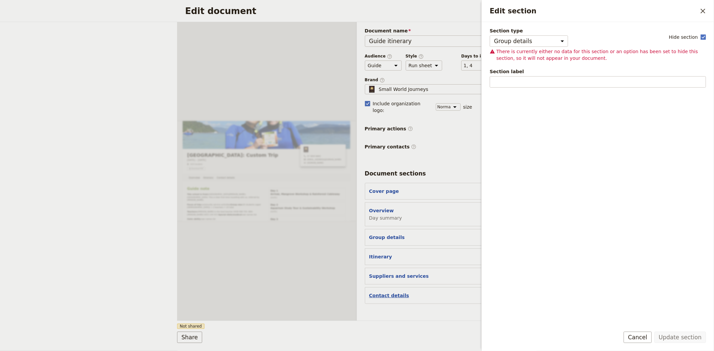
click at [387, 293] on button "Contact details" at bounding box center [389, 296] width 40 height 7
select select "CONTACT_DETAILS"
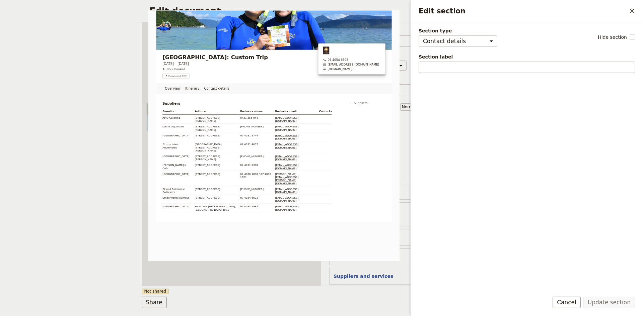
drag, startPoint x: 50, startPoint y: 142, endPoint x: 75, endPoint y: 213, distance: 75.6
click at [75, 213] on div "Edit document ​ Overview Itinerary Contact details Web PDF ​ Document name Guid…" at bounding box center [321, 158] width 643 height 316
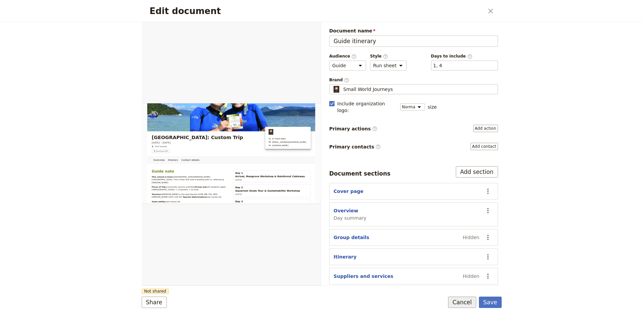
click at [463, 303] on button "Cancel" at bounding box center [462, 302] width 28 height 11
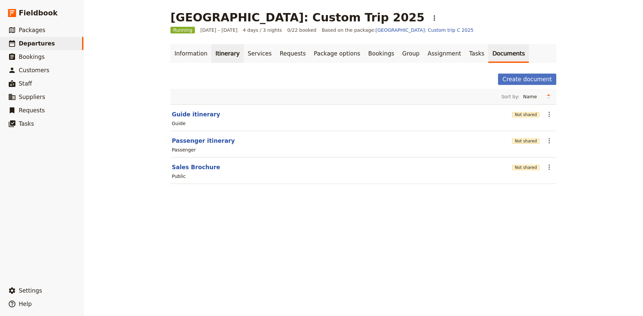
click at [219, 57] on link "Itinerary" at bounding box center [227, 53] width 32 height 19
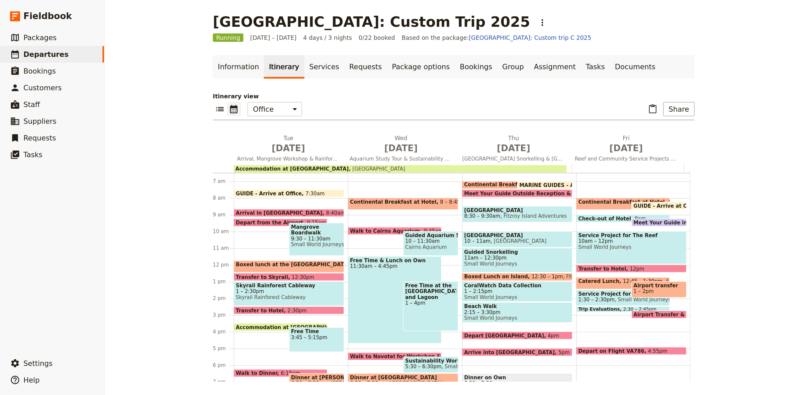
scroll to position [87, 0]
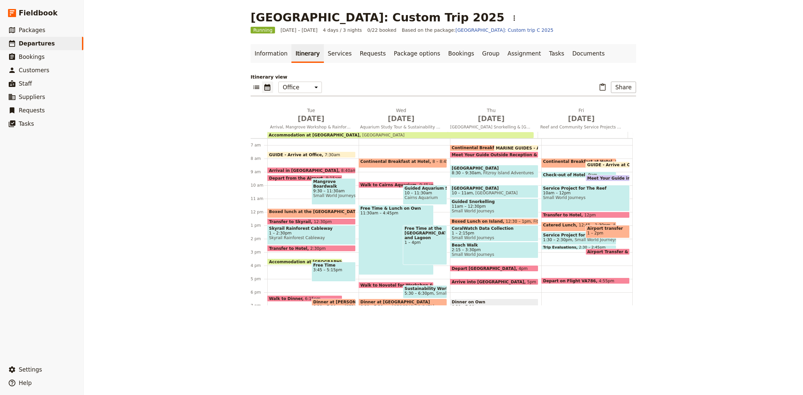
click at [548, 196] on span "Small World Journeys" at bounding box center [585, 197] width 85 height 5
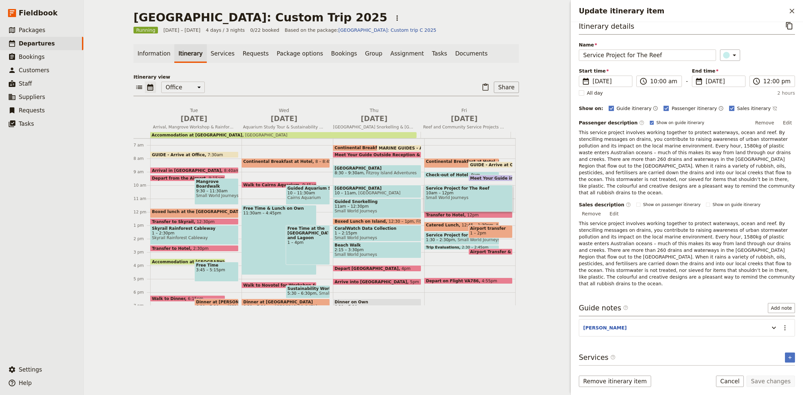
scroll to position [11, 0]
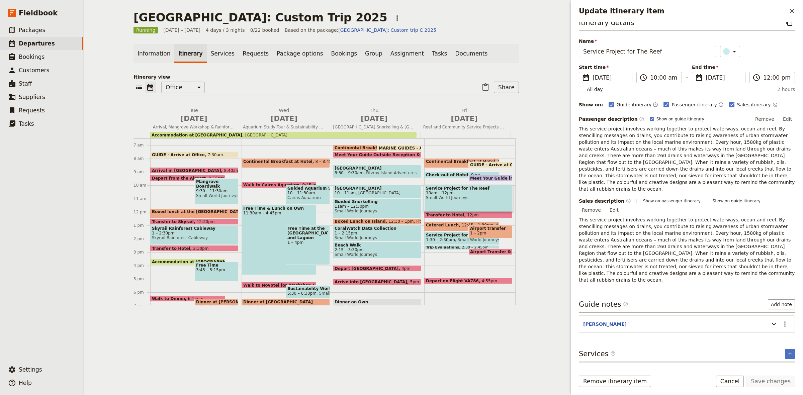
click at [635, 351] on button "Service Project - for The Reef" at bounding box center [619, 371] width 78 height 7
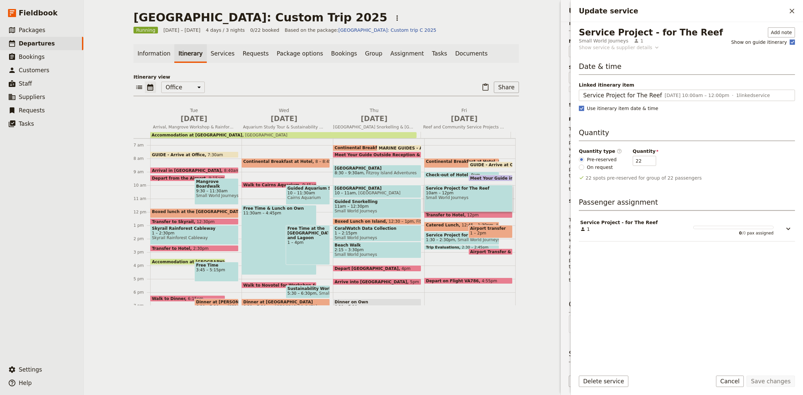
click at [622, 49] on div "Show service & supplier details" at bounding box center [615, 47] width 73 height 7
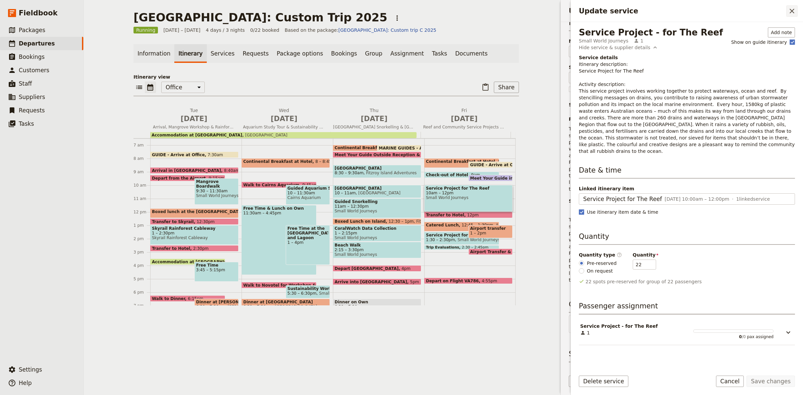
click at [714, 10] on icon "Close drawer" at bounding box center [792, 11] width 8 height 8
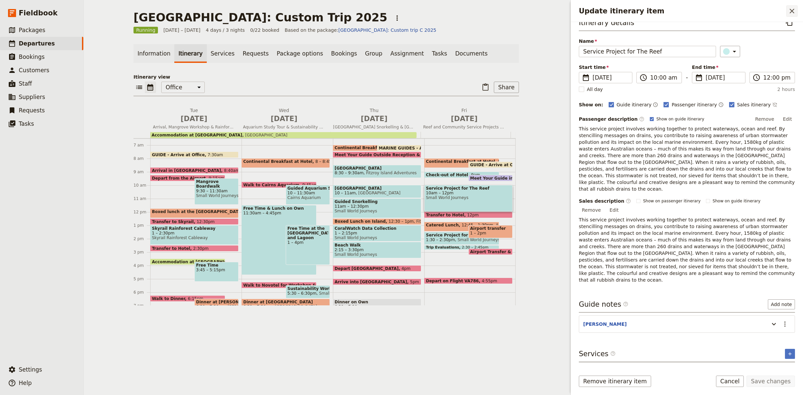
click at [714, 9] on icon "Close drawer" at bounding box center [792, 11] width 8 height 8
